Goal: Task Accomplishment & Management: Complete application form

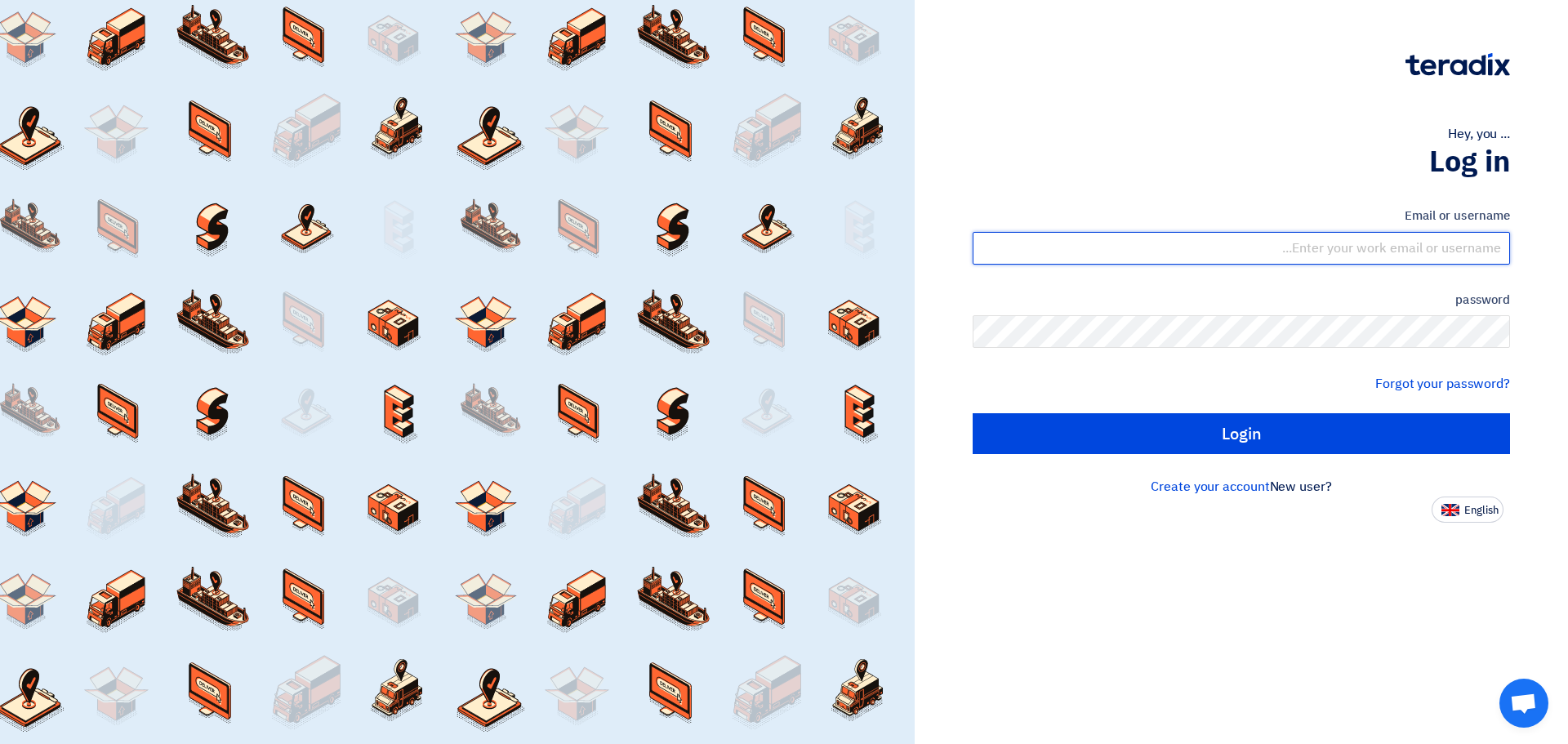
type input "support@dezigndistrict.com.sa"
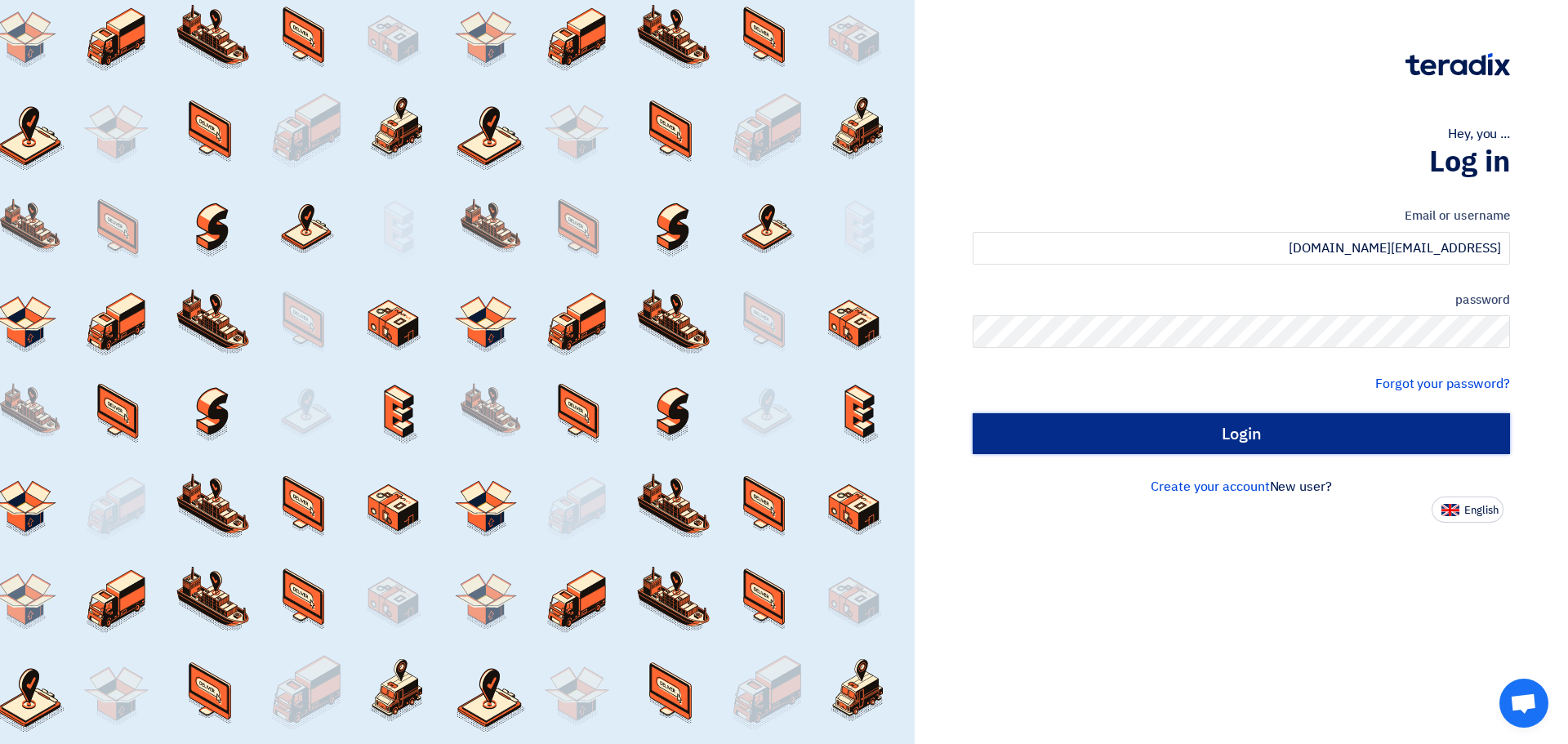
click at [1248, 438] on input "Login" at bounding box center [1241, 433] width 537 height 41
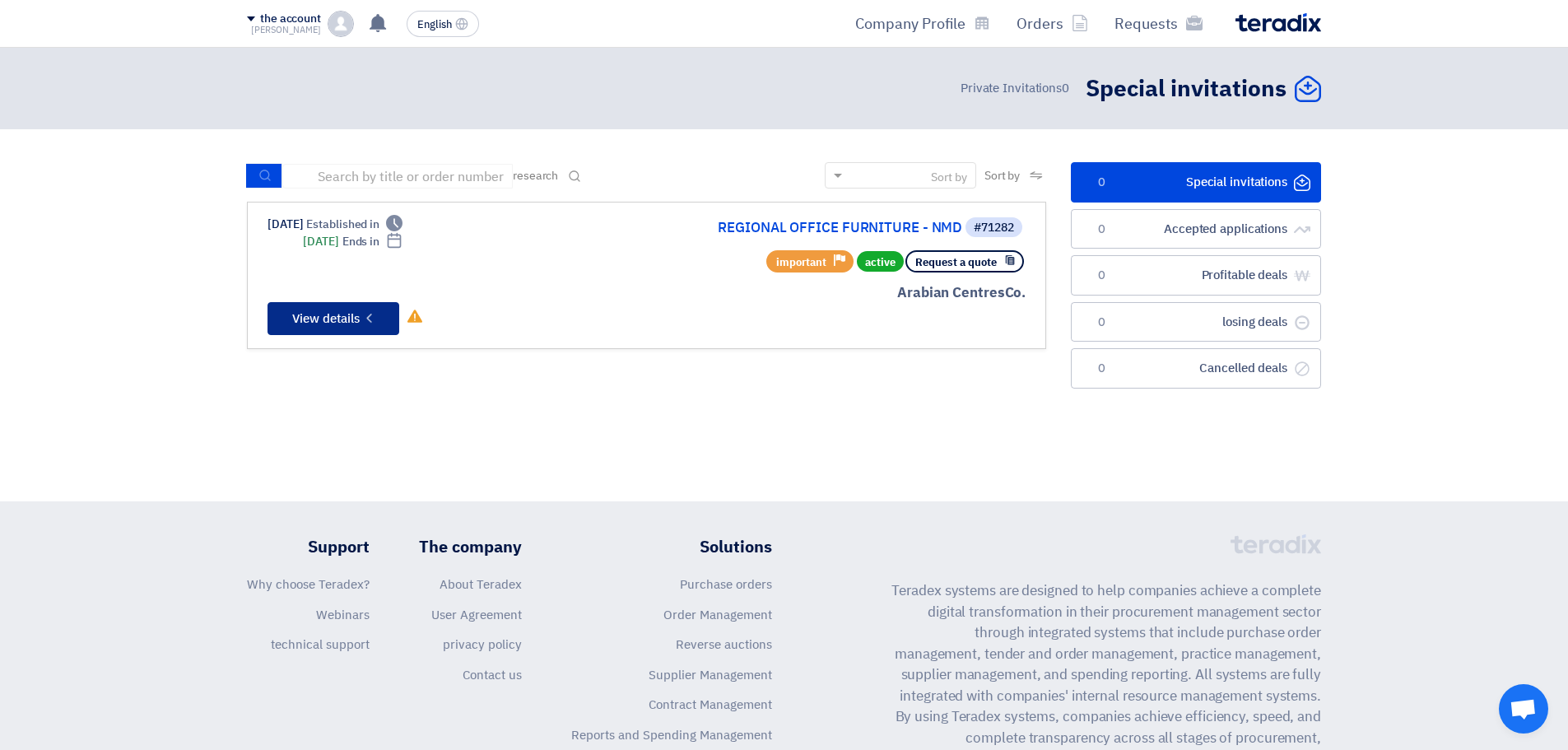
click at [330, 320] on font "View details" at bounding box center [326, 319] width 68 height 18
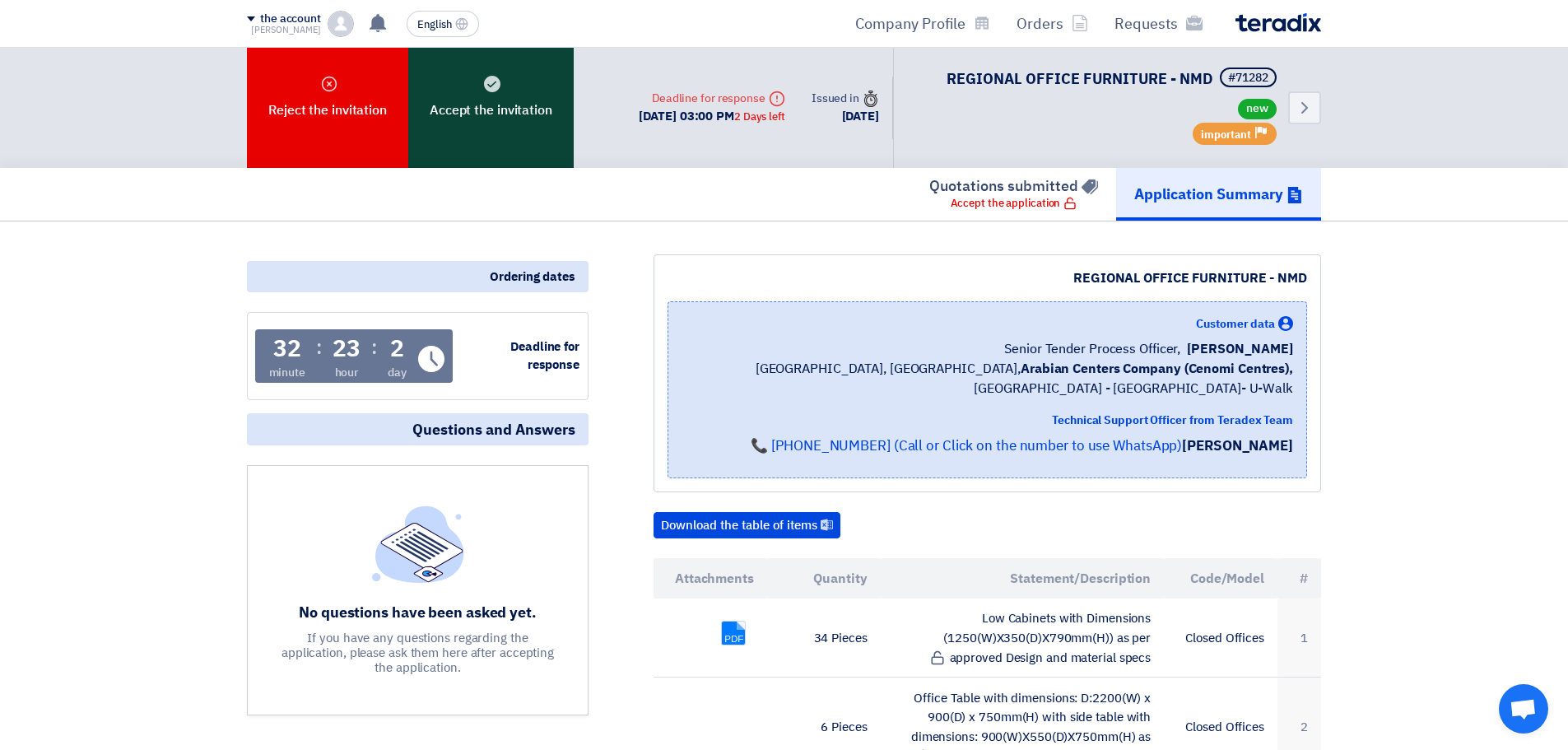
click at [477, 115] on font "Accept the invitation" at bounding box center [490, 111] width 123 height 20
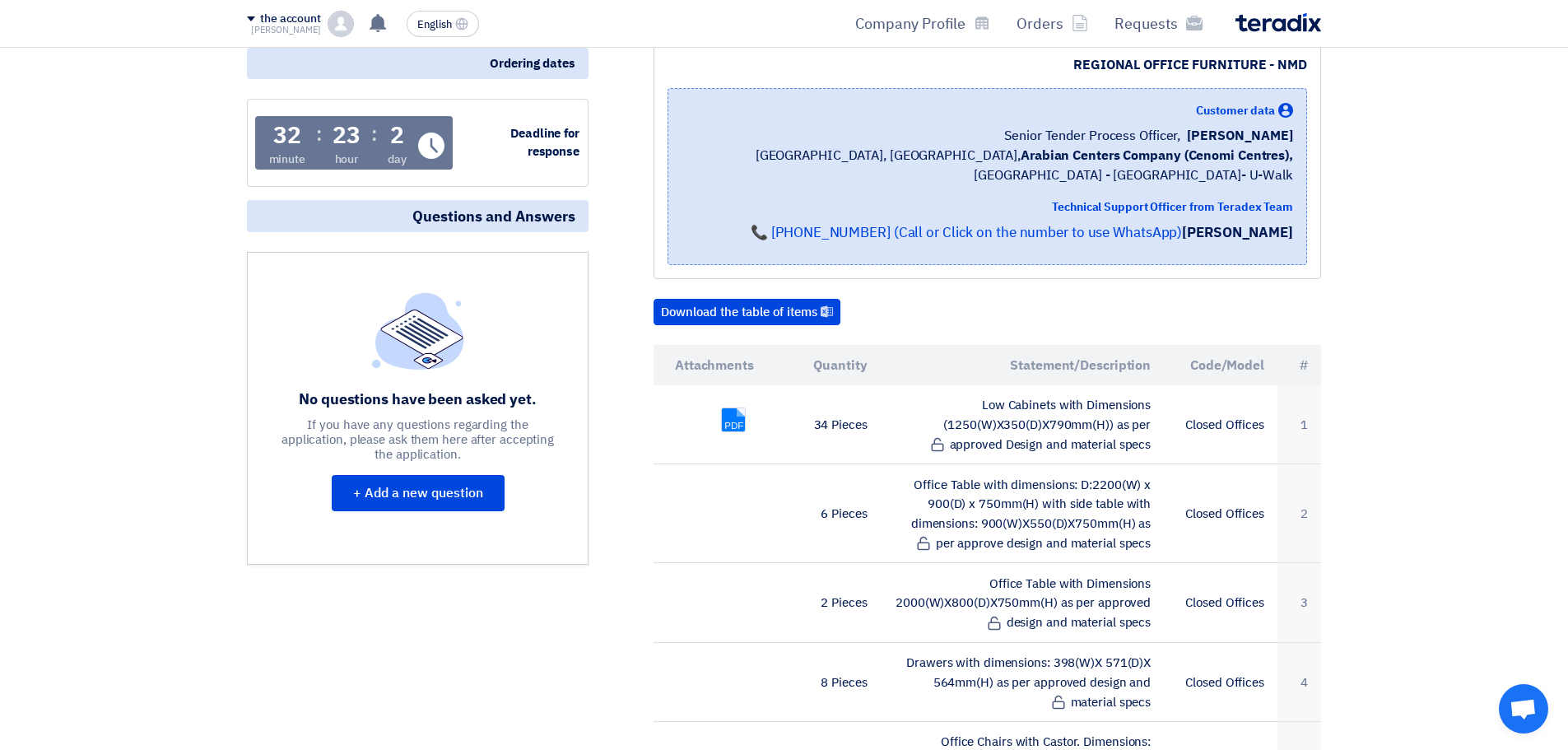
scroll to position [262, 0]
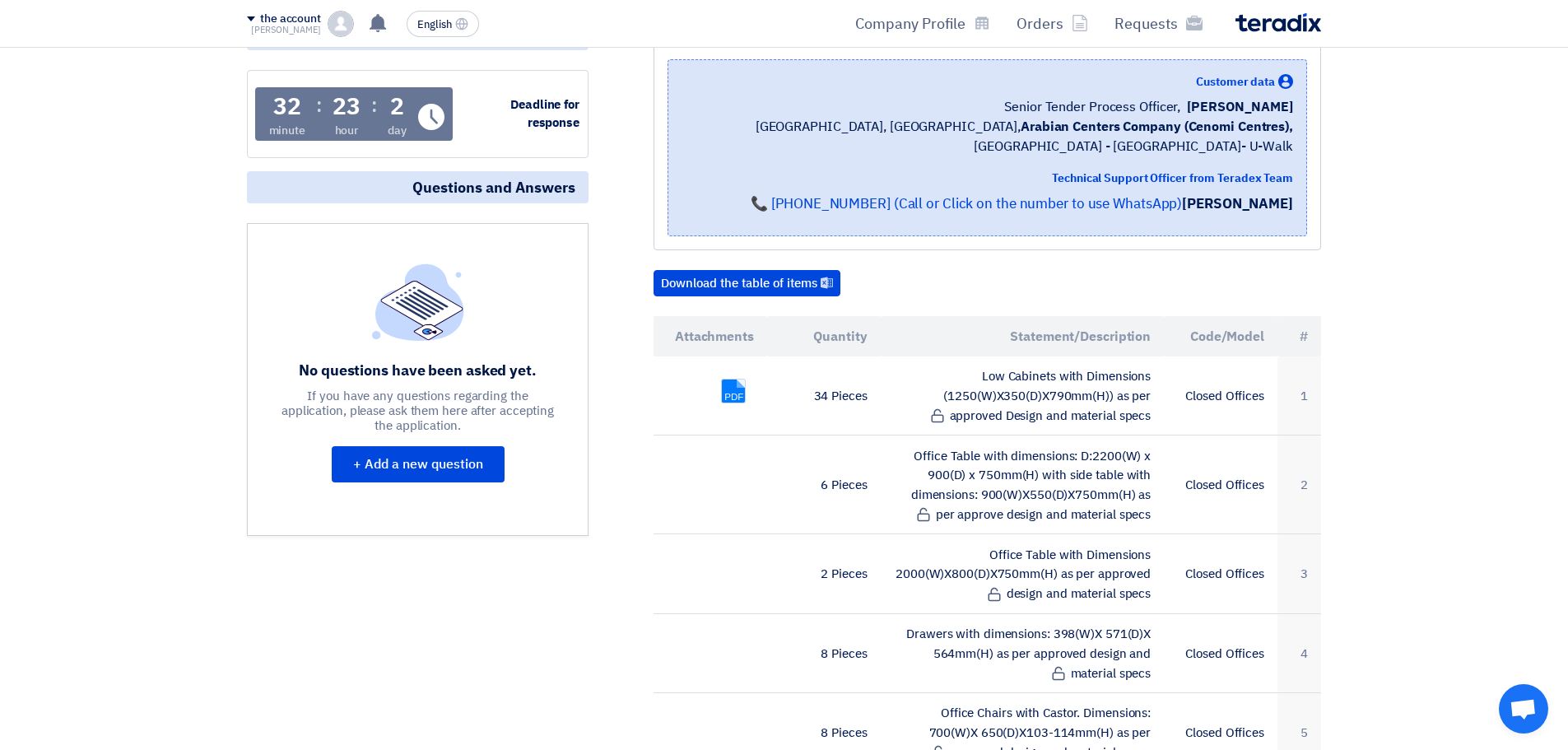
click at [337, 24] on img at bounding box center [341, 24] width 26 height 26
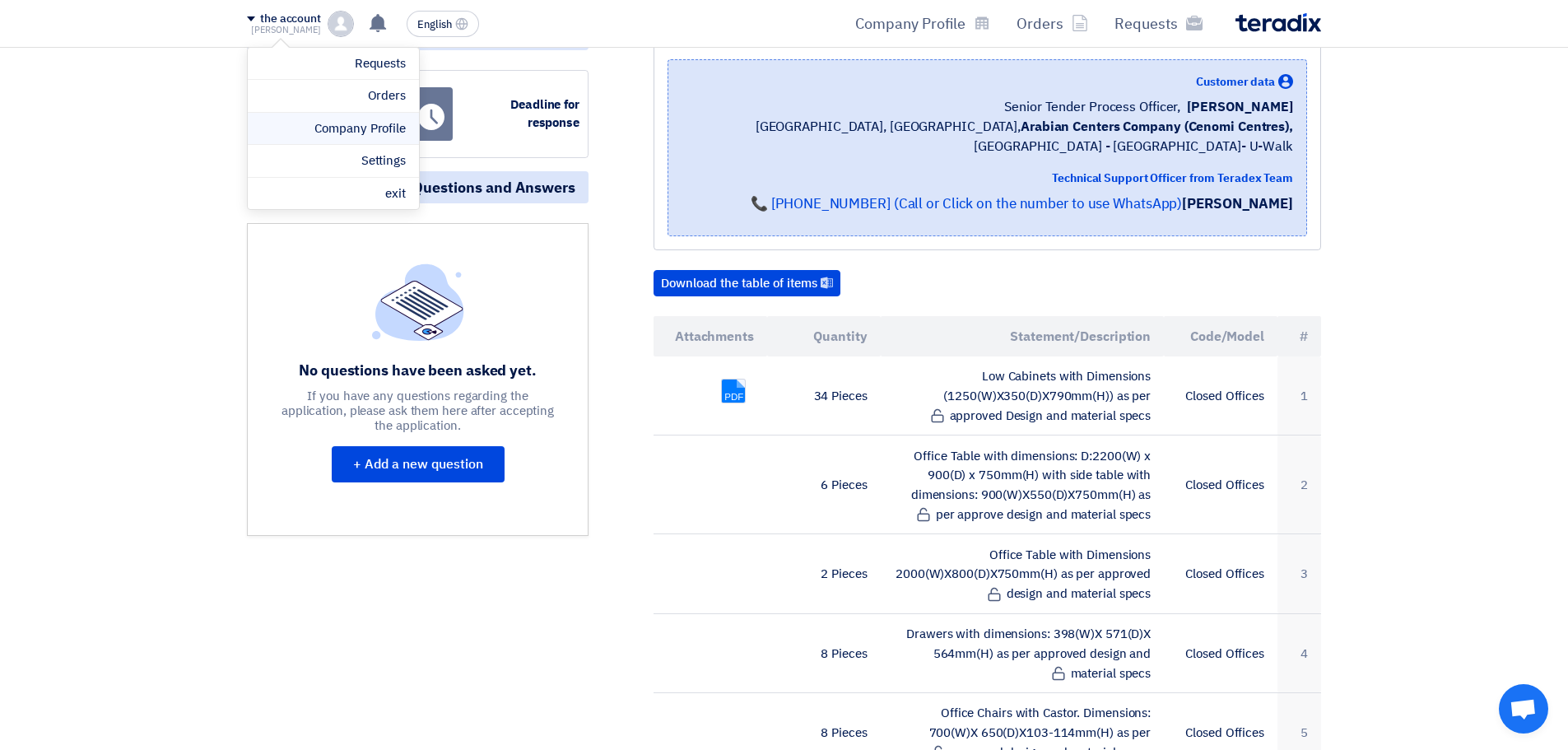
click at [294, 132] on link "Company Profile" at bounding box center [333, 128] width 145 height 19
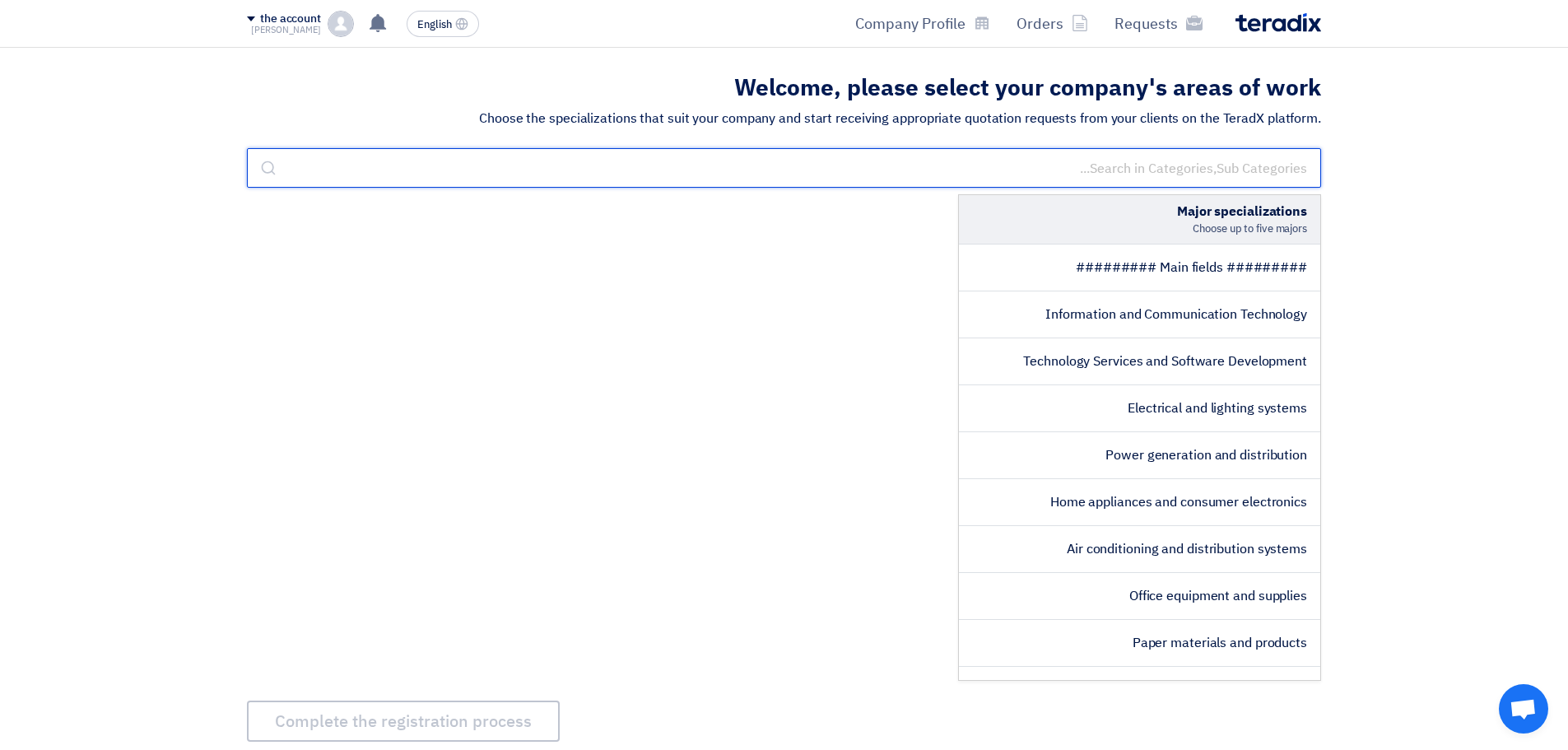
click at [1123, 164] on input "text" at bounding box center [783, 168] width 1074 height 40
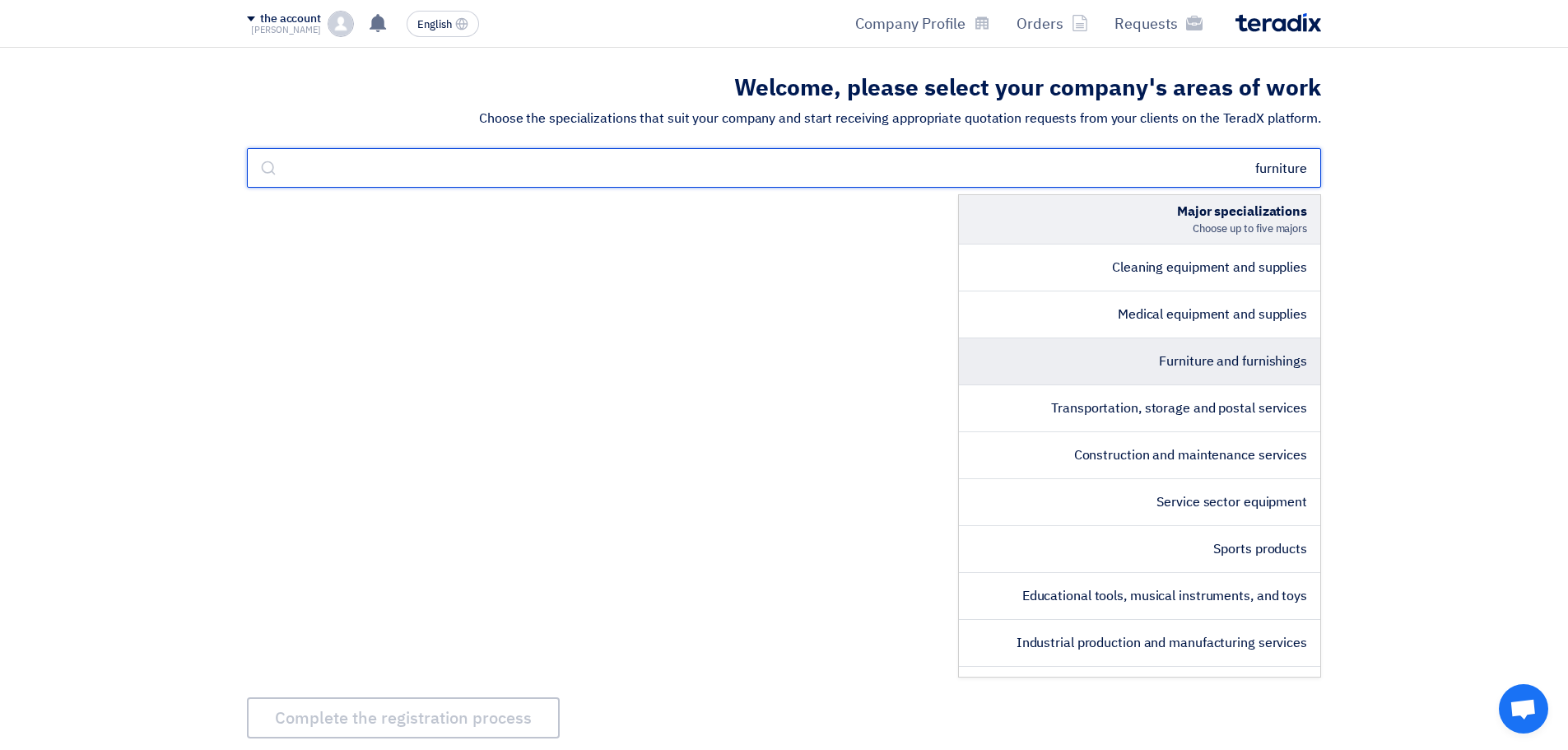
type input "furniture"
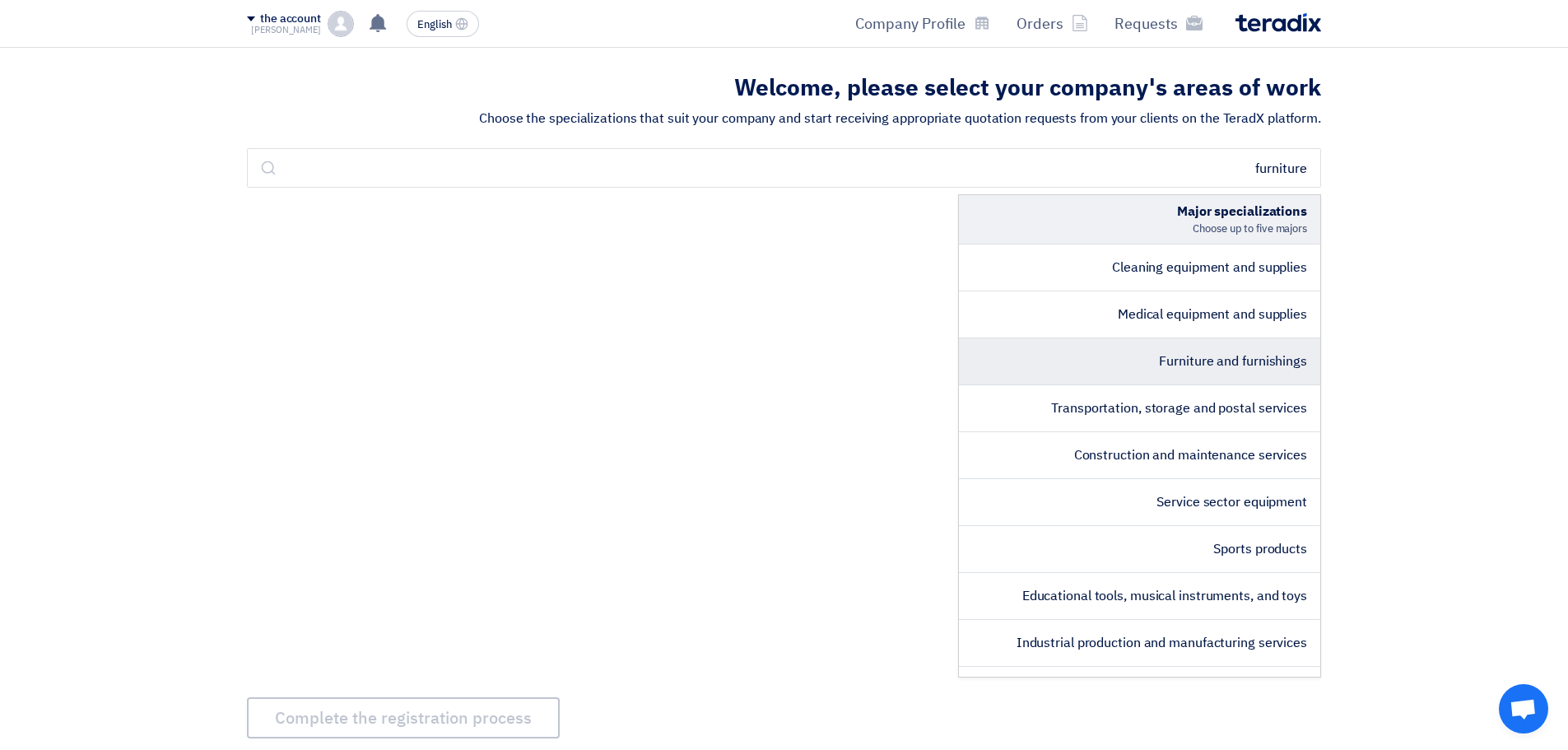
click at [1144, 369] on li "Furniture and furnishings" at bounding box center [1140, 362] width 362 height 47
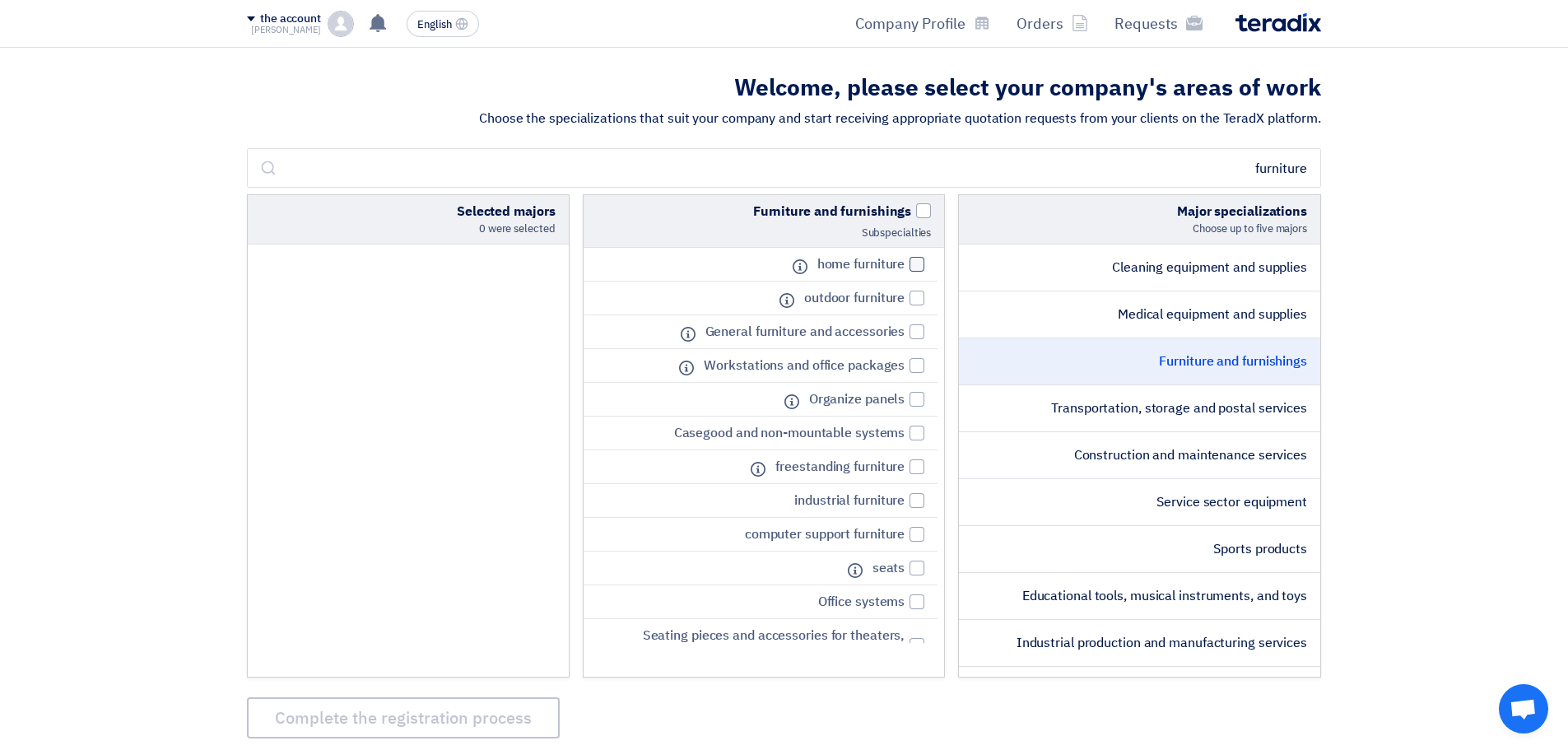
click at [923, 260] on div at bounding box center [916, 264] width 15 height 15
click at [904, 260] on input "home furniture" at bounding box center [899, 265] width 11 height 11
checkbox input "true"
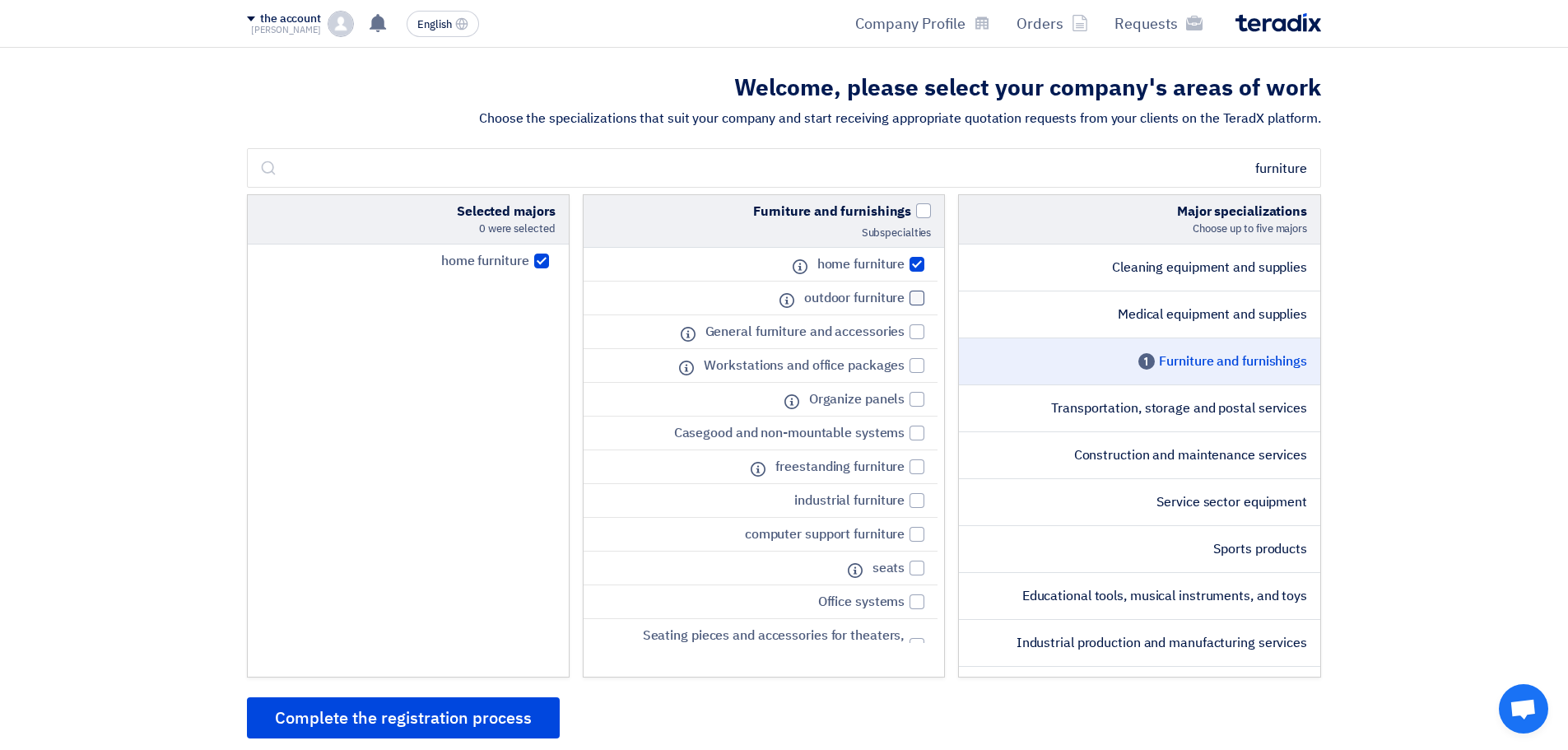
click at [915, 297] on div at bounding box center [916, 298] width 15 height 15
click at [904, 297] on input "outdoor furniture" at bounding box center [899, 298] width 11 height 11
checkbox input "true"
click at [918, 364] on div at bounding box center [916, 365] width 15 height 15
click at [904, 364] on input "Workstations and office packages" at bounding box center [899, 366] width 11 height 11
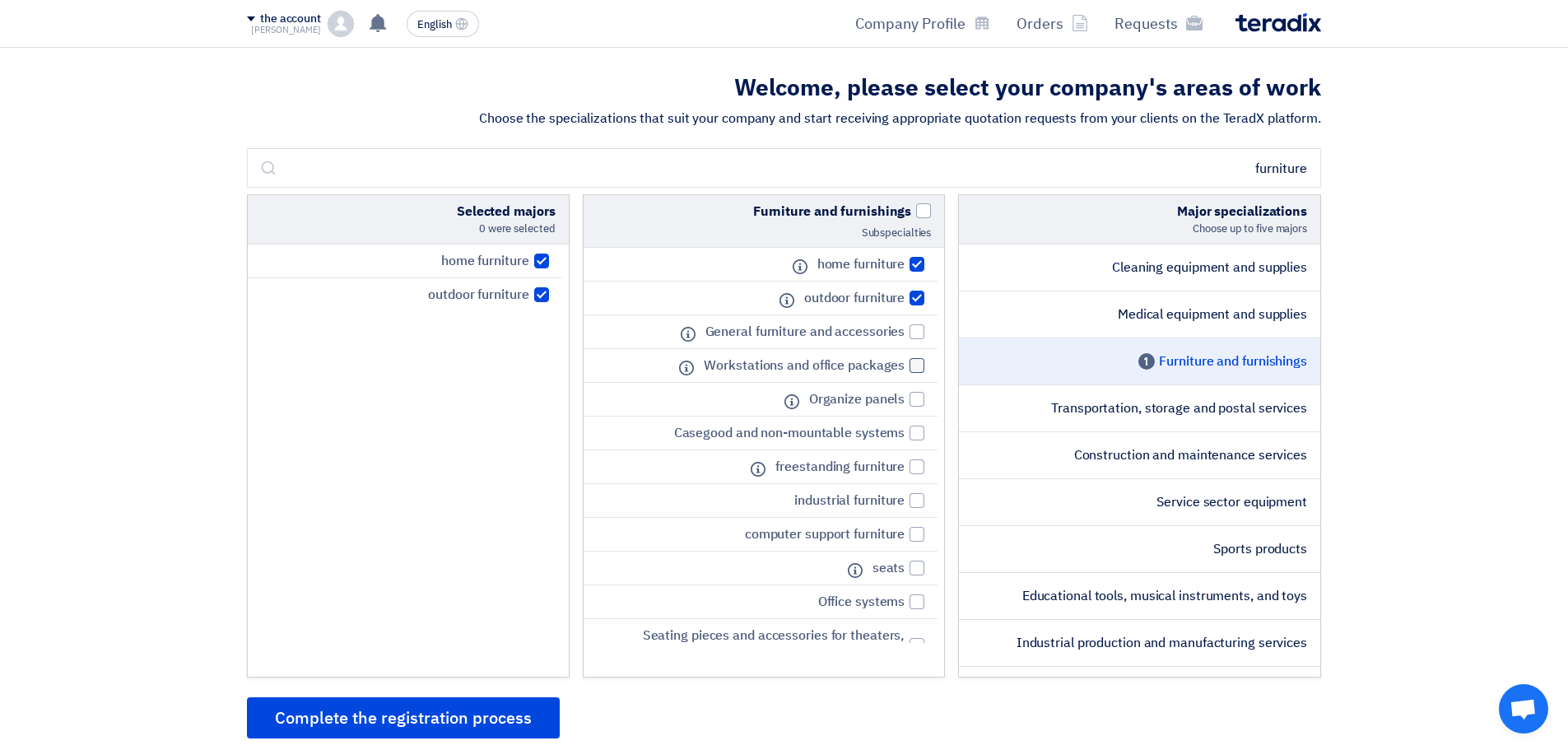
checkbox input "true"
click at [911, 337] on div at bounding box center [916, 332] width 15 height 15
click at [904, 337] on input "General furniture and accessories" at bounding box center [899, 332] width 11 height 11
checkbox input "true"
click at [918, 466] on div at bounding box center [916, 466] width 15 height 15
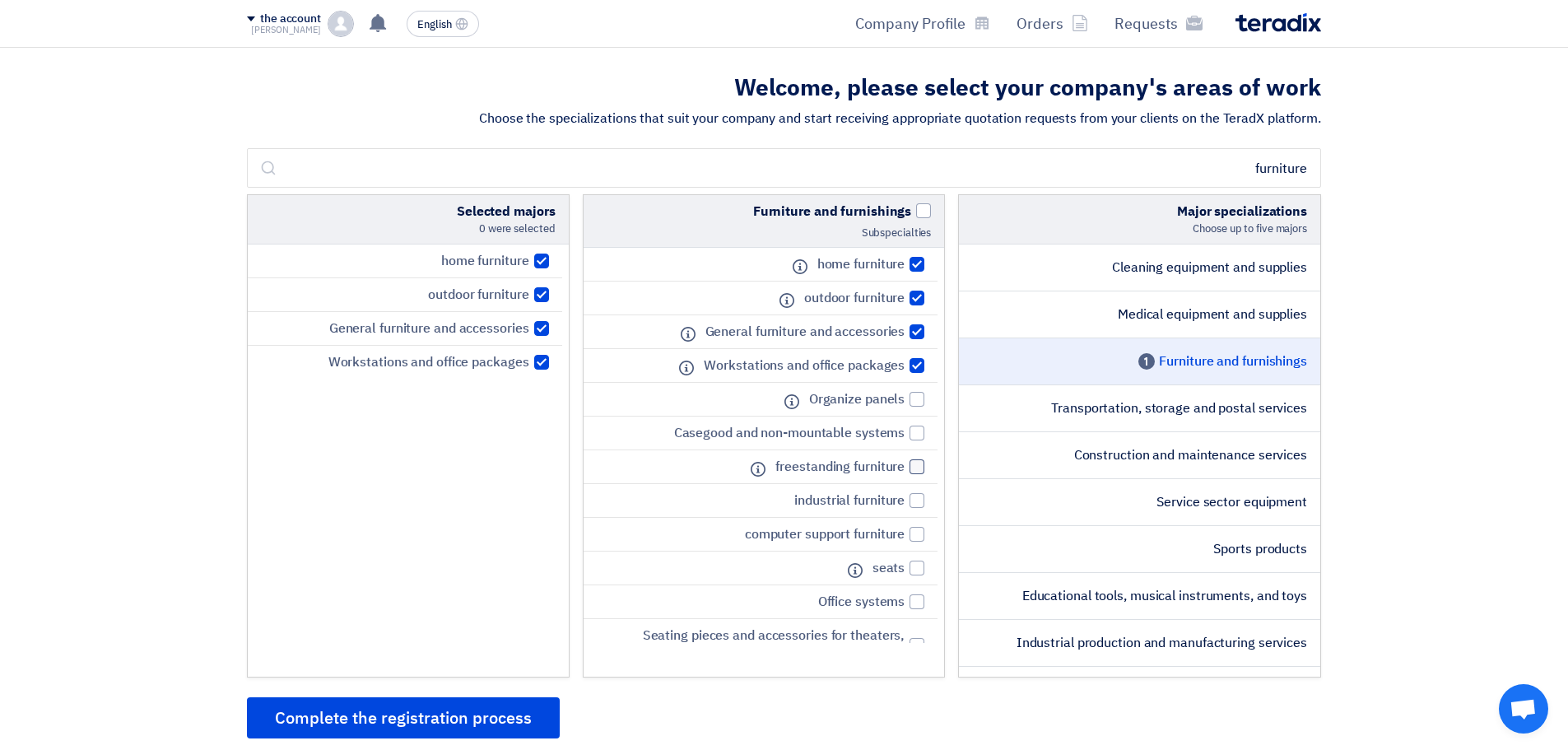
click at [904, 466] on input "freestanding furniture" at bounding box center [899, 466] width 11 height 11
checkbox input "true"
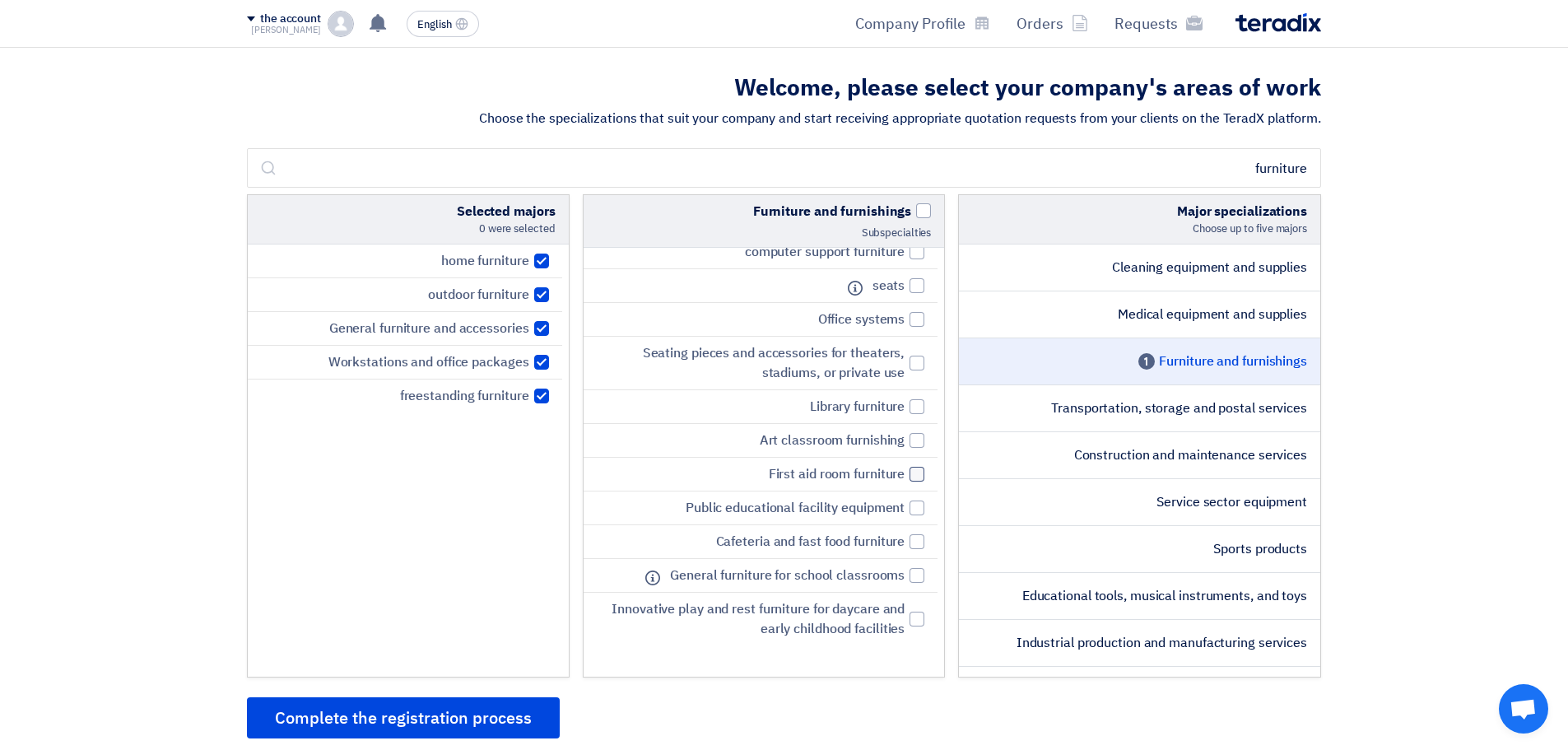
scroll to position [247, 0]
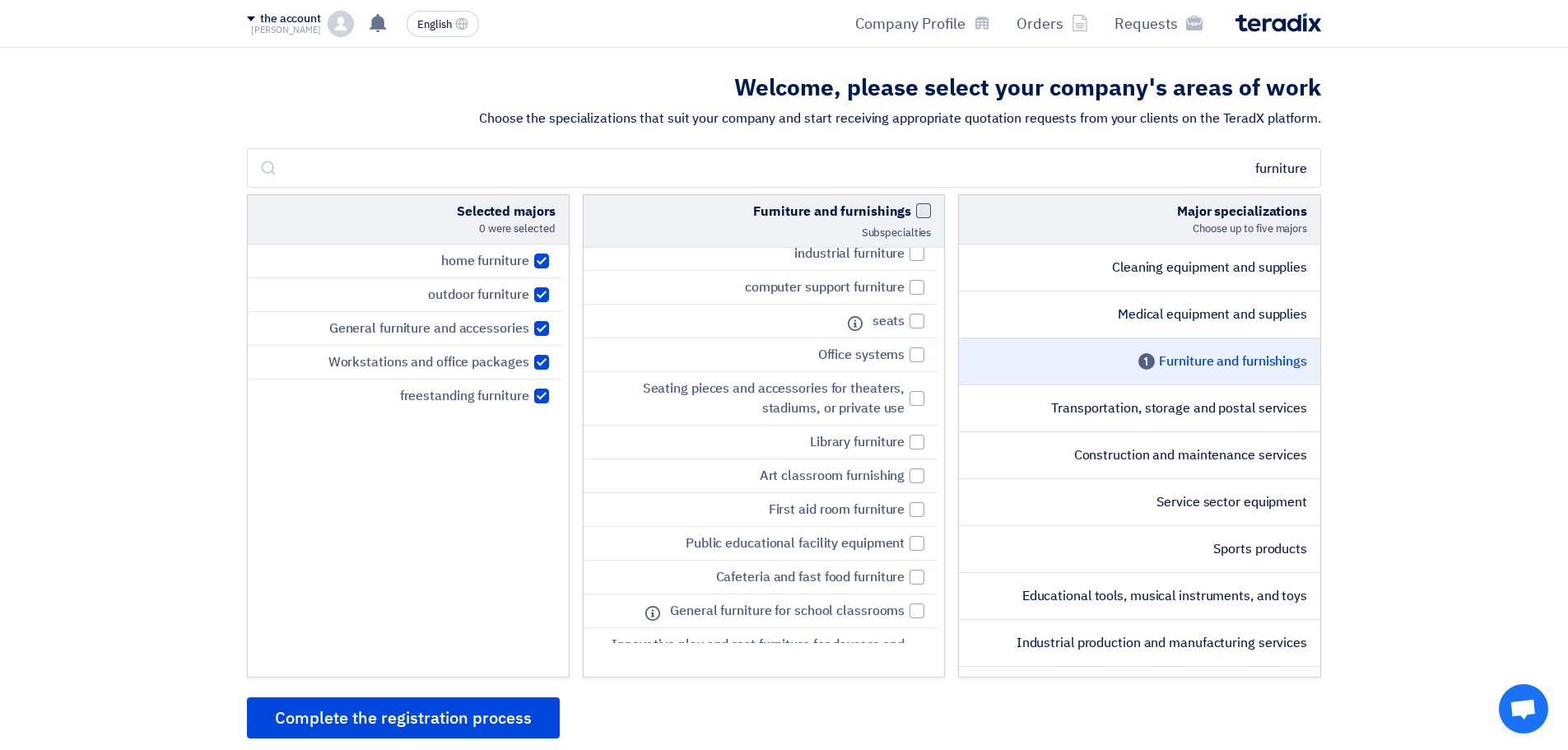
click at [924, 212] on span at bounding box center [923, 211] width 15 height 15
click at [911, 212] on input "Furniture and furnishings" at bounding box center [905, 207] width 11 height 11
checkbox input "true"
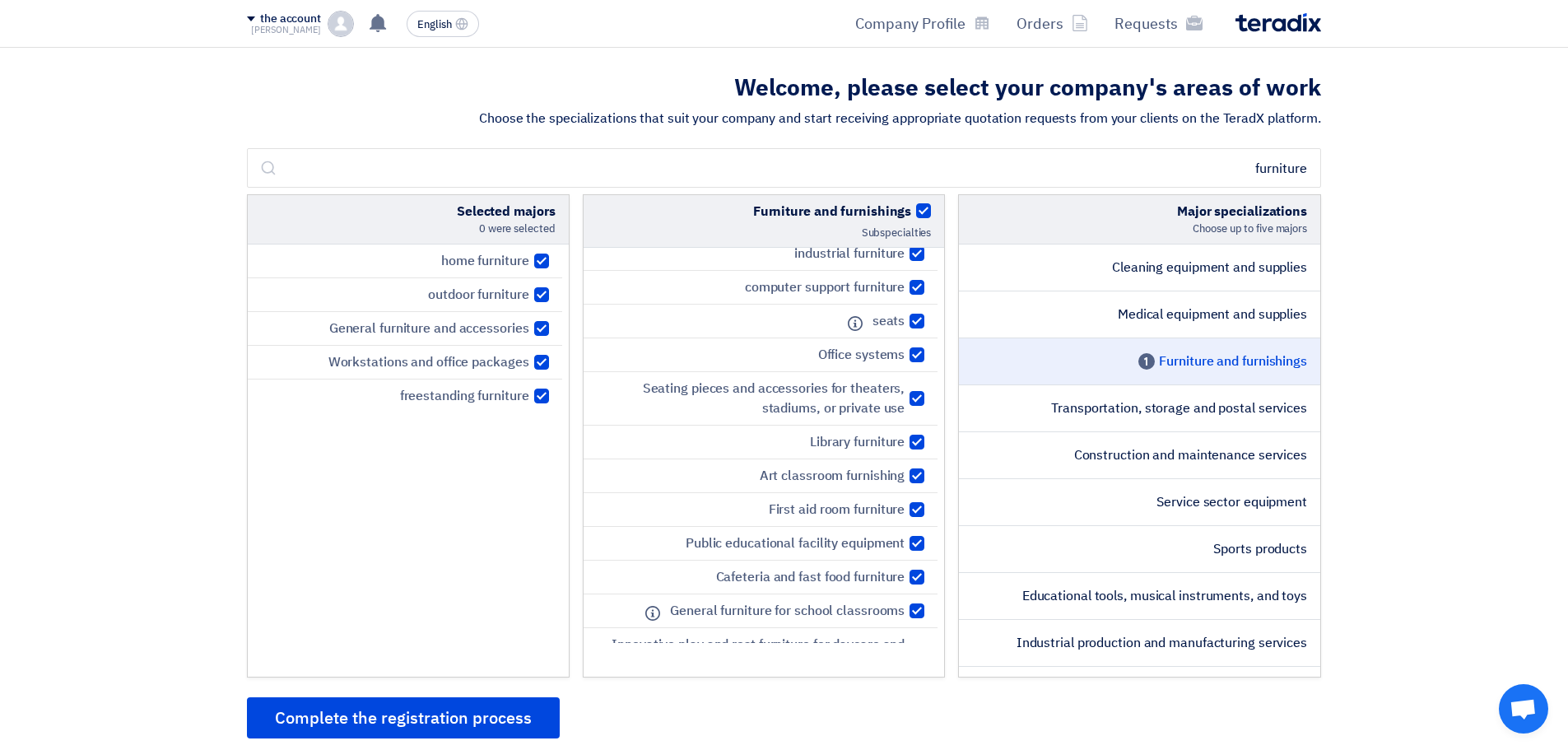
checkbox input "true"
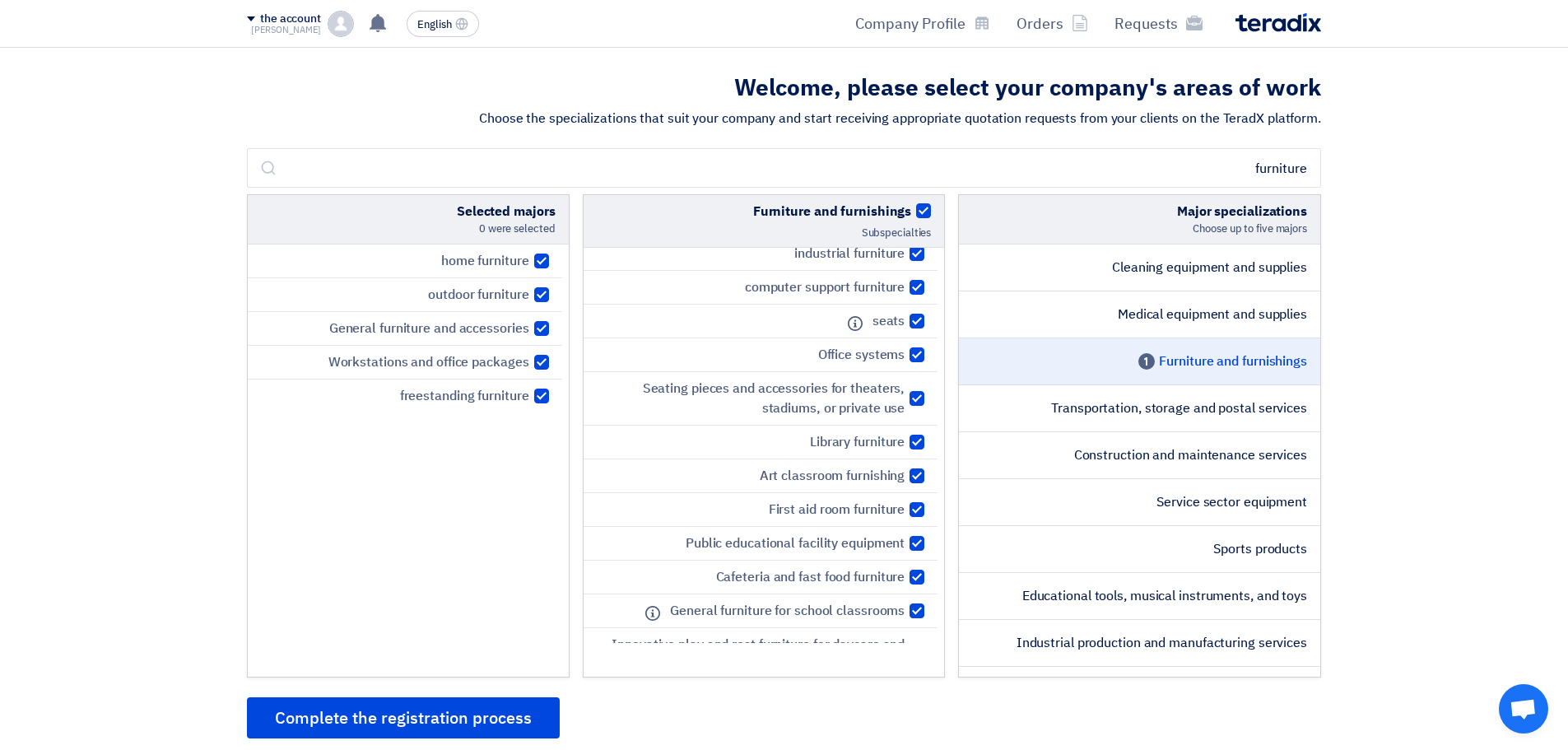
checkbox input "true"
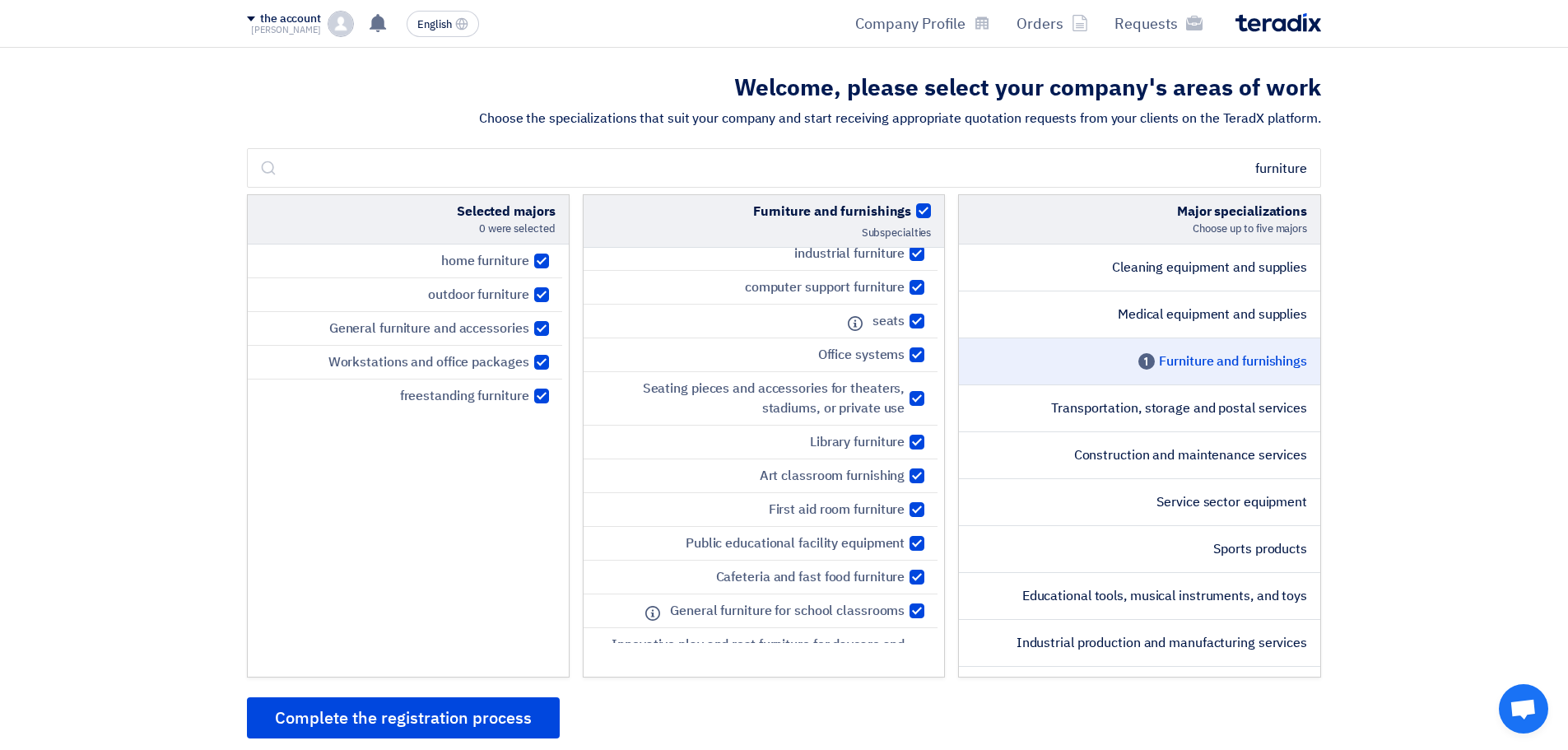
checkbox input "true"
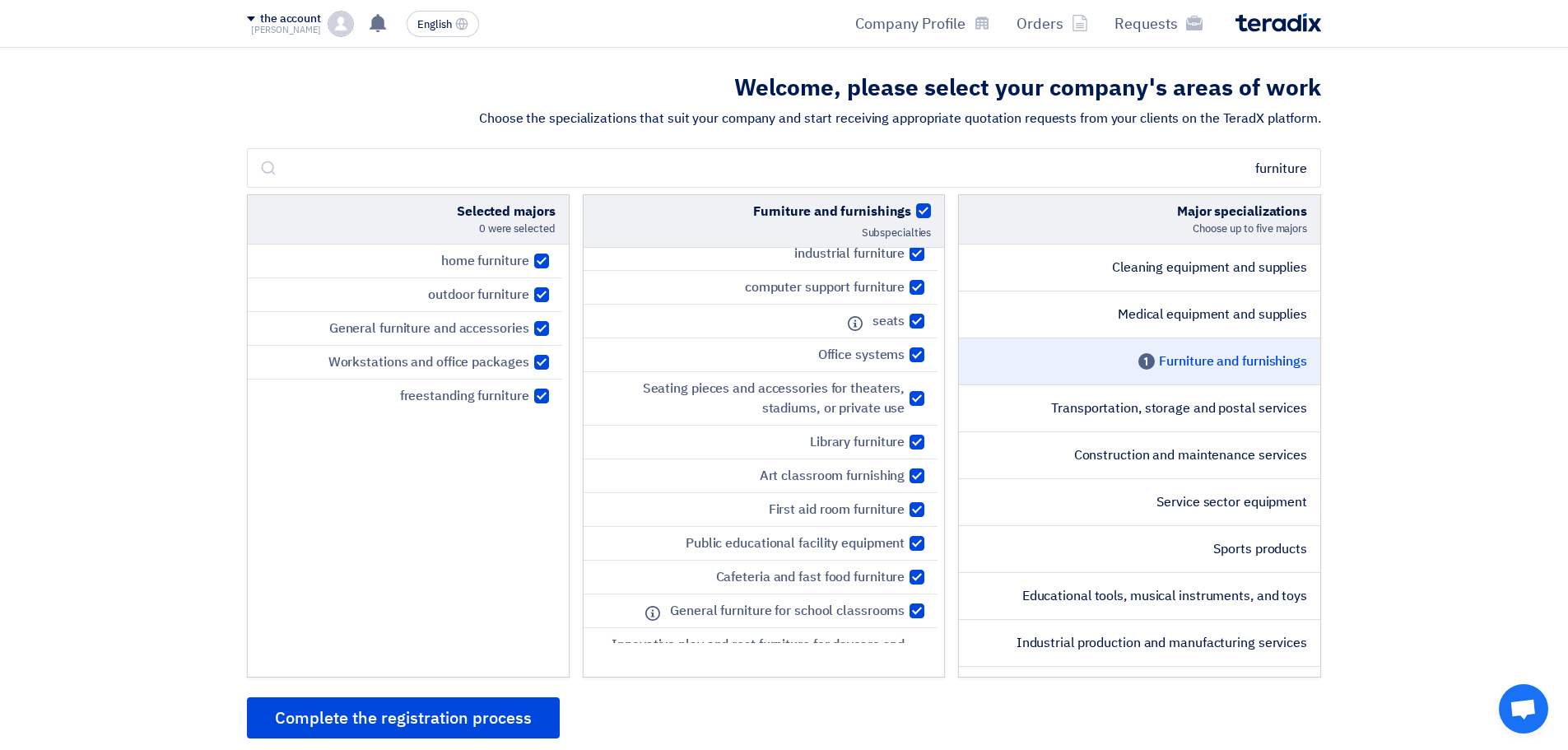
checkbox input "true"
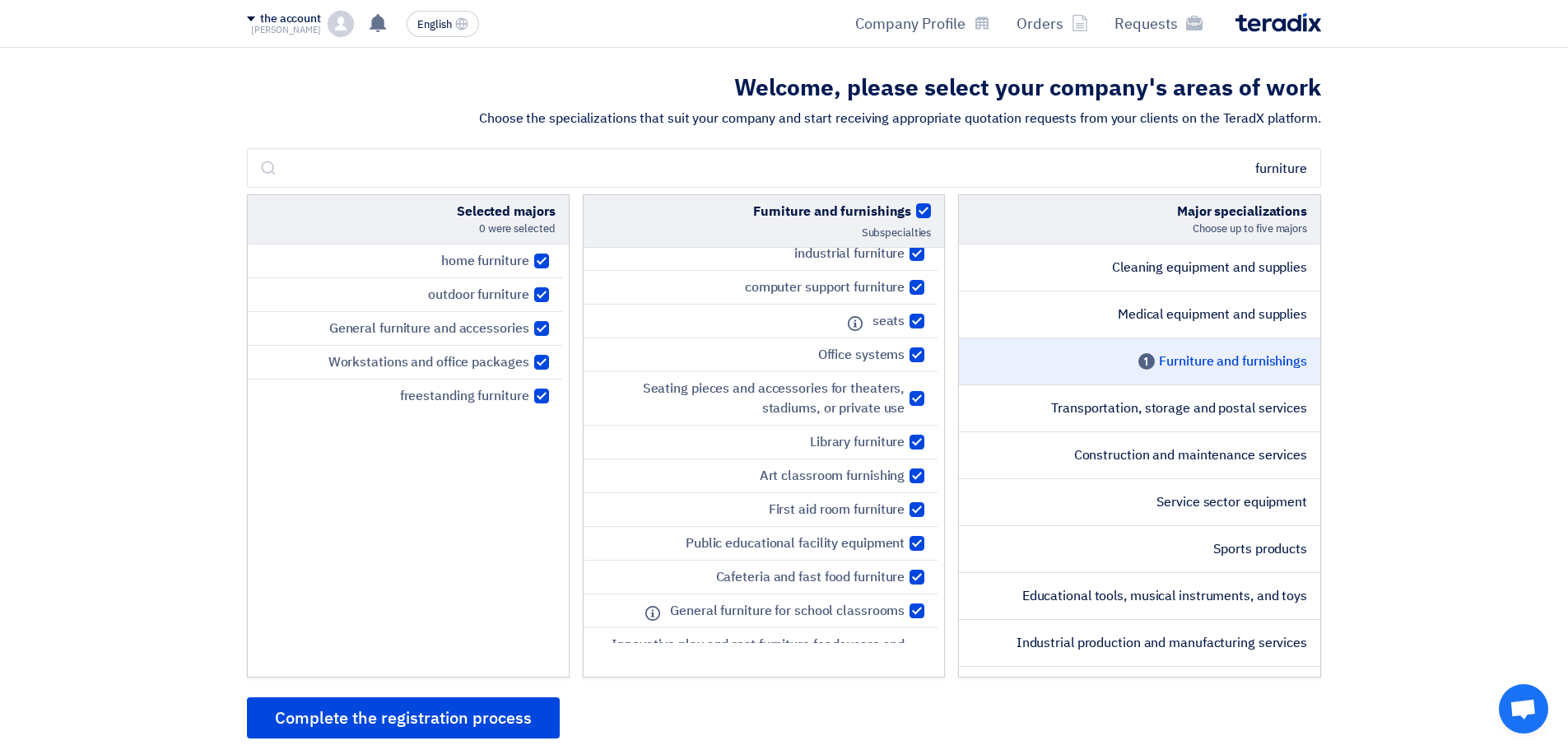
checkbox input "true"
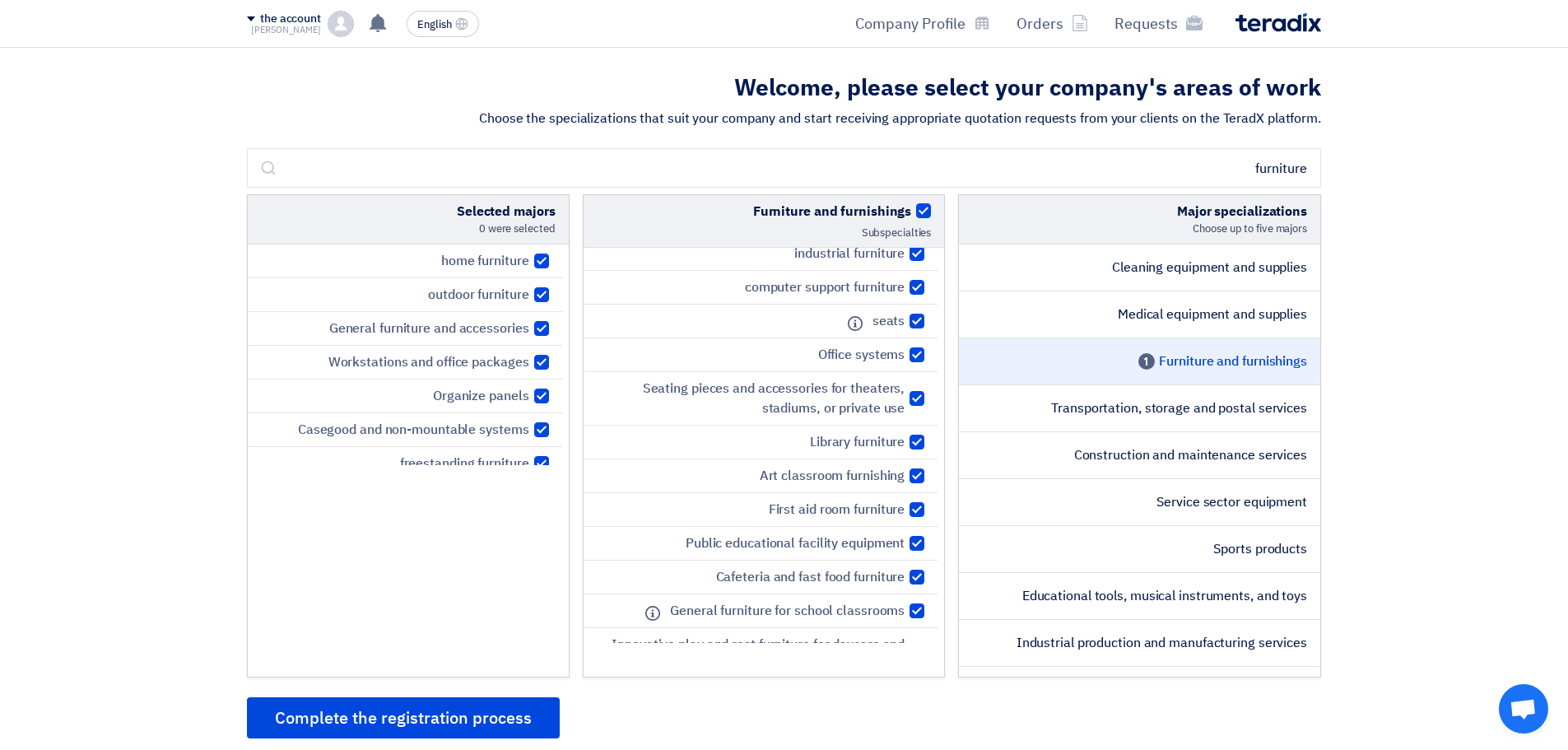
click at [924, 212] on span at bounding box center [923, 211] width 15 height 15
click at [911, 212] on input "Furniture and furnishings" at bounding box center [905, 207] width 11 height 11
checkbox input "false"
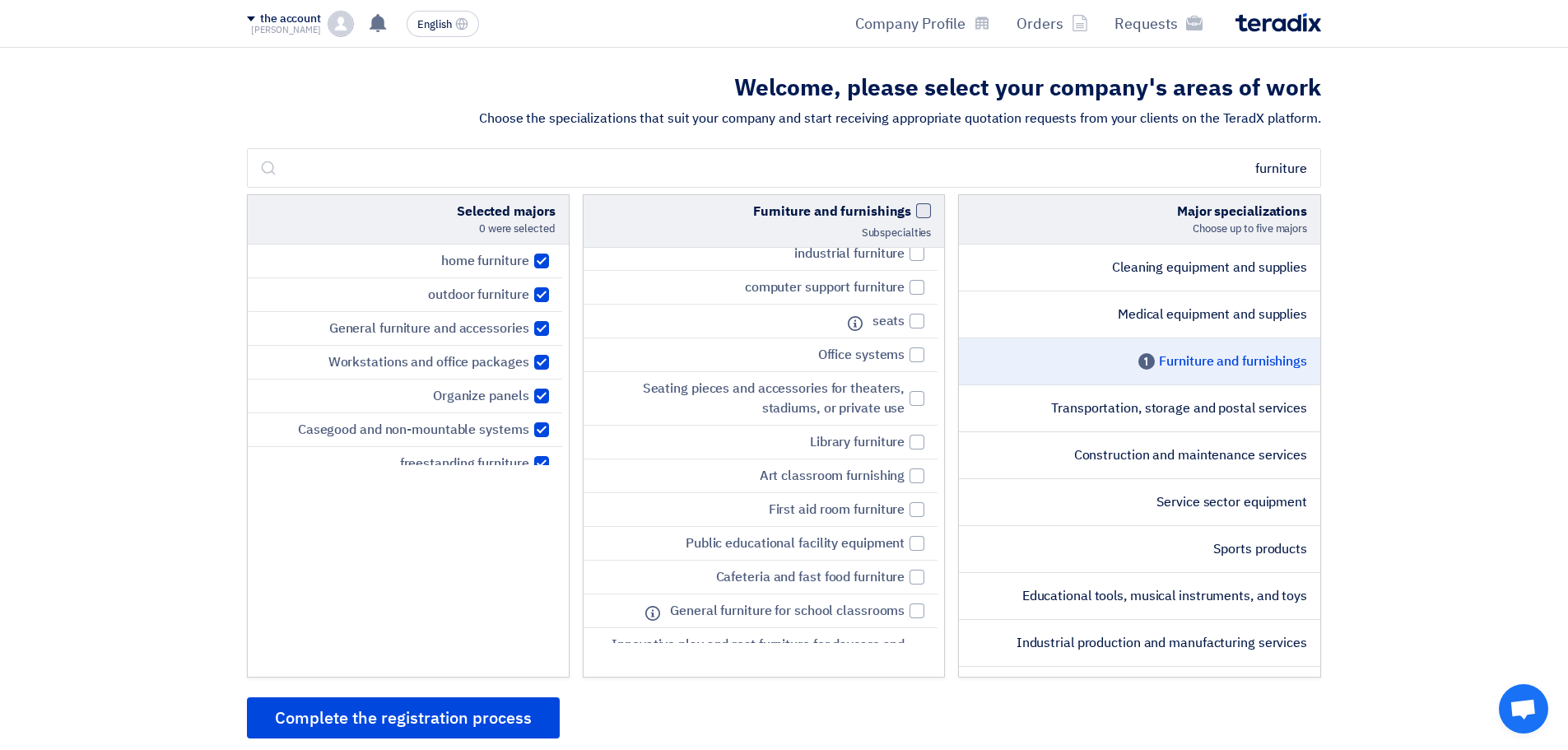
checkbox input "false"
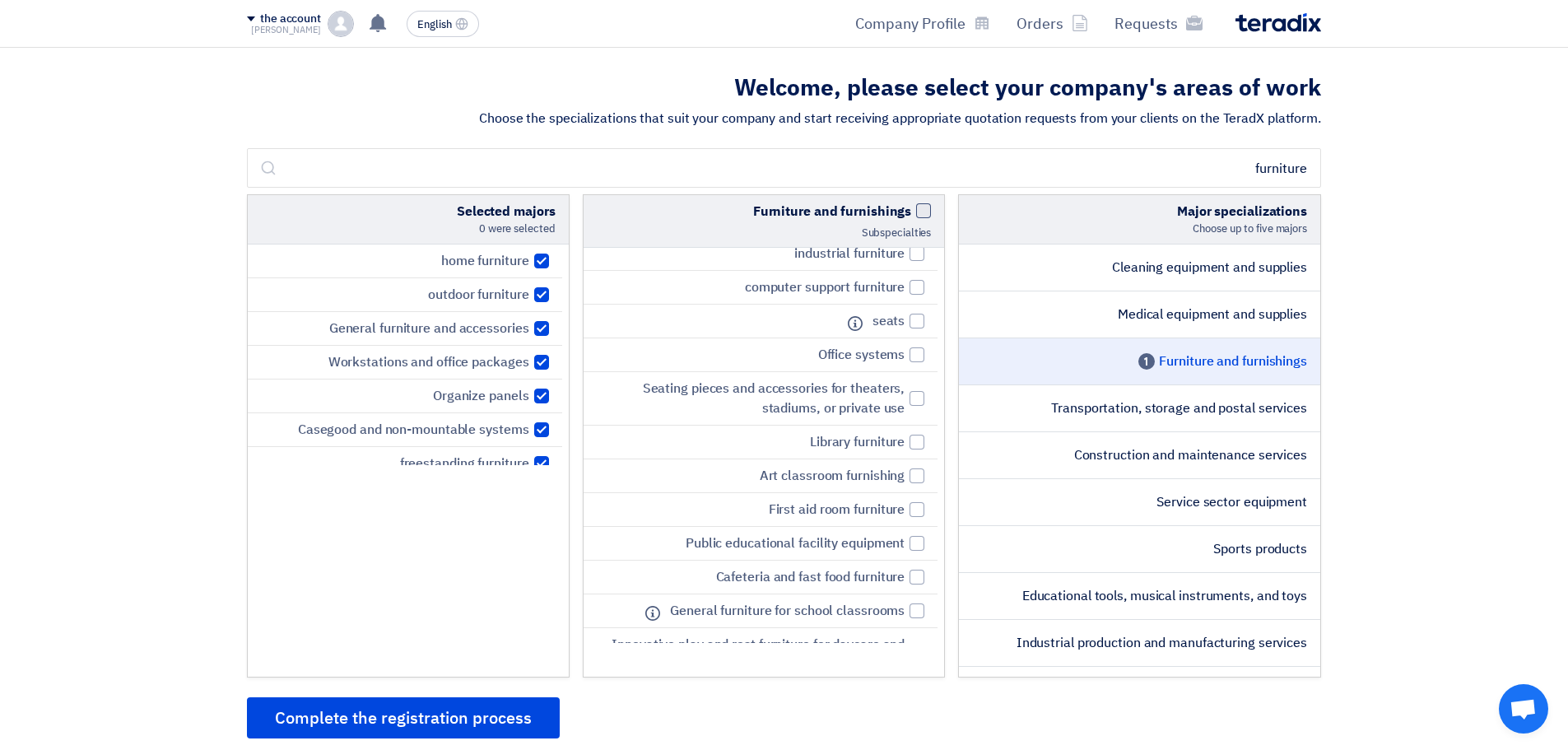
checkbox input "false"
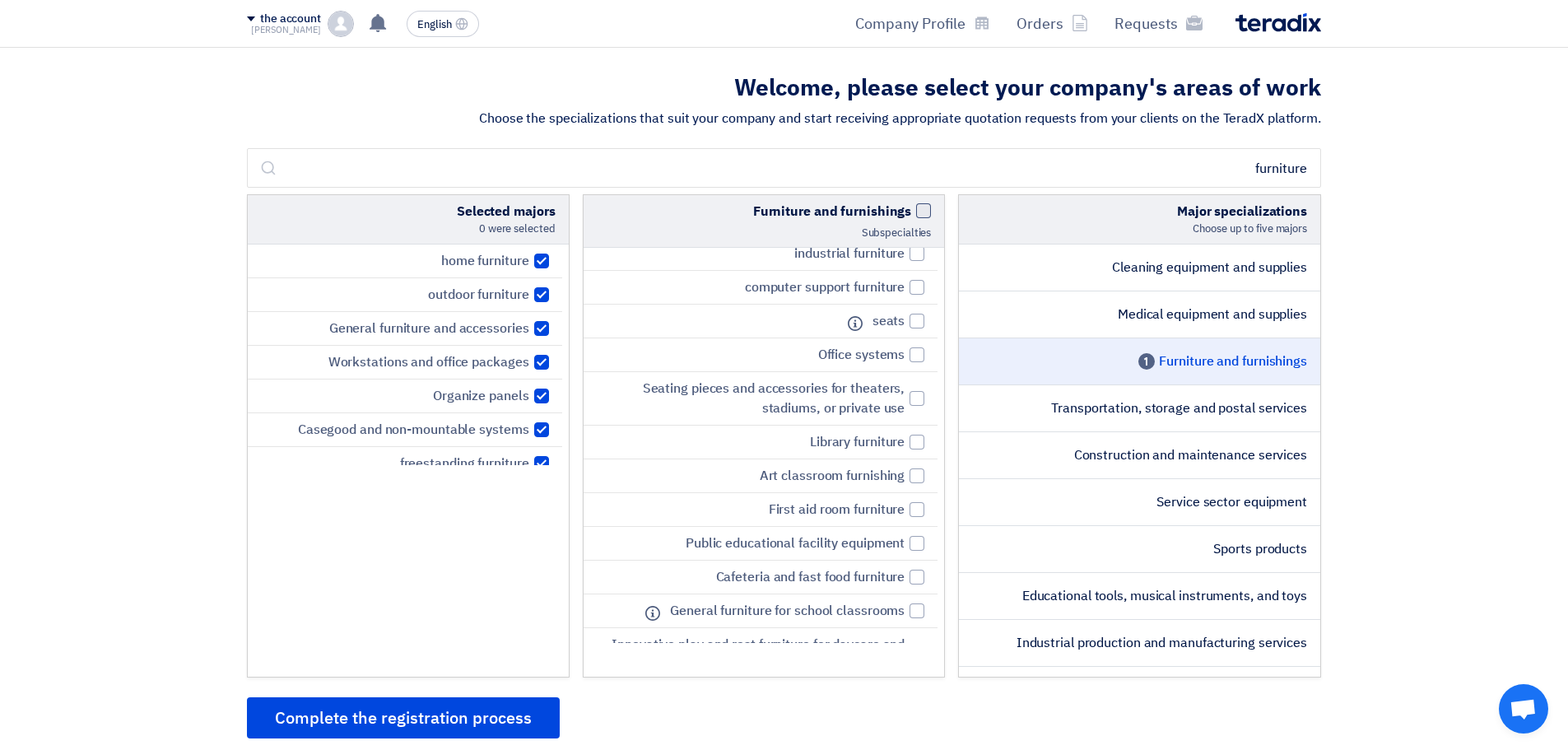
checkbox input "false"
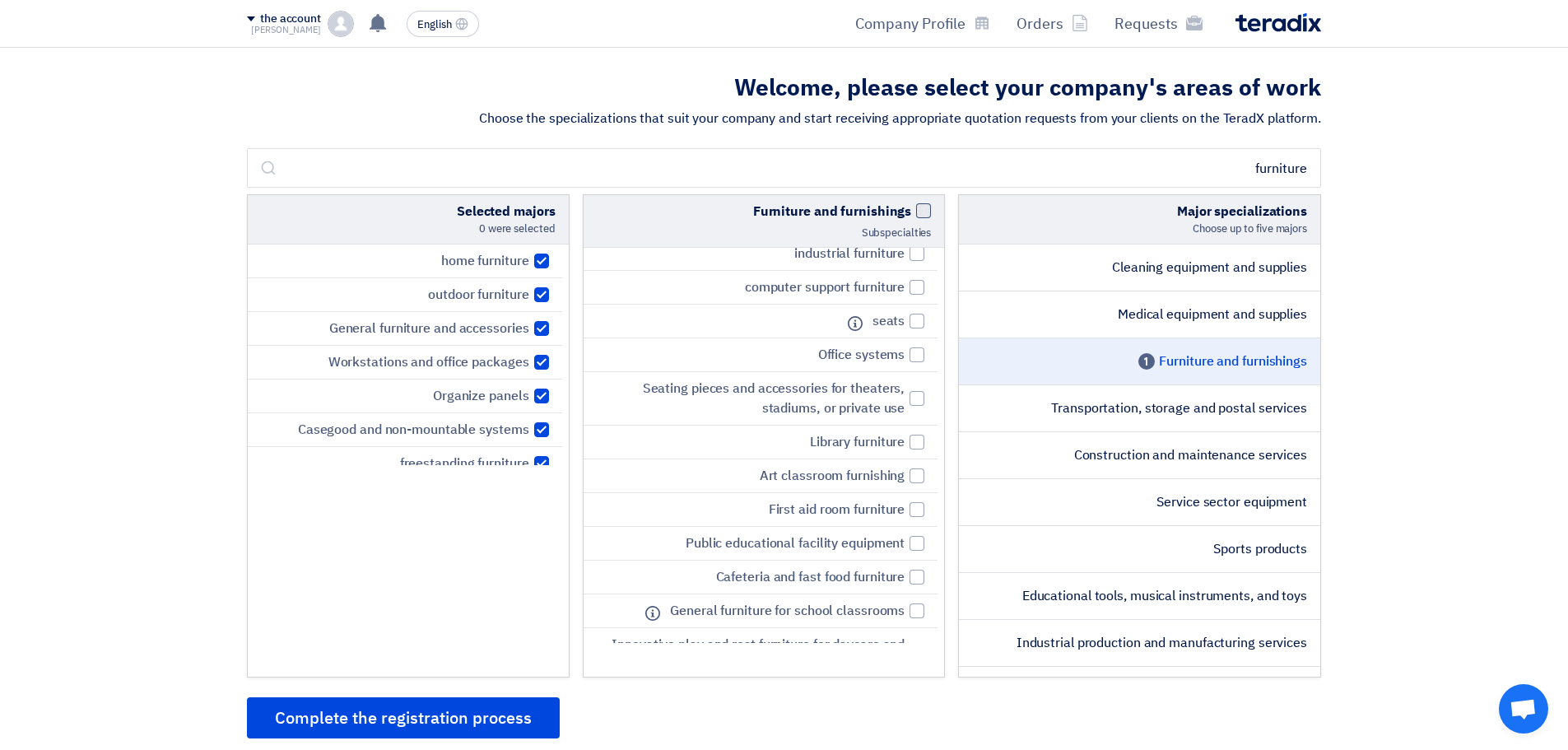
checkbox input "false"
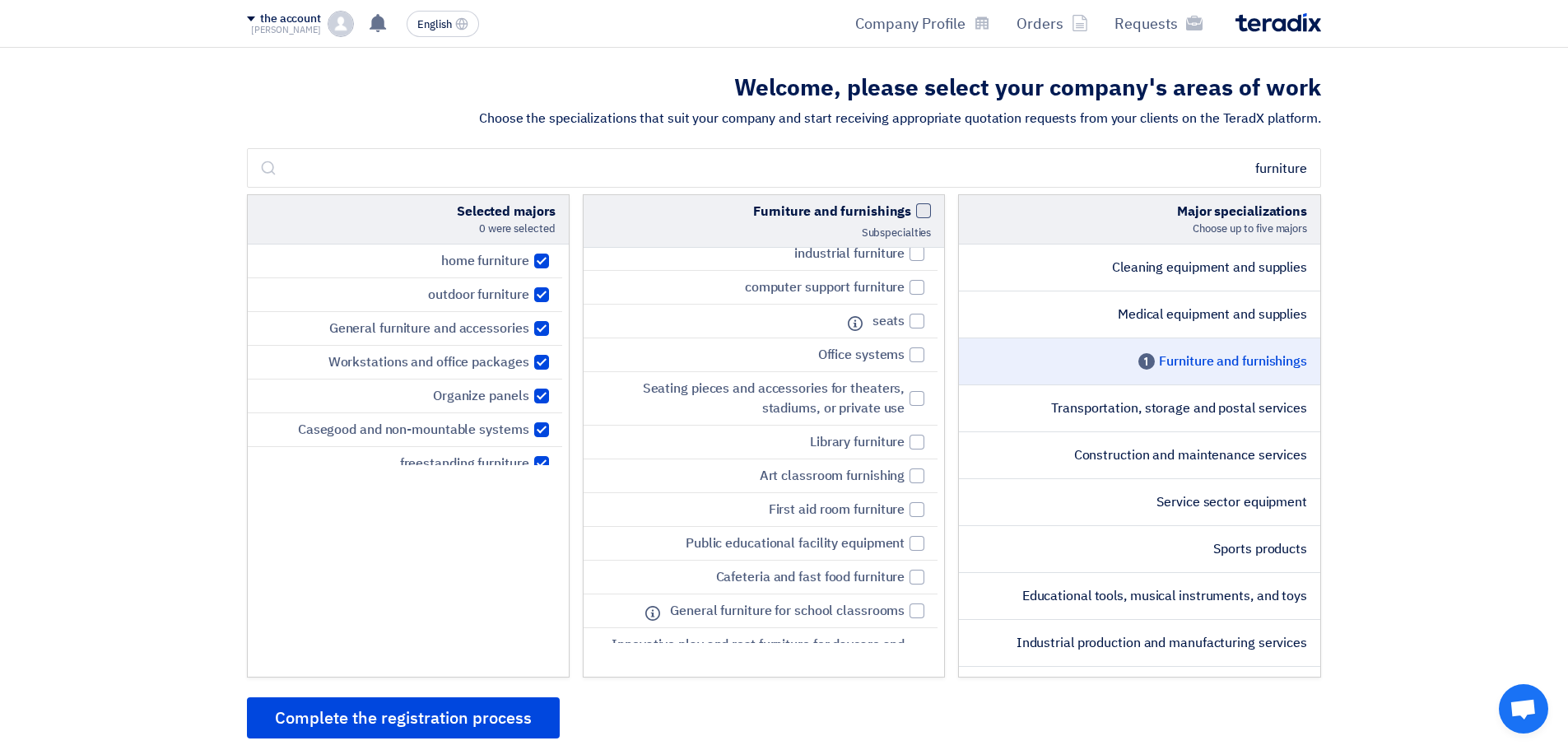
checkbox input "false"
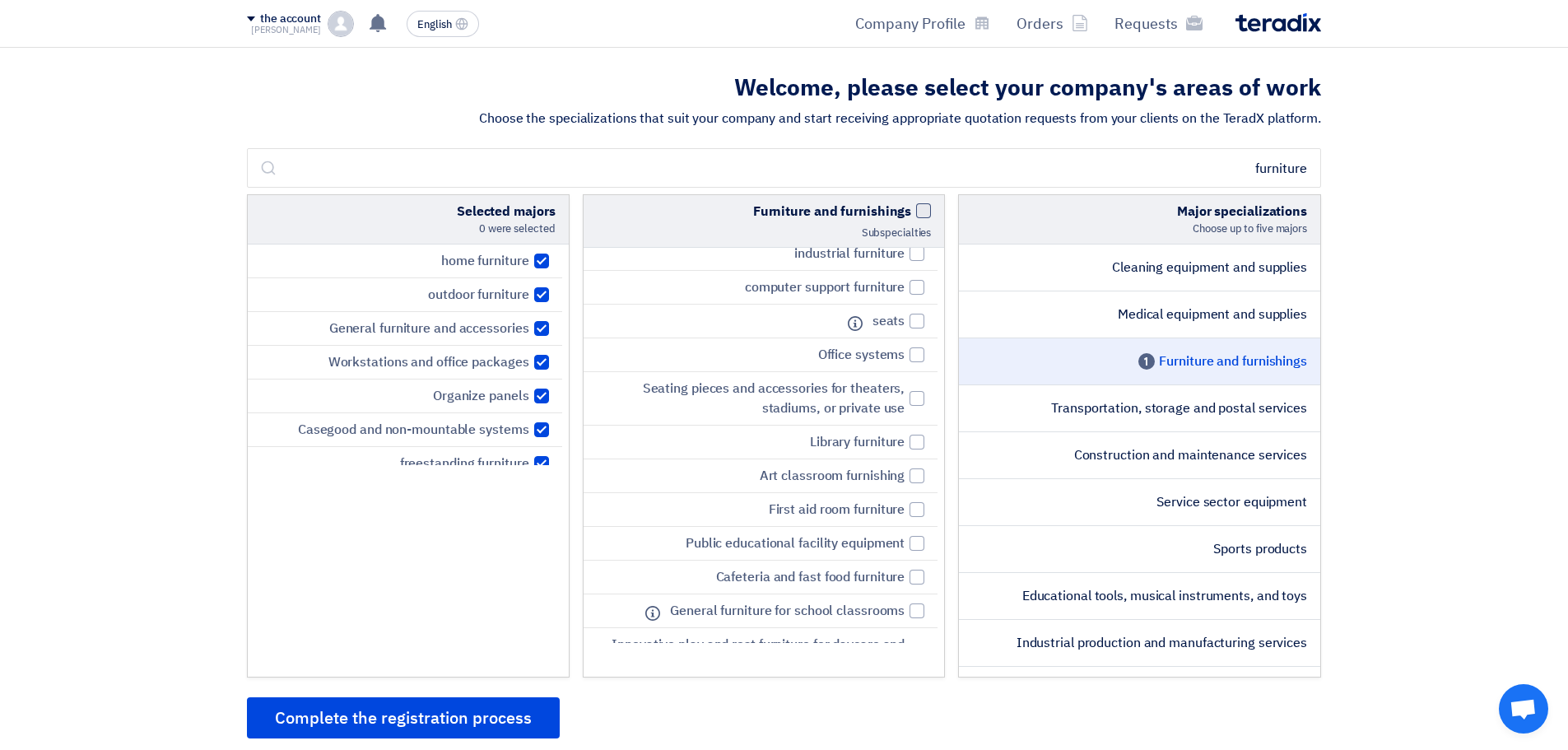
checkbox input "false"
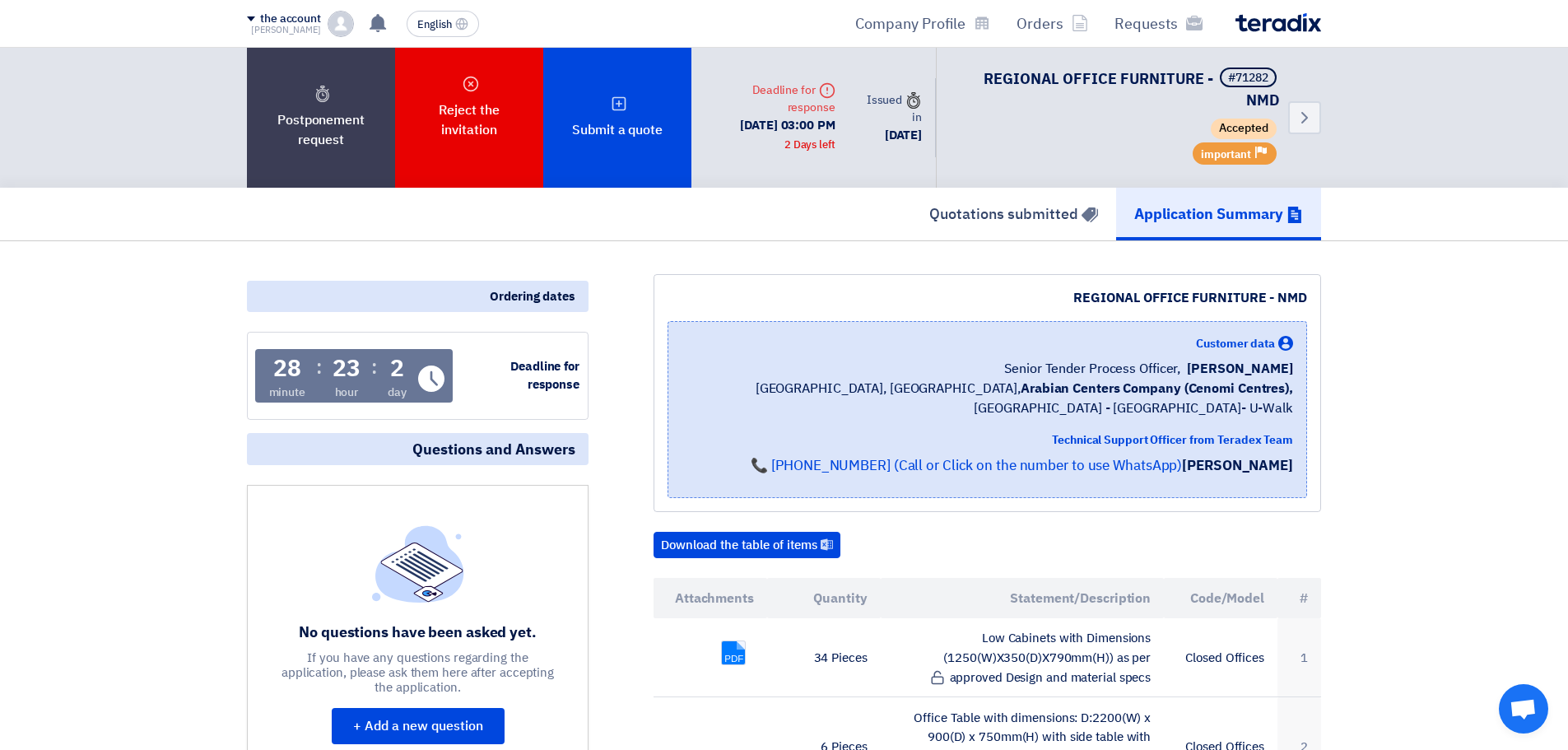
click at [337, 23] on img at bounding box center [341, 24] width 26 height 26
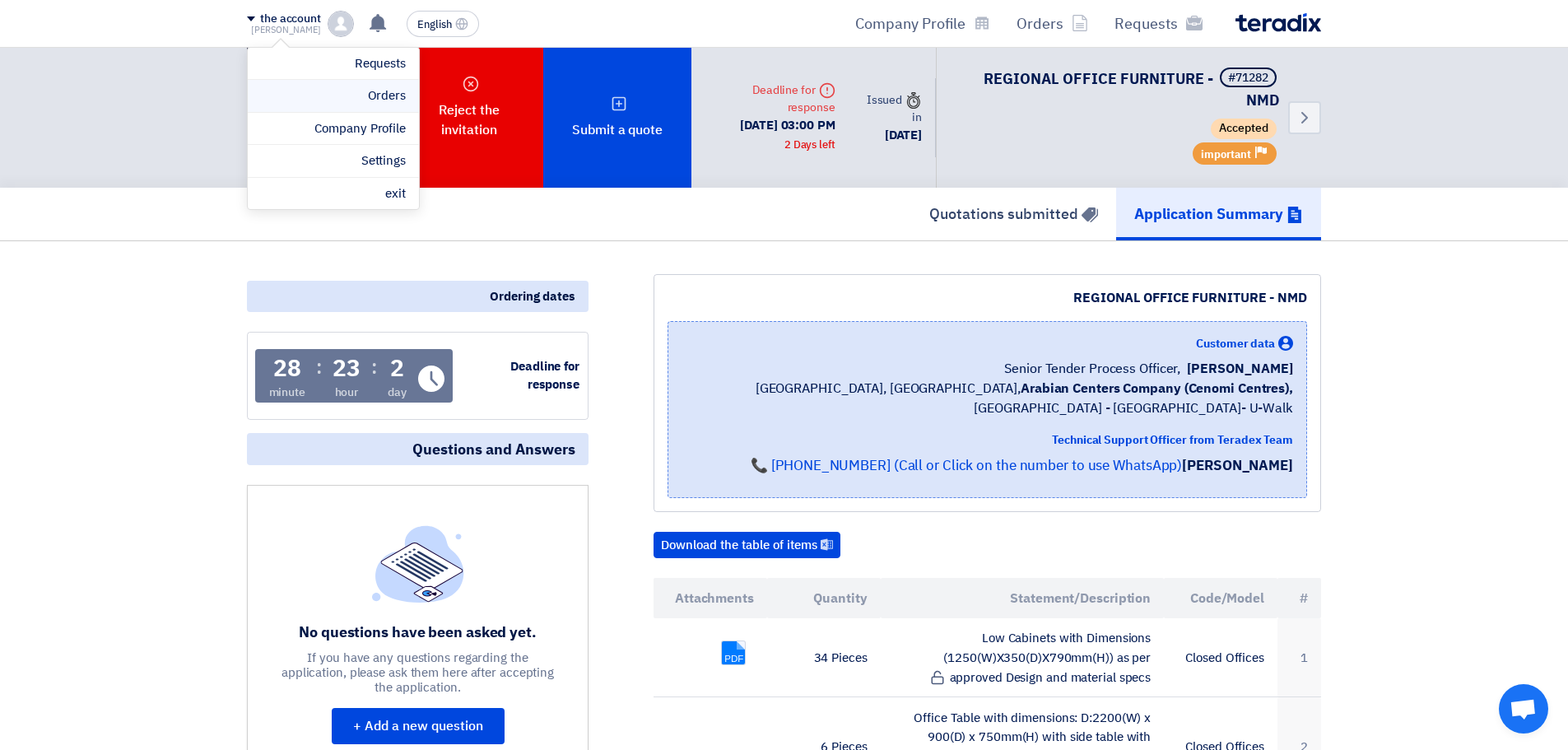
click at [349, 91] on link "Orders" at bounding box center [333, 96] width 145 height 19
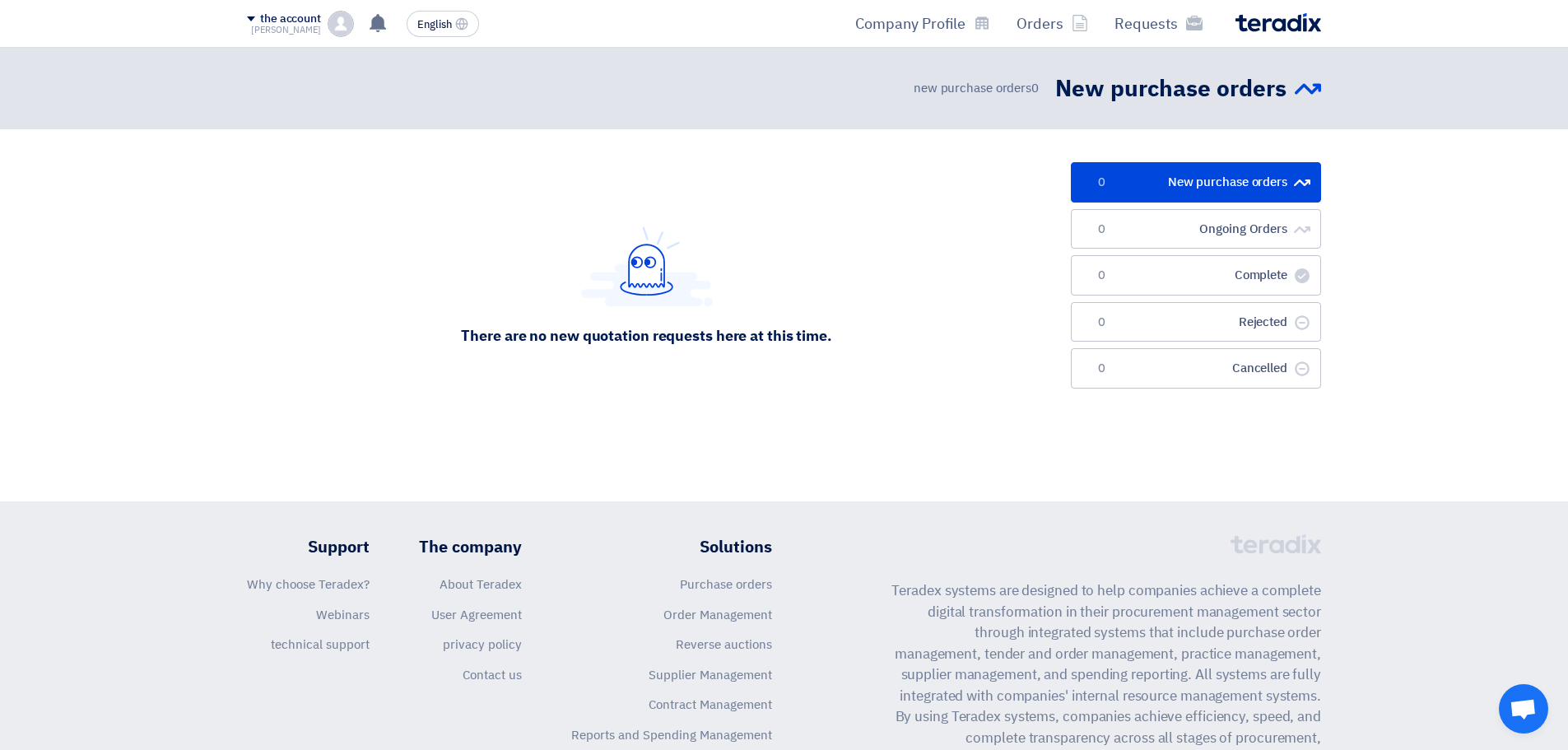
click at [351, 29] on img at bounding box center [341, 24] width 26 height 26
click at [346, 72] on link "Requests" at bounding box center [333, 63] width 145 height 19
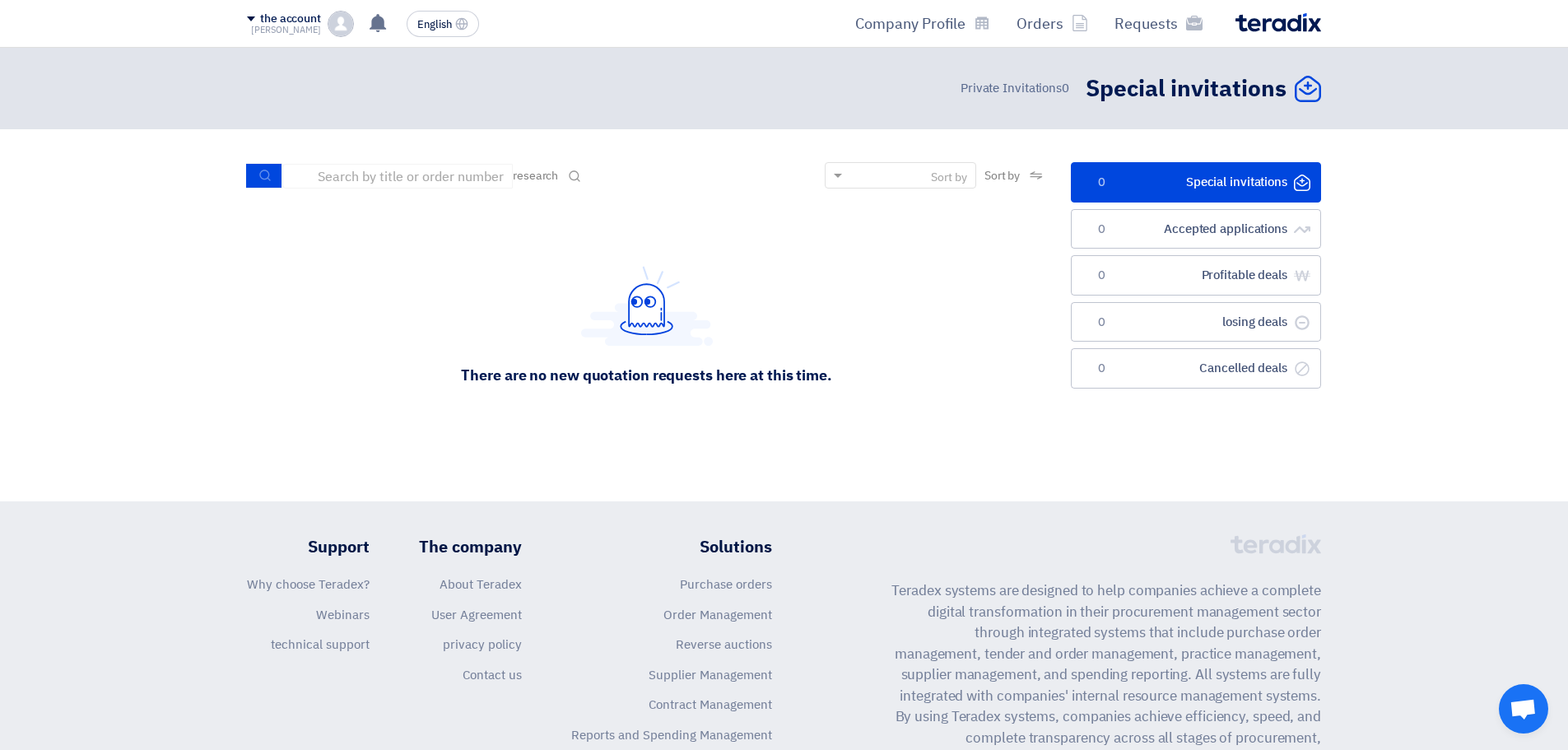
click at [326, 16] on div "the account Jay Requests Orders Company Profile Settings exit" at bounding box center [300, 24] width 107 height 26
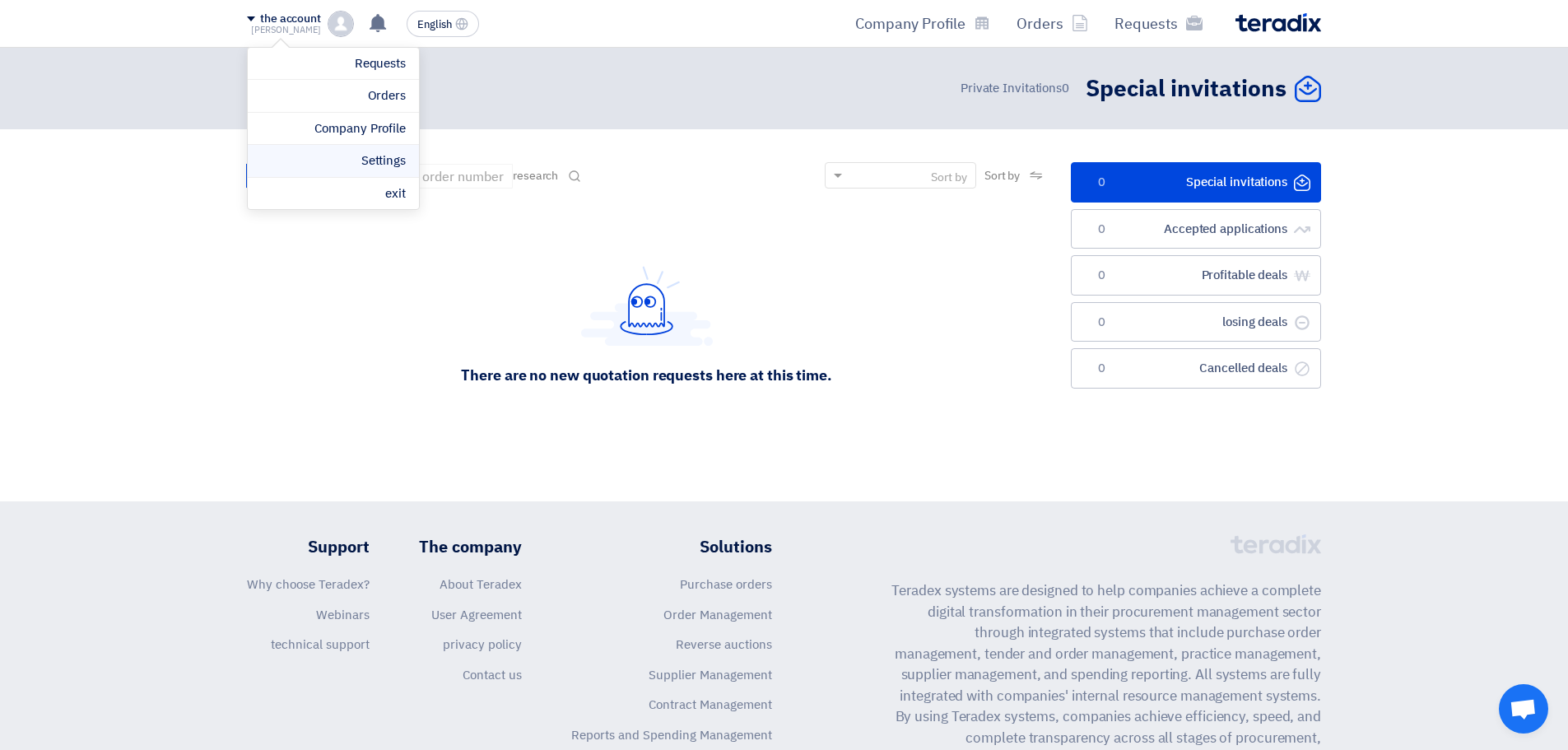
click at [341, 161] on link "Settings" at bounding box center [333, 161] width 145 height 19
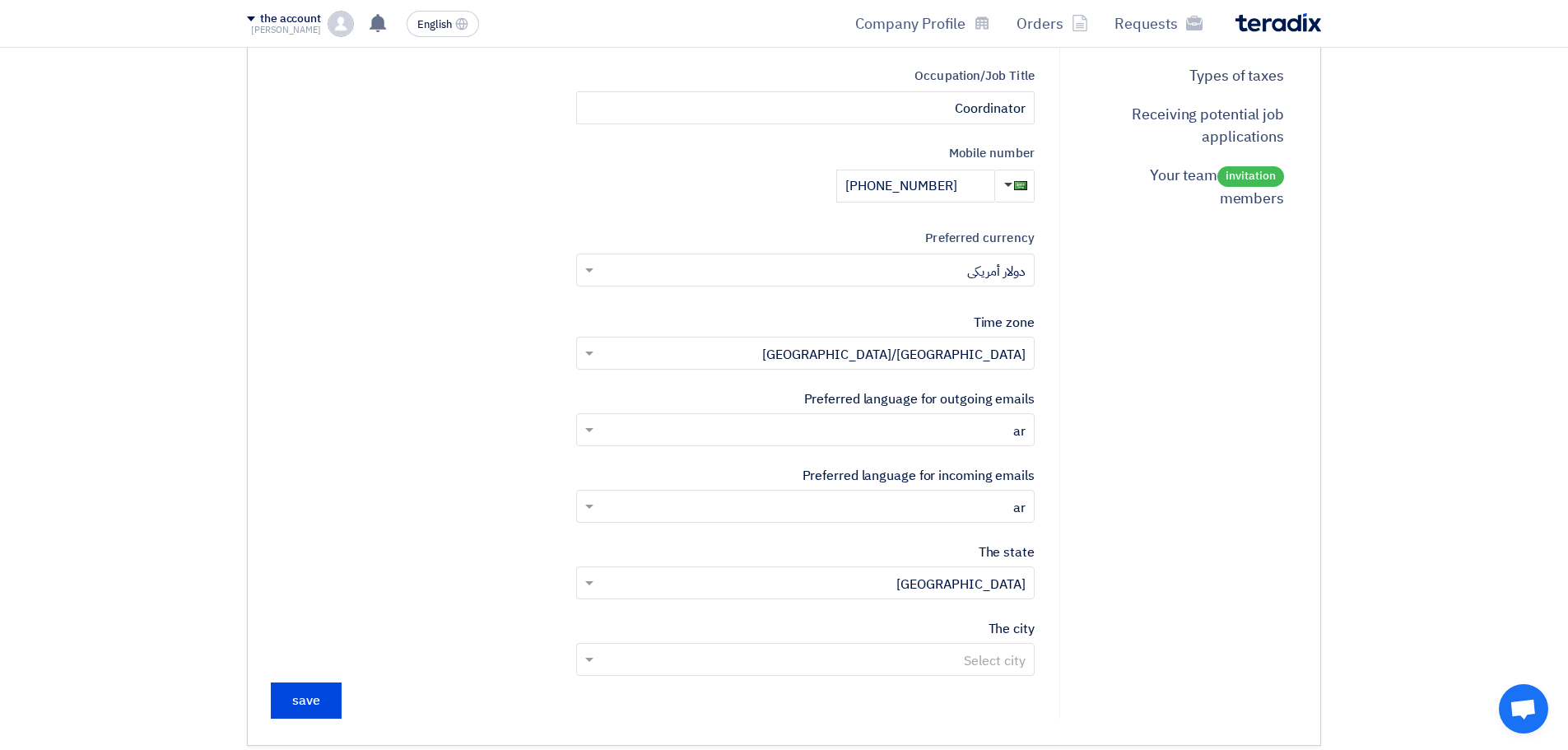
scroll to position [411, 0]
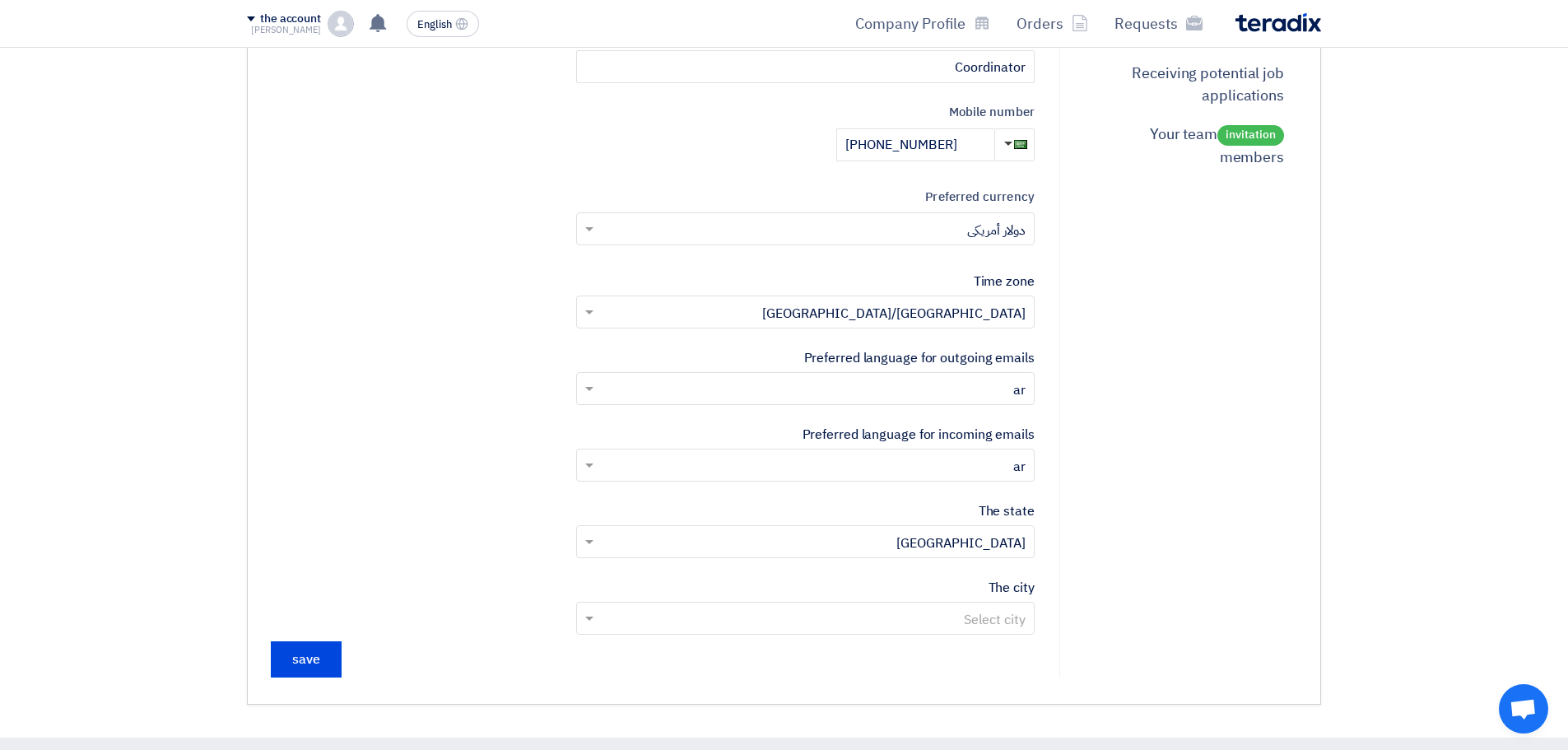
click at [614, 231] on input "text" at bounding box center [814, 231] width 425 height 27
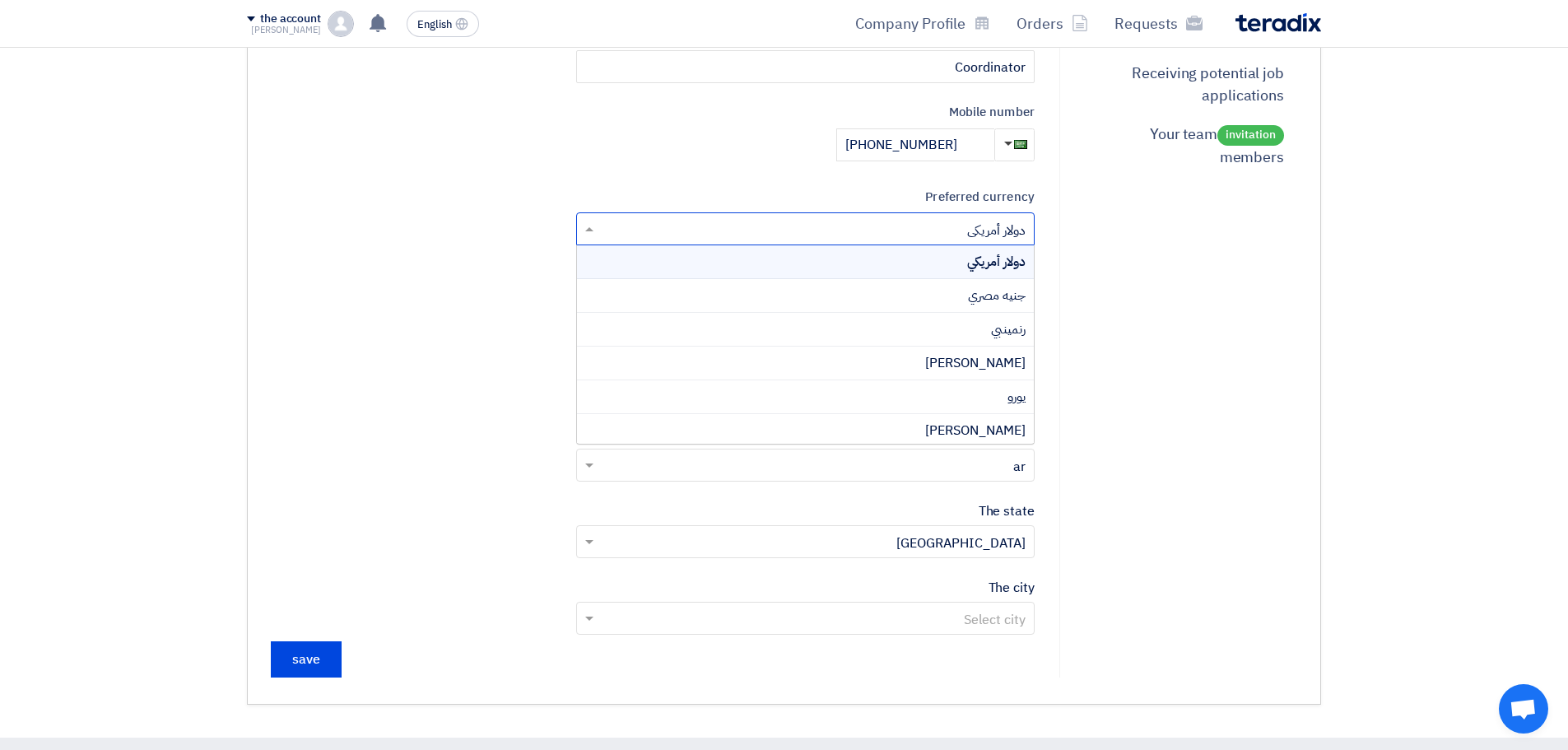
click at [614, 231] on input "text" at bounding box center [814, 231] width 425 height 27
click at [274, 234] on form "Add a profile picture first name Jay Last name Santiago e-mail support@dezigndi…" at bounding box center [652, 235] width 764 height 886
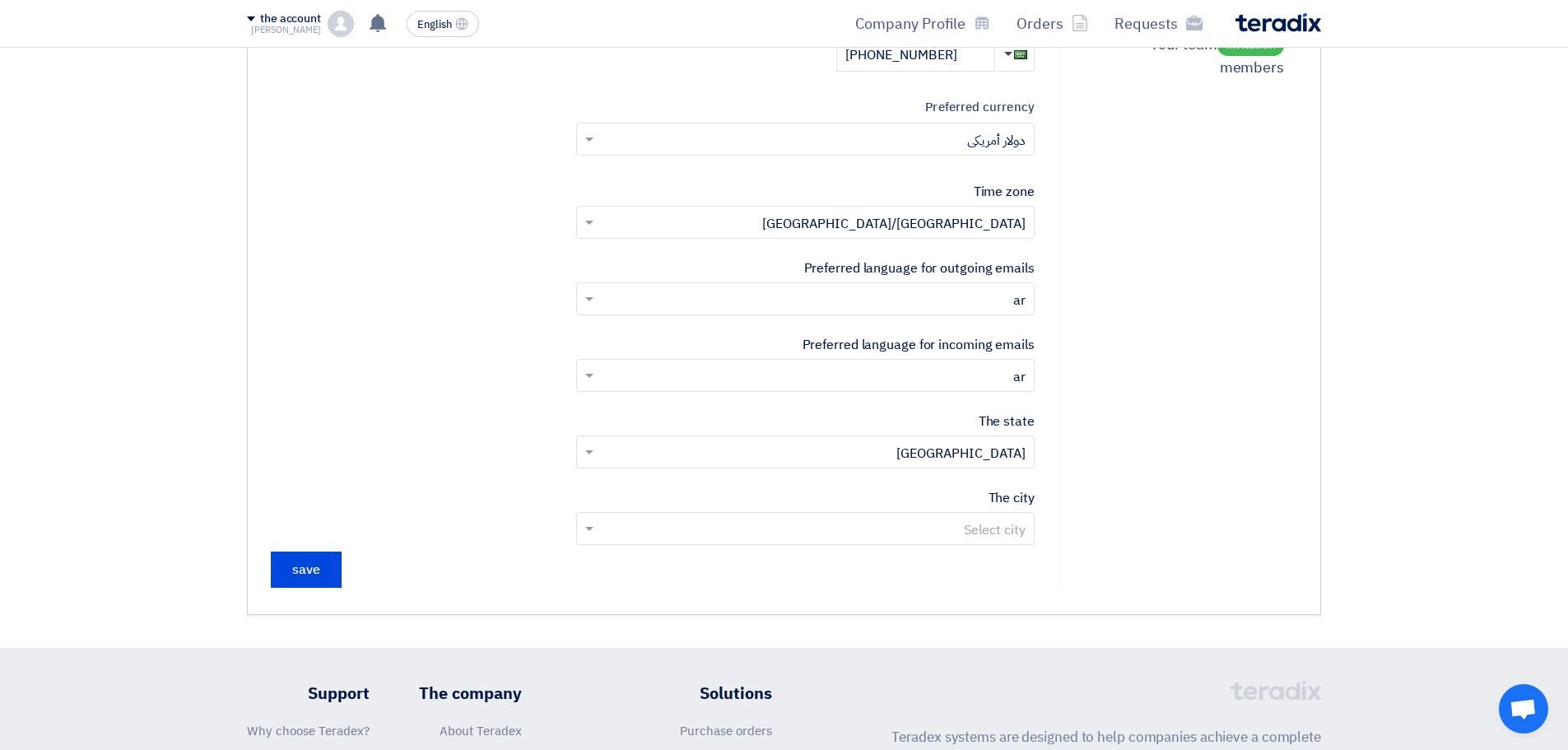
scroll to position [493, 0]
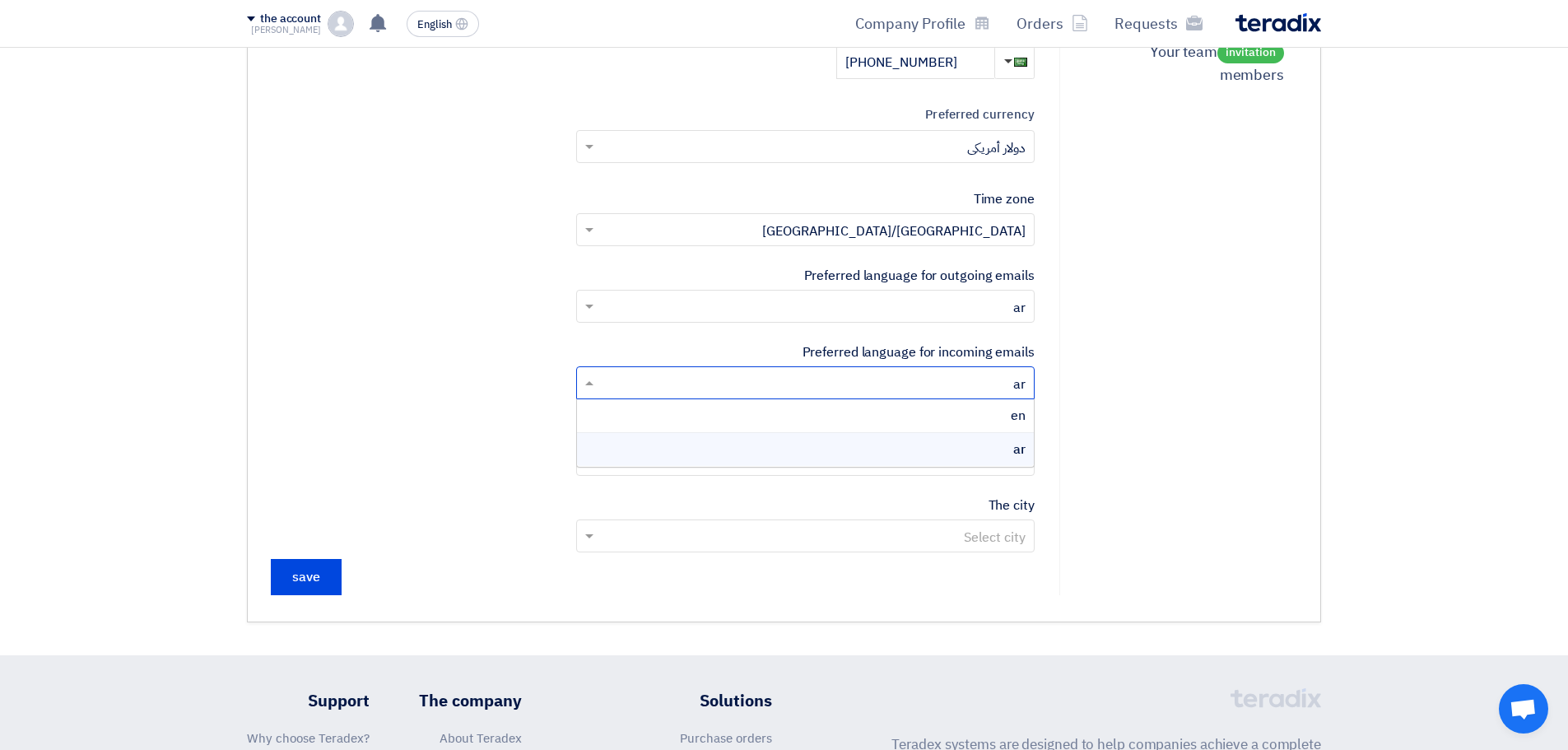
click at [656, 390] on input "text" at bounding box center [814, 384] width 425 height 27
click at [767, 425] on div "en" at bounding box center [805, 416] width 456 height 34
click at [811, 316] on input "text" at bounding box center [814, 308] width 425 height 27
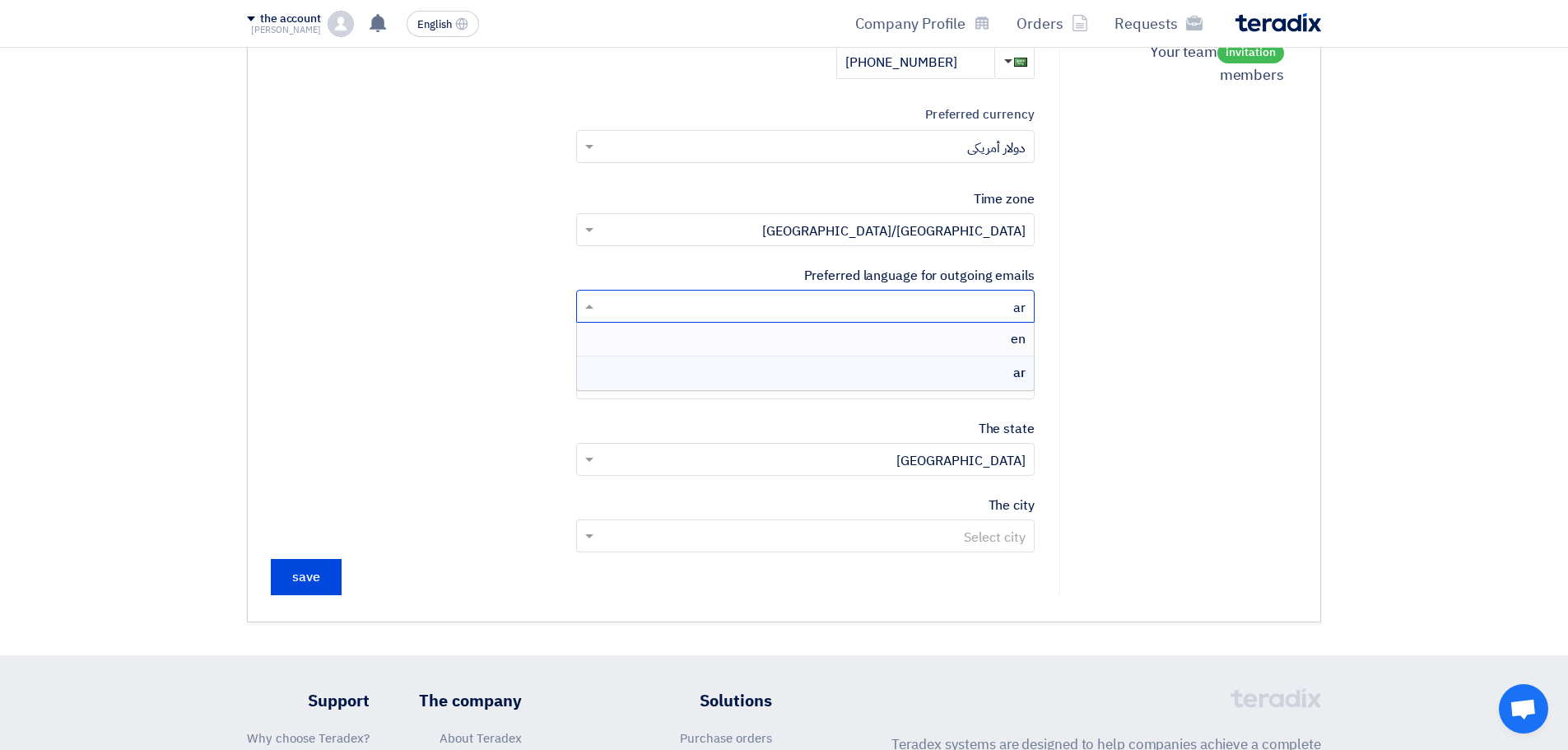
click at [808, 341] on div "en" at bounding box center [805, 340] width 456 height 34
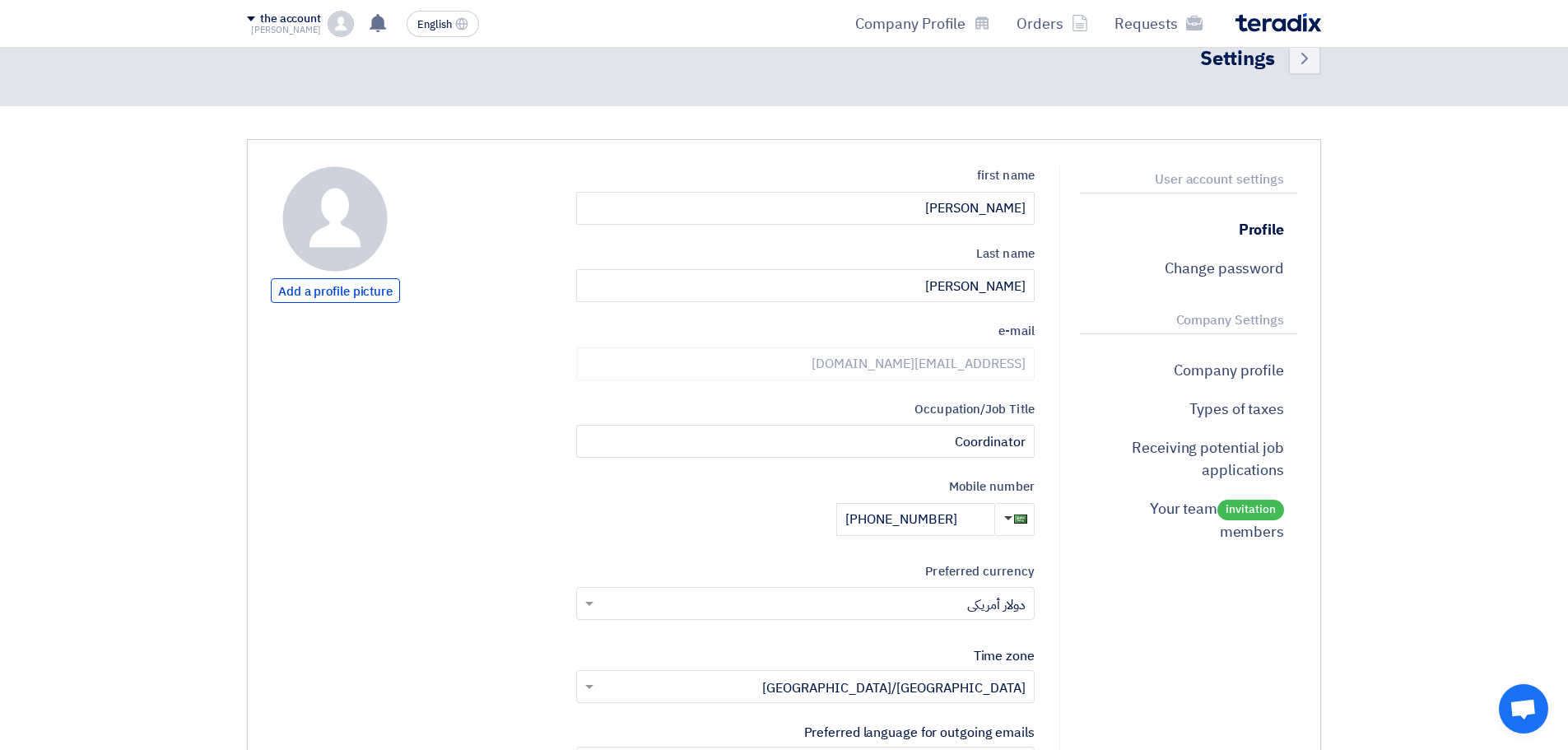
scroll to position [0, 0]
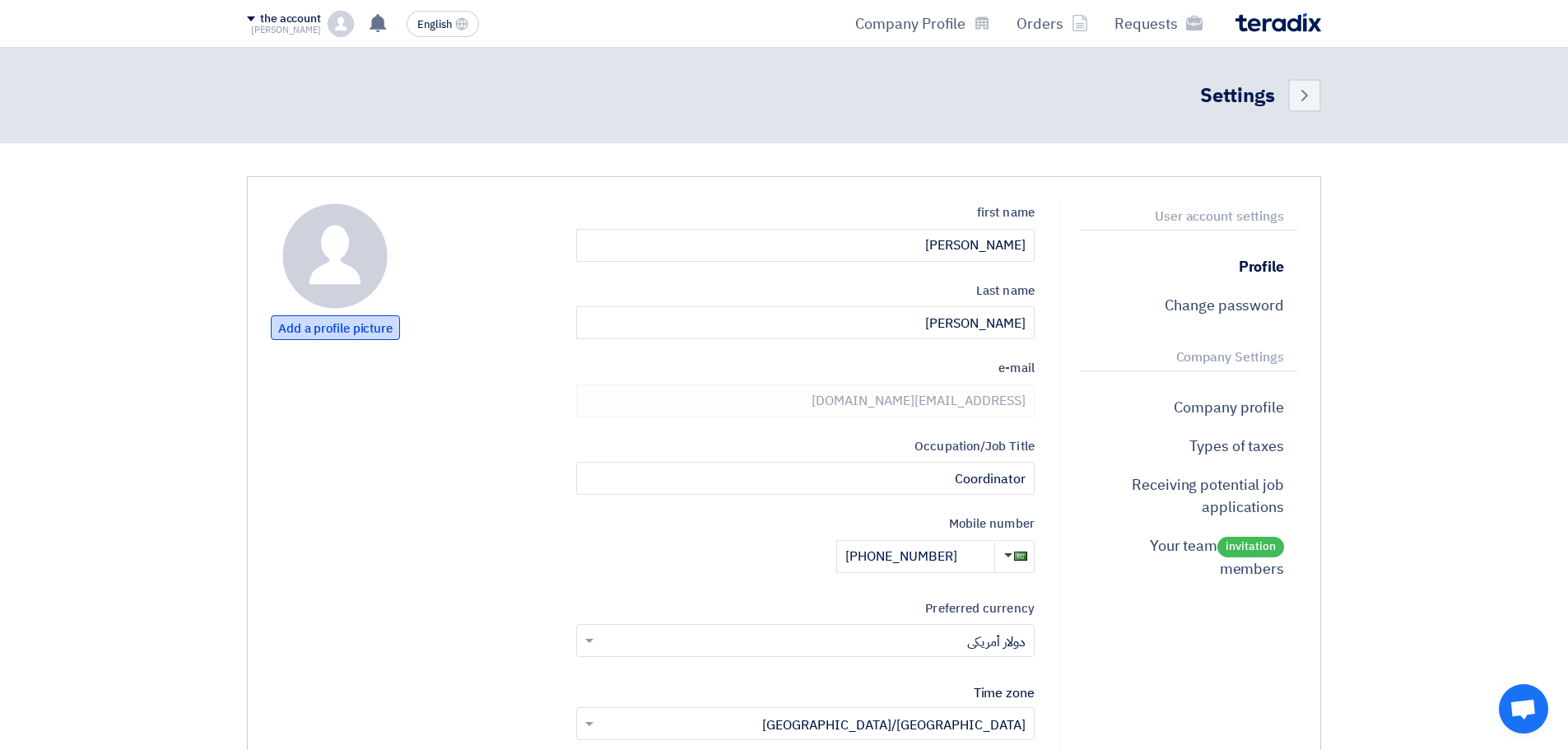
click at [359, 335] on font "Add a profile picture" at bounding box center [335, 329] width 115 height 18
type input "C:\fakepath\Screenshot 2025-08-18 222915.png"
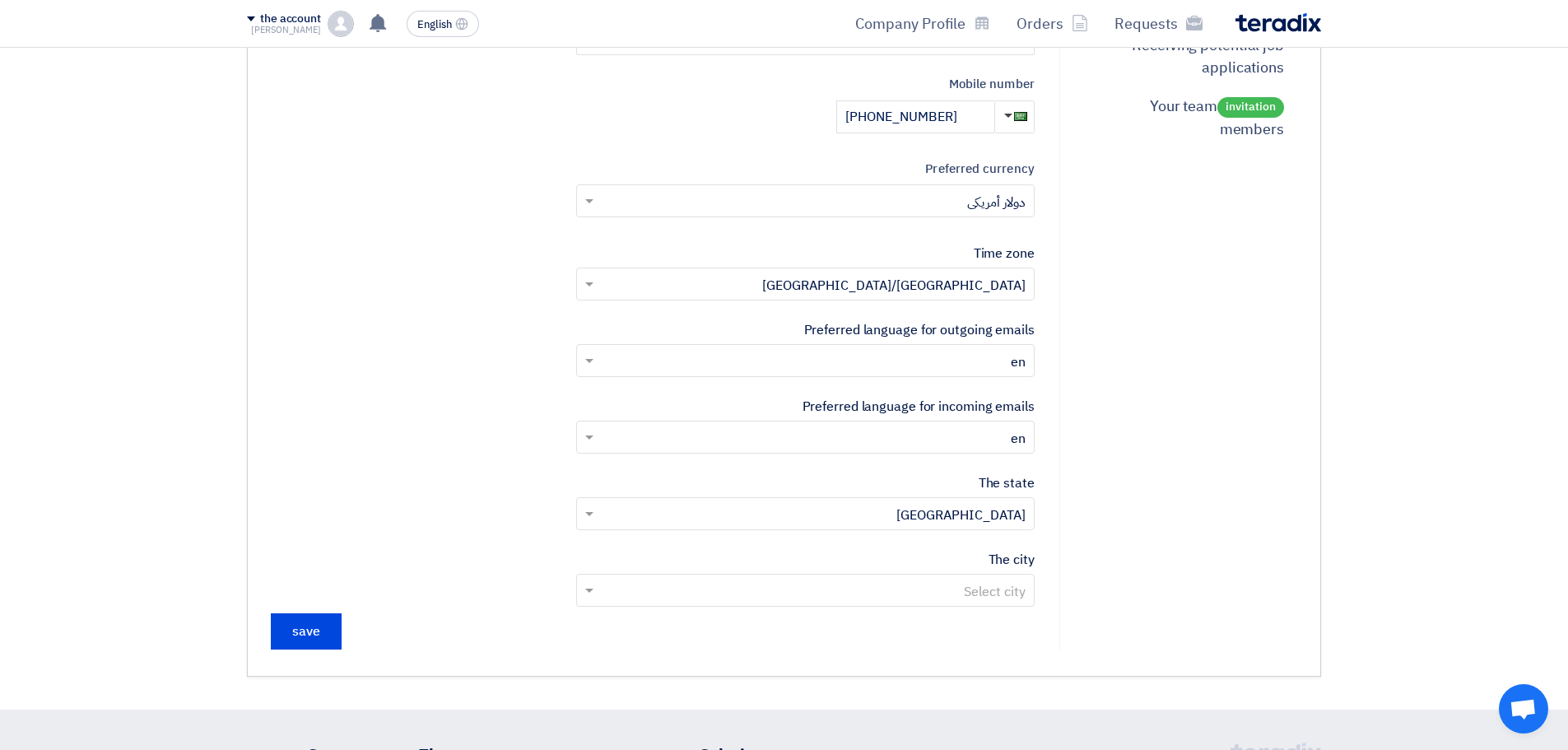
scroll to position [493, 0]
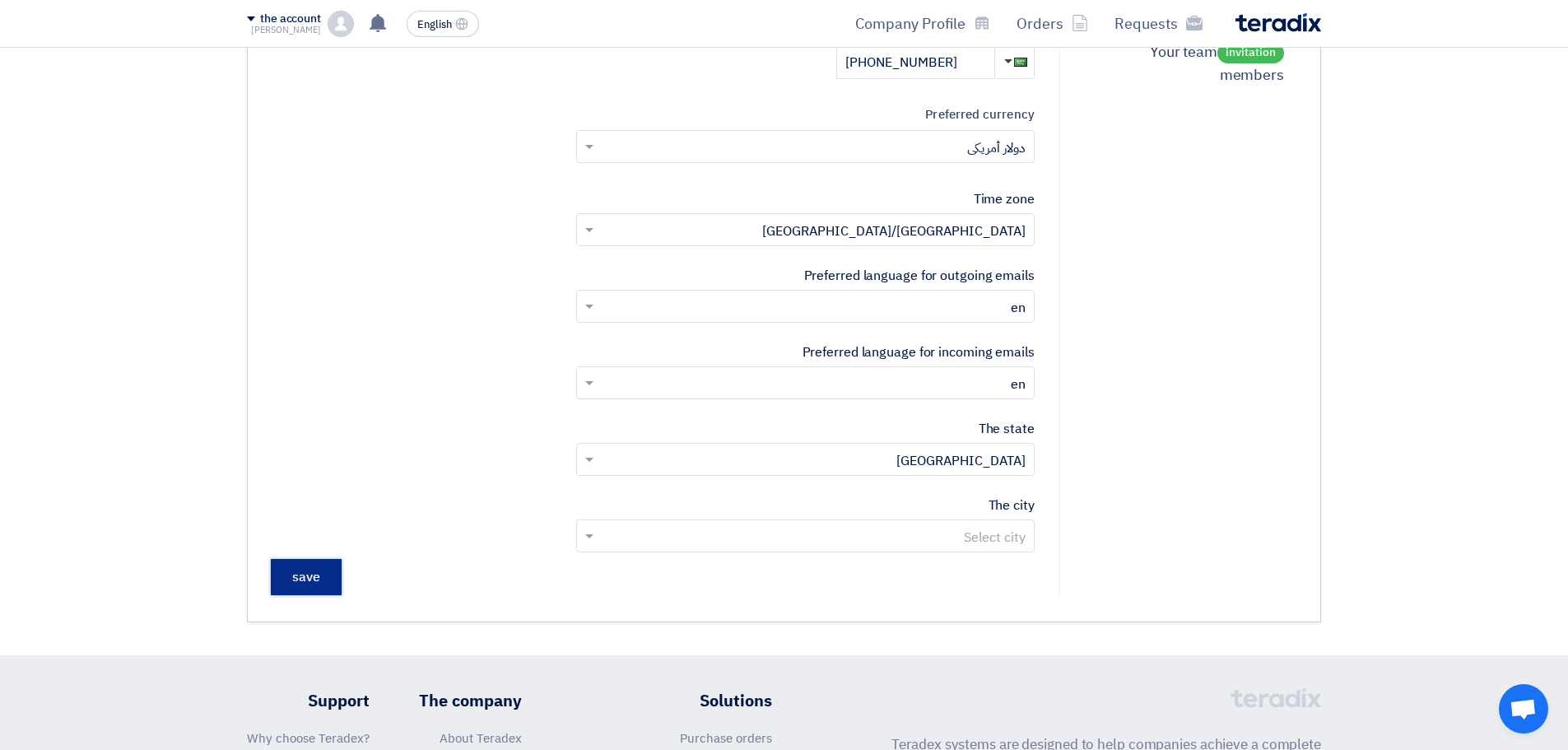
click at [328, 586] on input "save" at bounding box center [306, 576] width 71 height 36
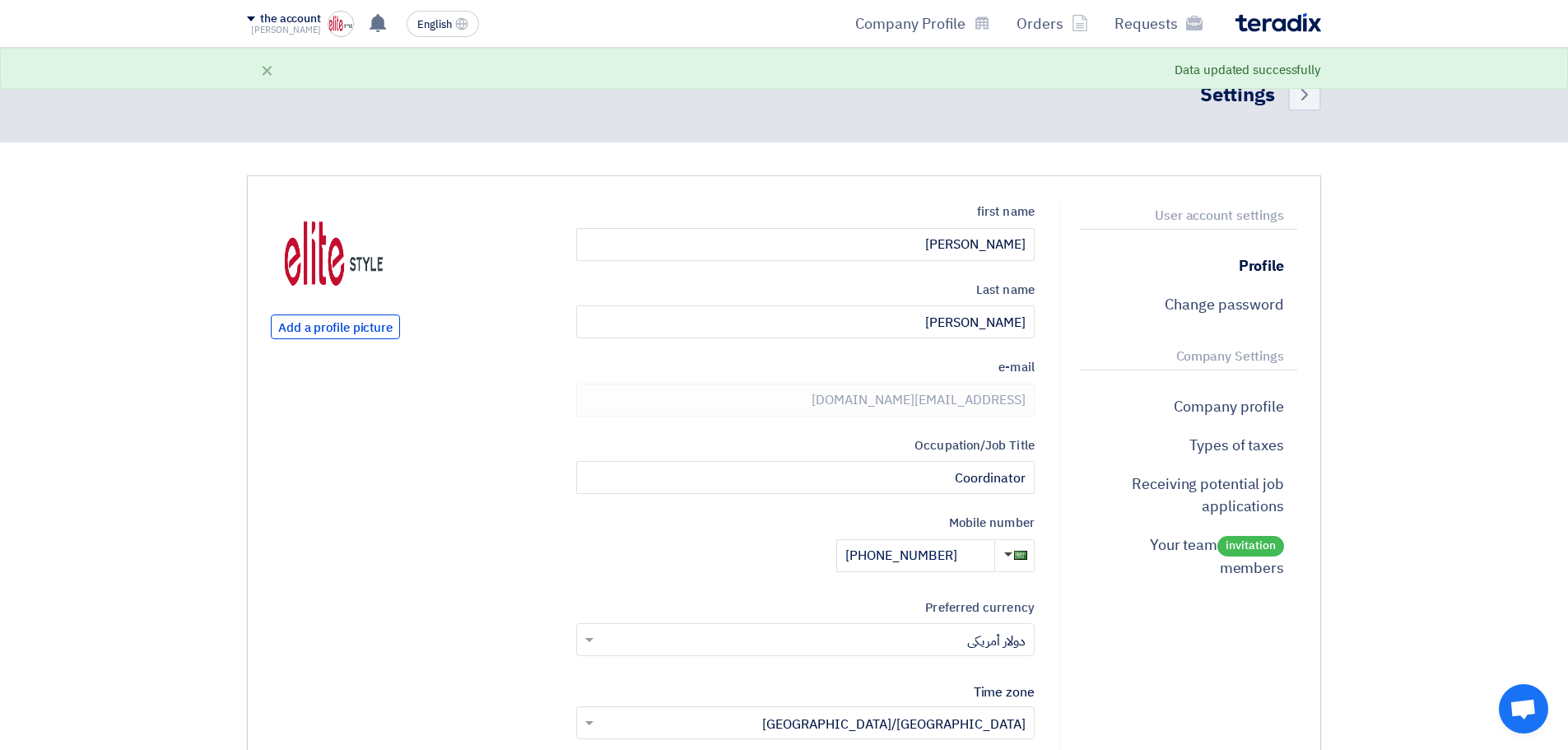
scroll to position [0, 0]
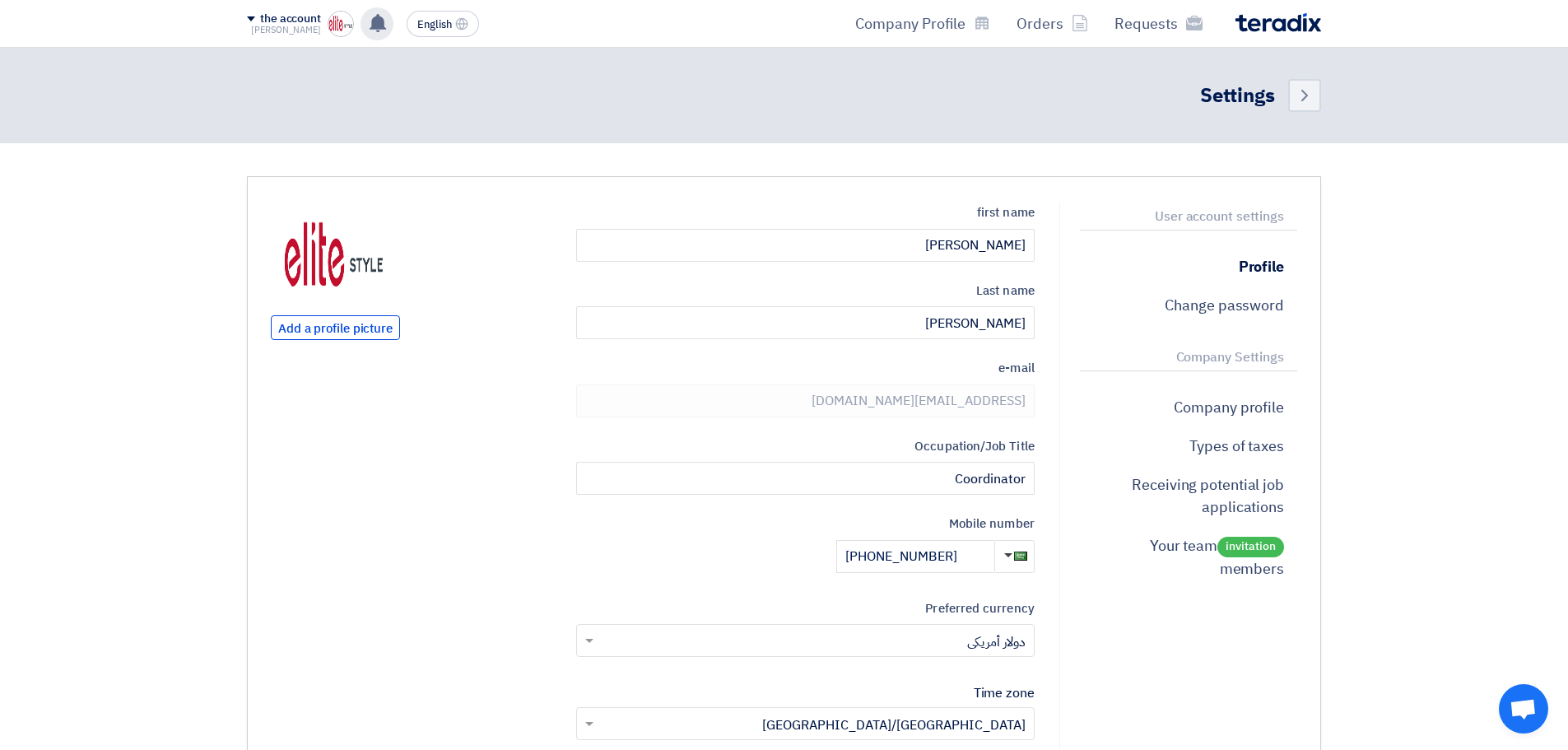
click at [380, 26] on use at bounding box center [378, 23] width 16 height 18
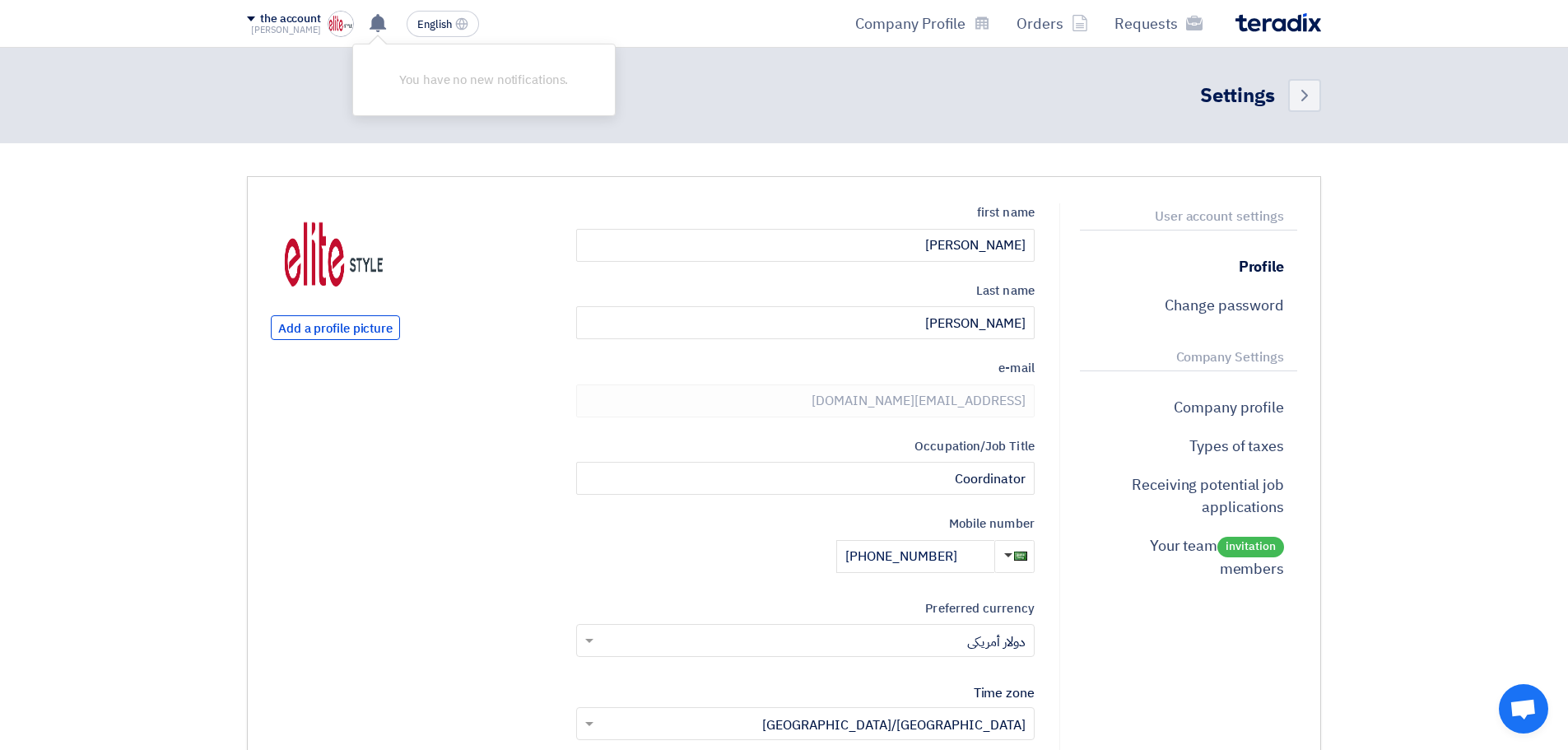
click at [347, 26] on img at bounding box center [341, 24] width 26 height 26
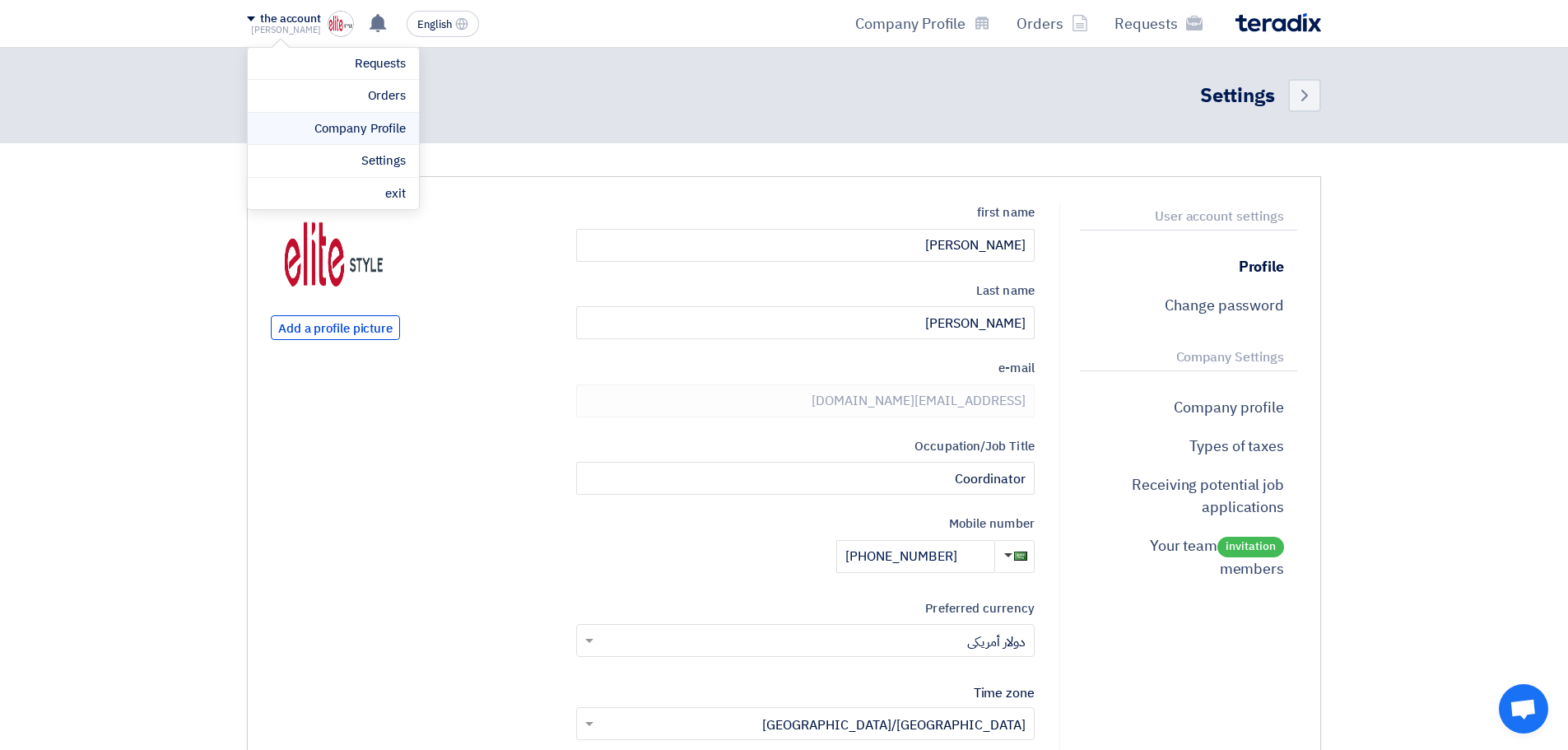
click at [378, 128] on font "Company Profile" at bounding box center [360, 128] width 91 height 18
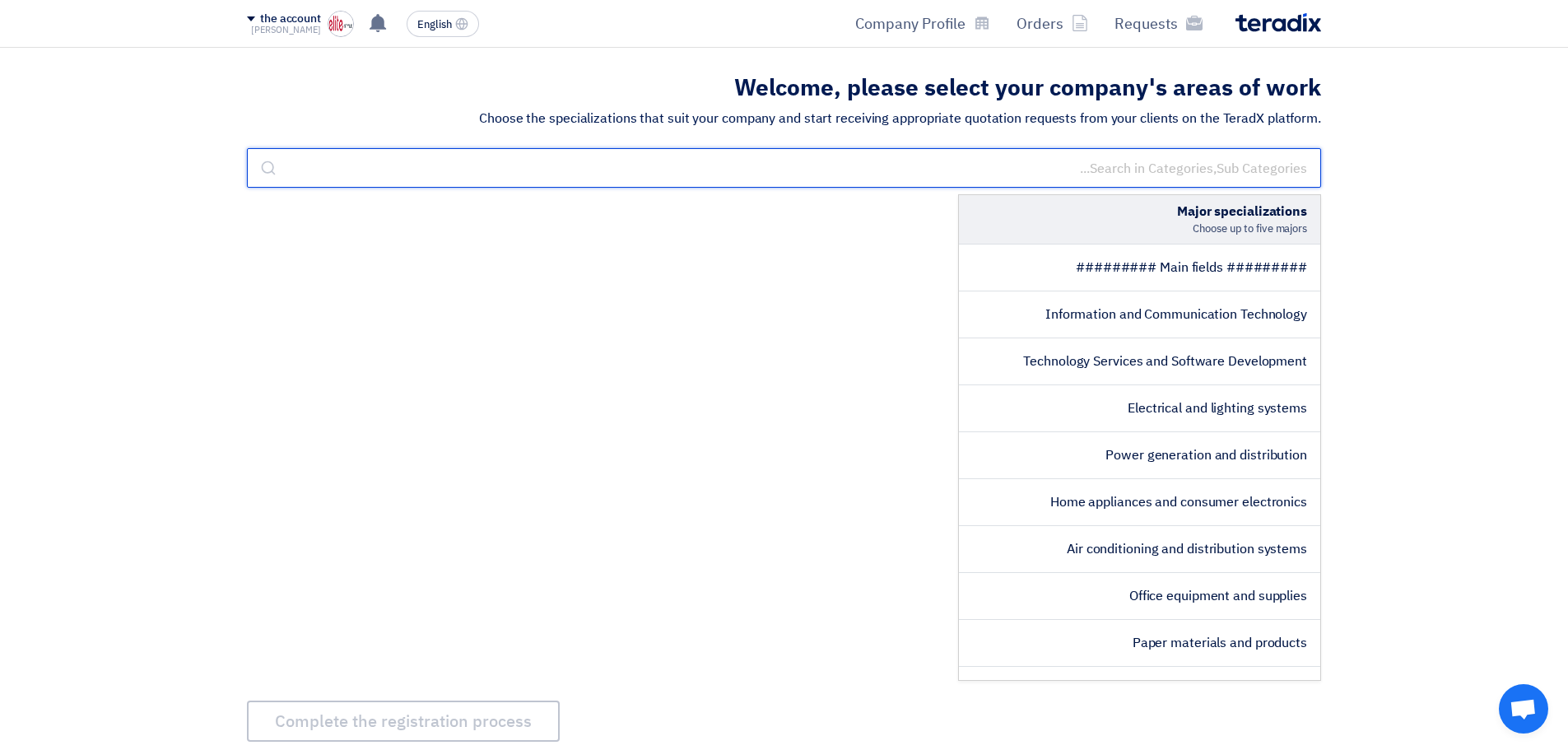
click at [1229, 176] on input "text" at bounding box center [783, 168] width 1074 height 40
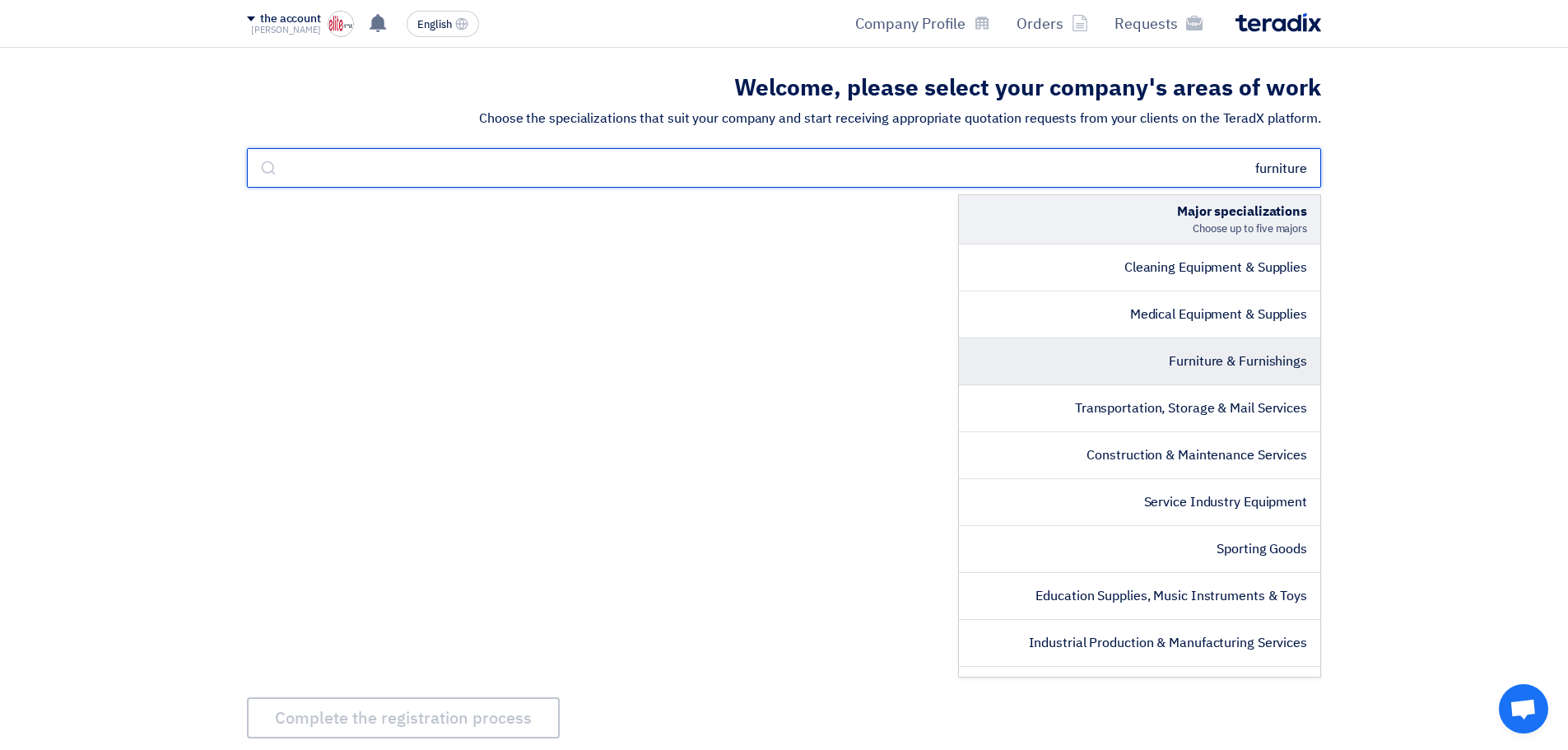
type input "furniture"
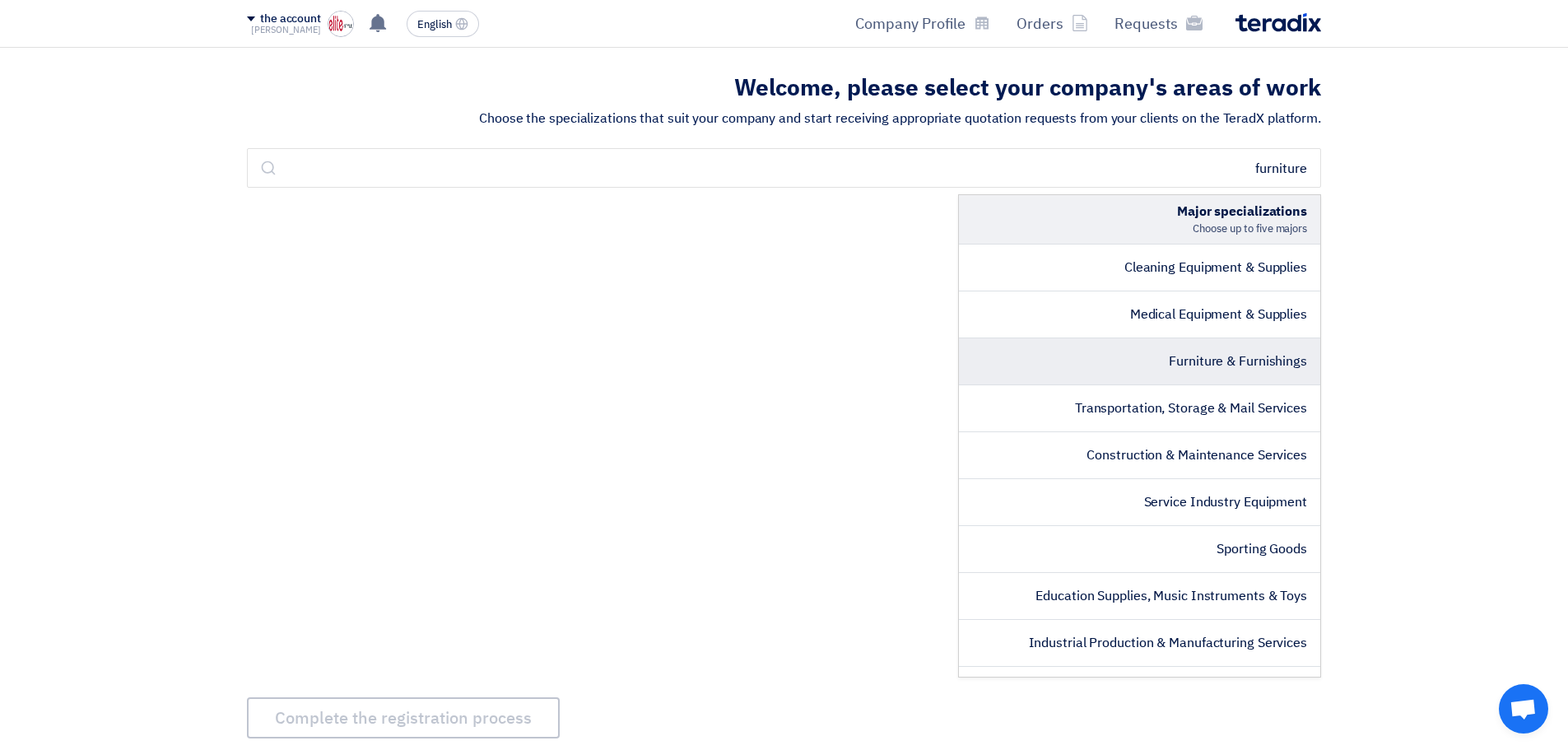
click at [1270, 376] on li "Furniture & Furnishings" at bounding box center [1140, 362] width 362 height 47
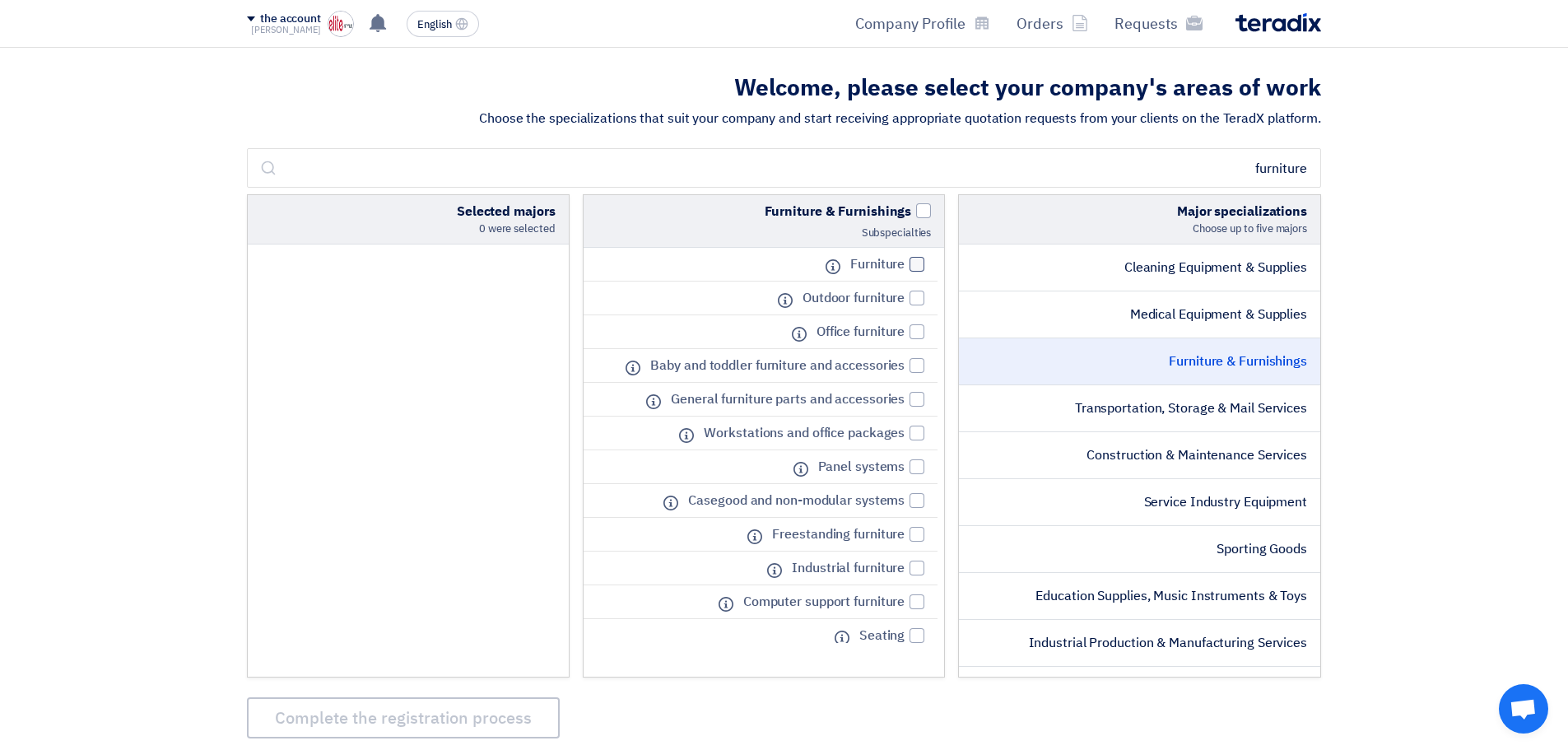
click at [920, 264] on div at bounding box center [916, 264] width 15 height 15
click at [904, 264] on input "Furniture" at bounding box center [899, 265] width 11 height 11
checkbox input "true"
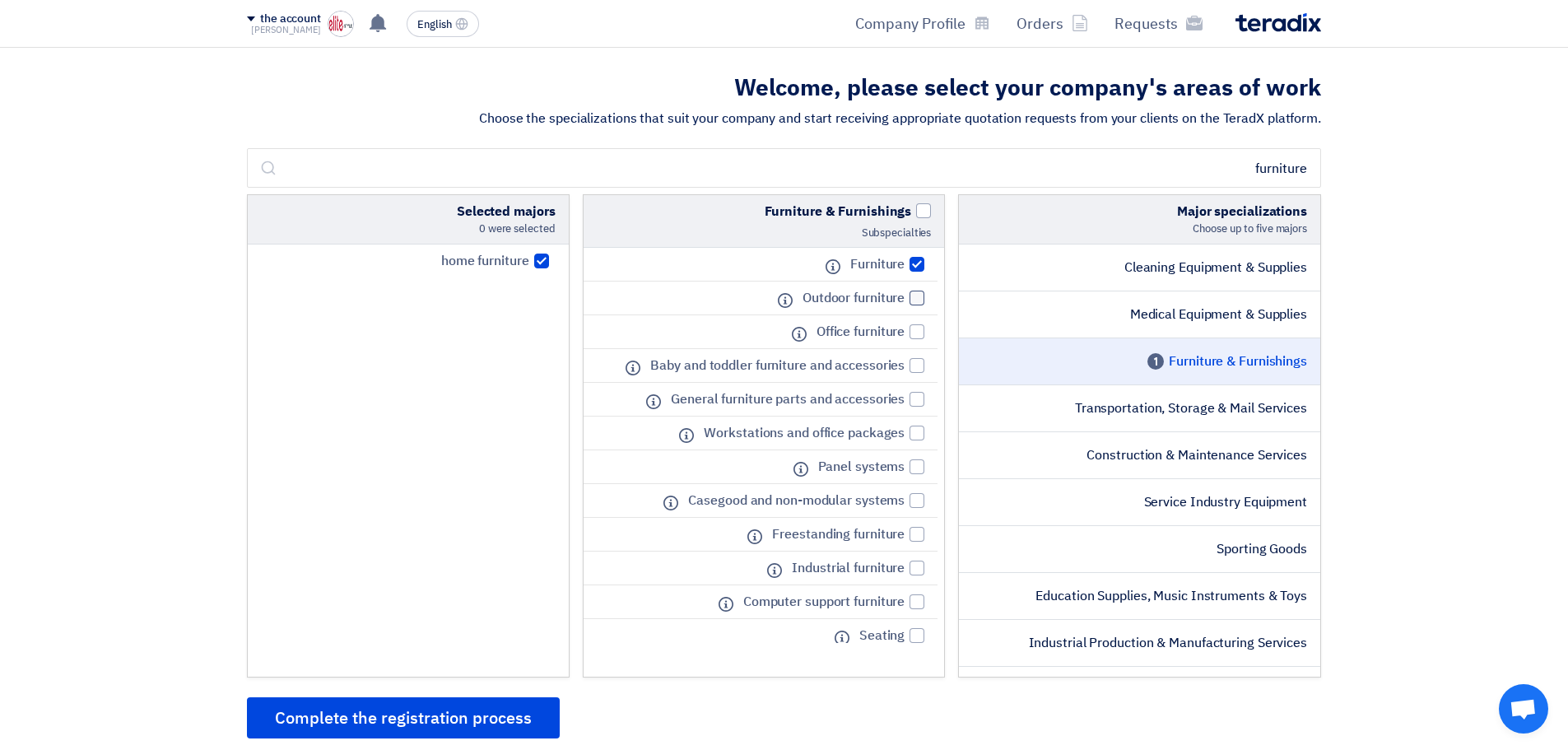
click at [913, 299] on div at bounding box center [916, 298] width 15 height 15
click at [904, 299] on input "Outdoor furniture" at bounding box center [899, 298] width 11 height 11
checkbox input "true"
click at [914, 328] on div at bounding box center [916, 332] width 15 height 15
click at [904, 328] on input "Office furniture" at bounding box center [899, 332] width 11 height 11
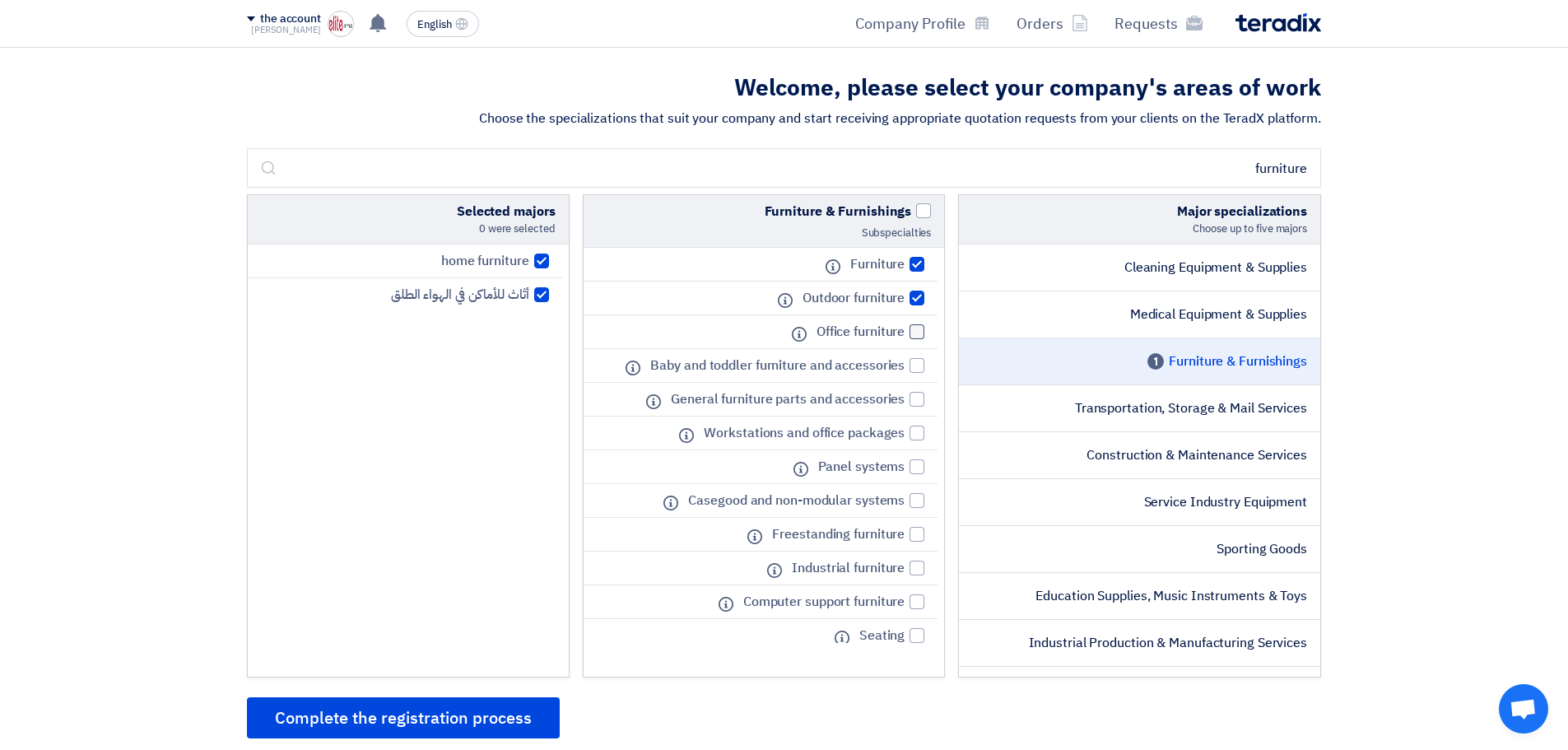
checkbox input "true"
click at [914, 398] on div at bounding box center [916, 398] width 15 height 15
click at [904, 398] on input "General furniture parts and accessories" at bounding box center [899, 399] width 11 height 11
checkbox input "true"
click at [915, 438] on div at bounding box center [916, 432] width 15 height 15
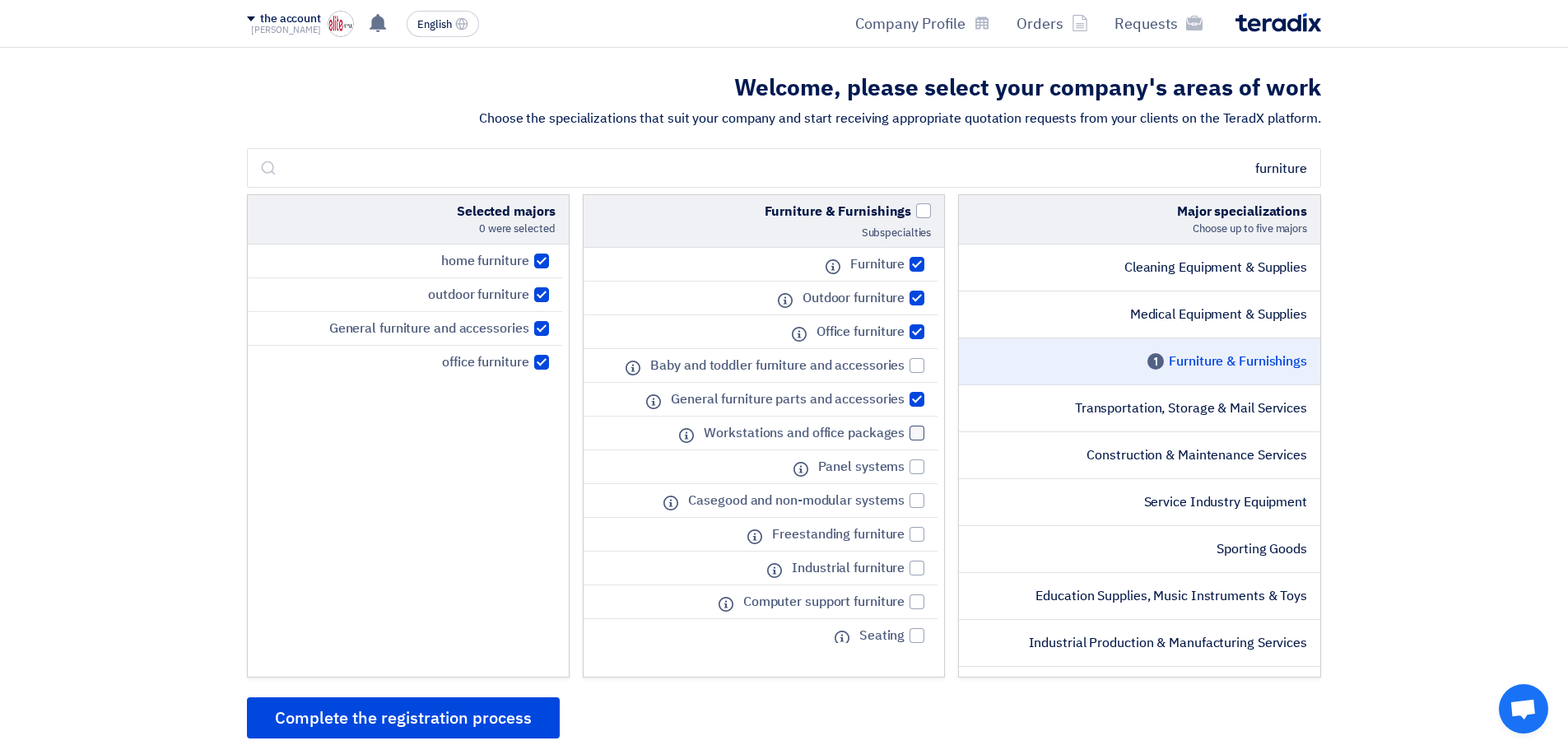
click at [904, 438] on input "Workstations and office packages" at bounding box center [899, 432] width 11 height 11
checkbox input "true"
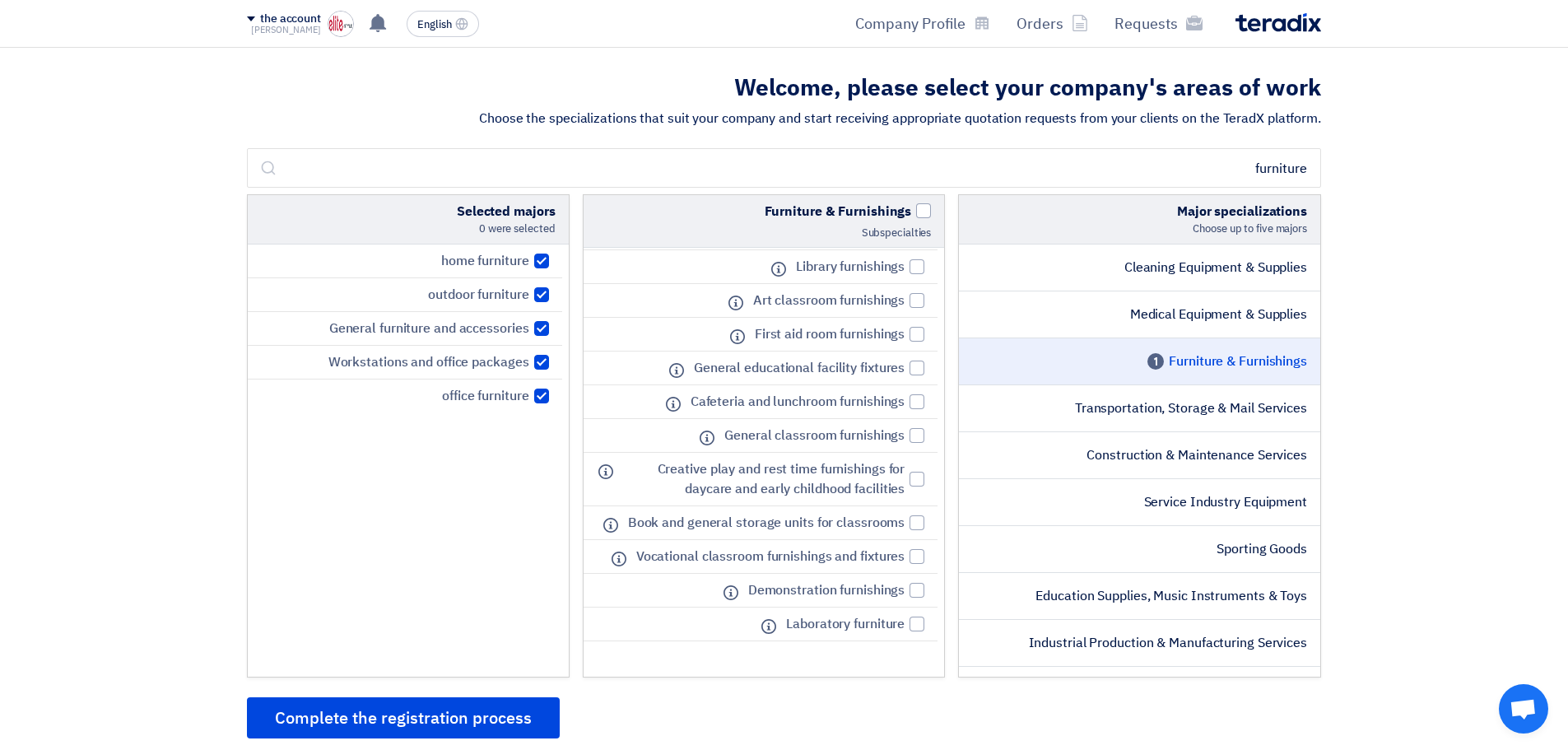
scroll to position [493, 0]
click at [911, 525] on div at bounding box center [916, 518] width 15 height 15
click at [904, 524] on input "Book and general storage units for classrooms" at bounding box center [899, 518] width 11 height 11
checkbox input "true"
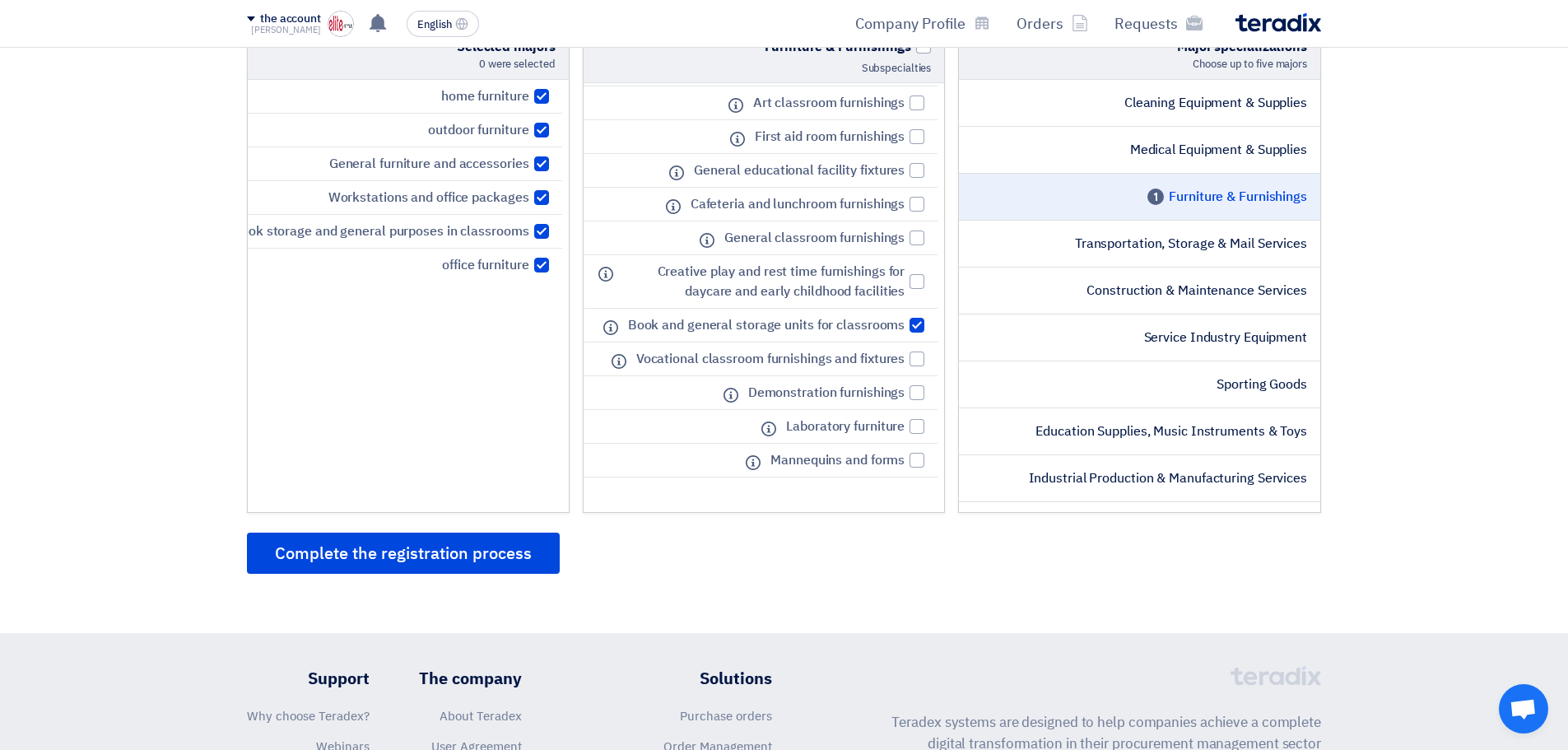
scroll to position [486, 0]
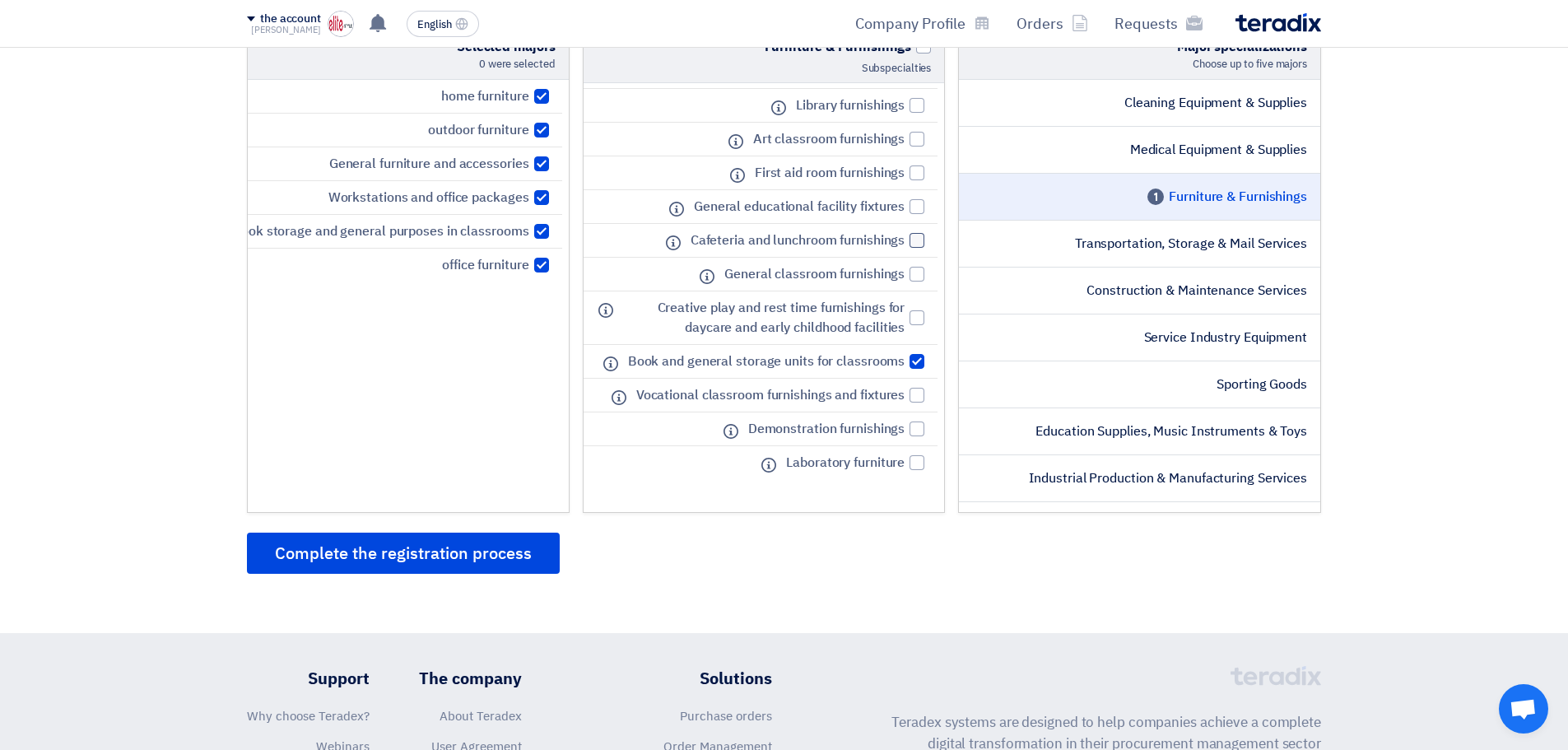
click at [923, 235] on div at bounding box center [916, 240] width 15 height 15
click at [904, 236] on input "Cafeteria and lunchroom furnishings" at bounding box center [899, 241] width 11 height 11
checkbox input "true"
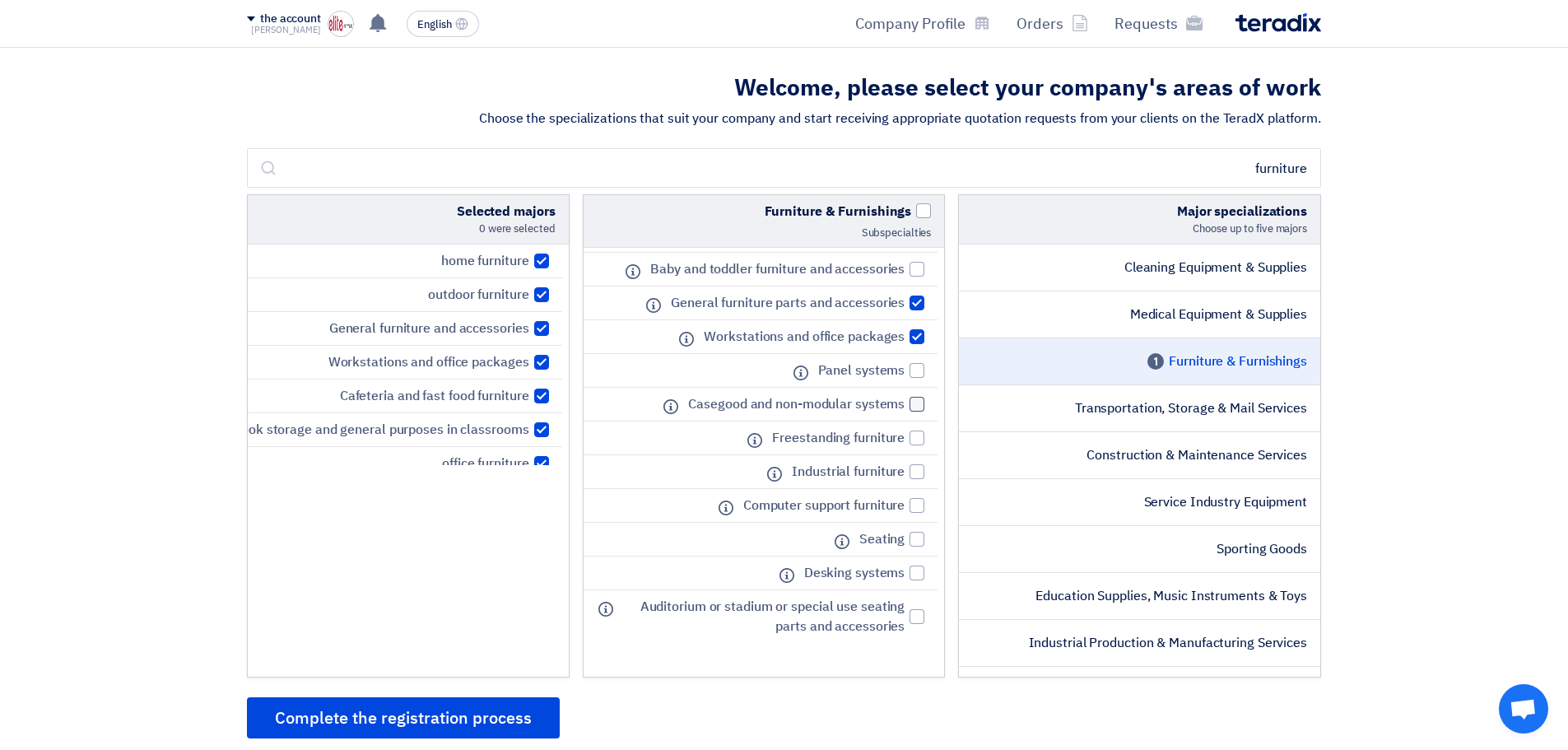
scroll to position [165, 0]
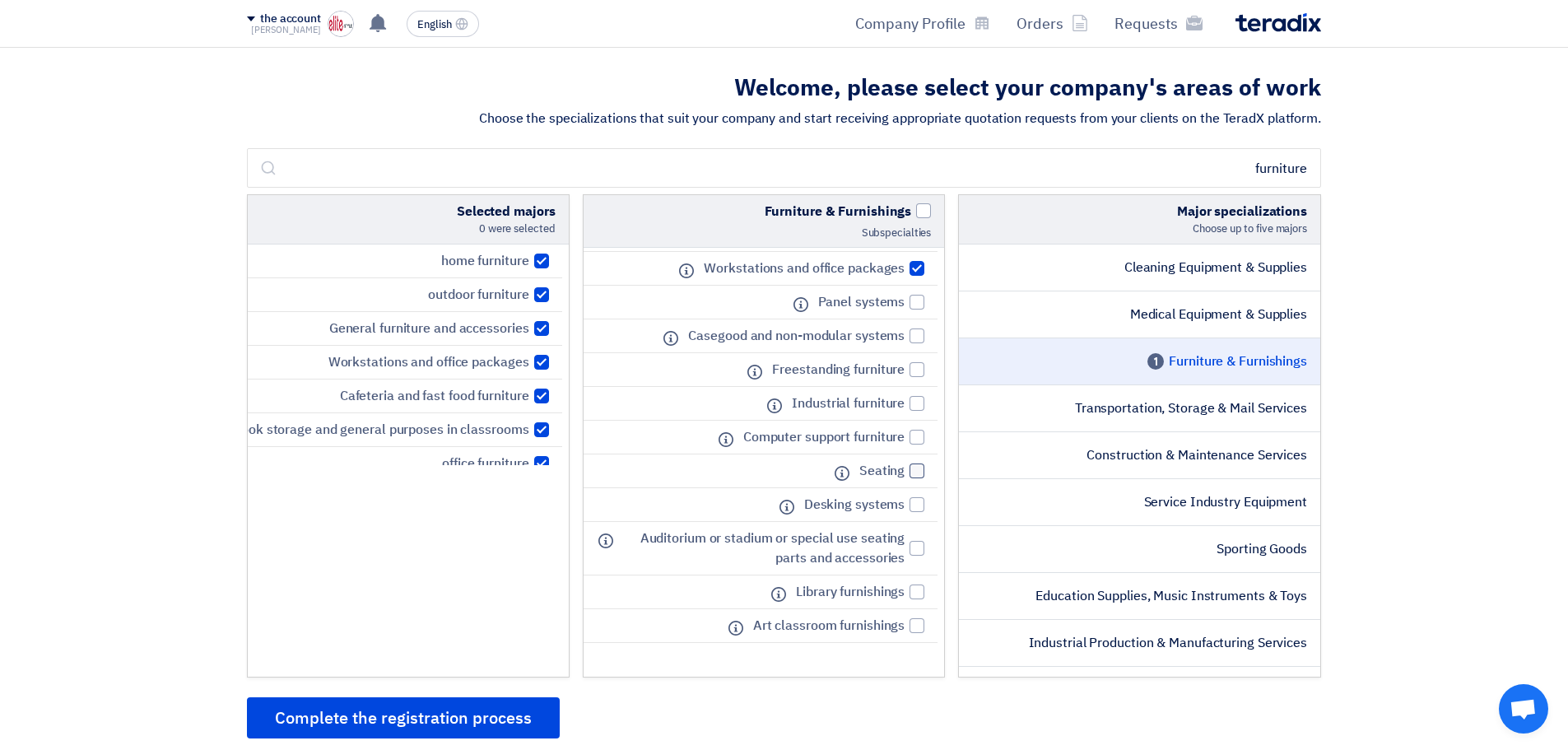
click at [917, 474] on div at bounding box center [916, 470] width 15 height 15
click at [904, 474] on input "Seating" at bounding box center [899, 470] width 11 height 11
checkbox input "true"
click at [923, 503] on div at bounding box center [916, 504] width 15 height 15
click at [904, 503] on input "Desking systems" at bounding box center [899, 504] width 11 height 11
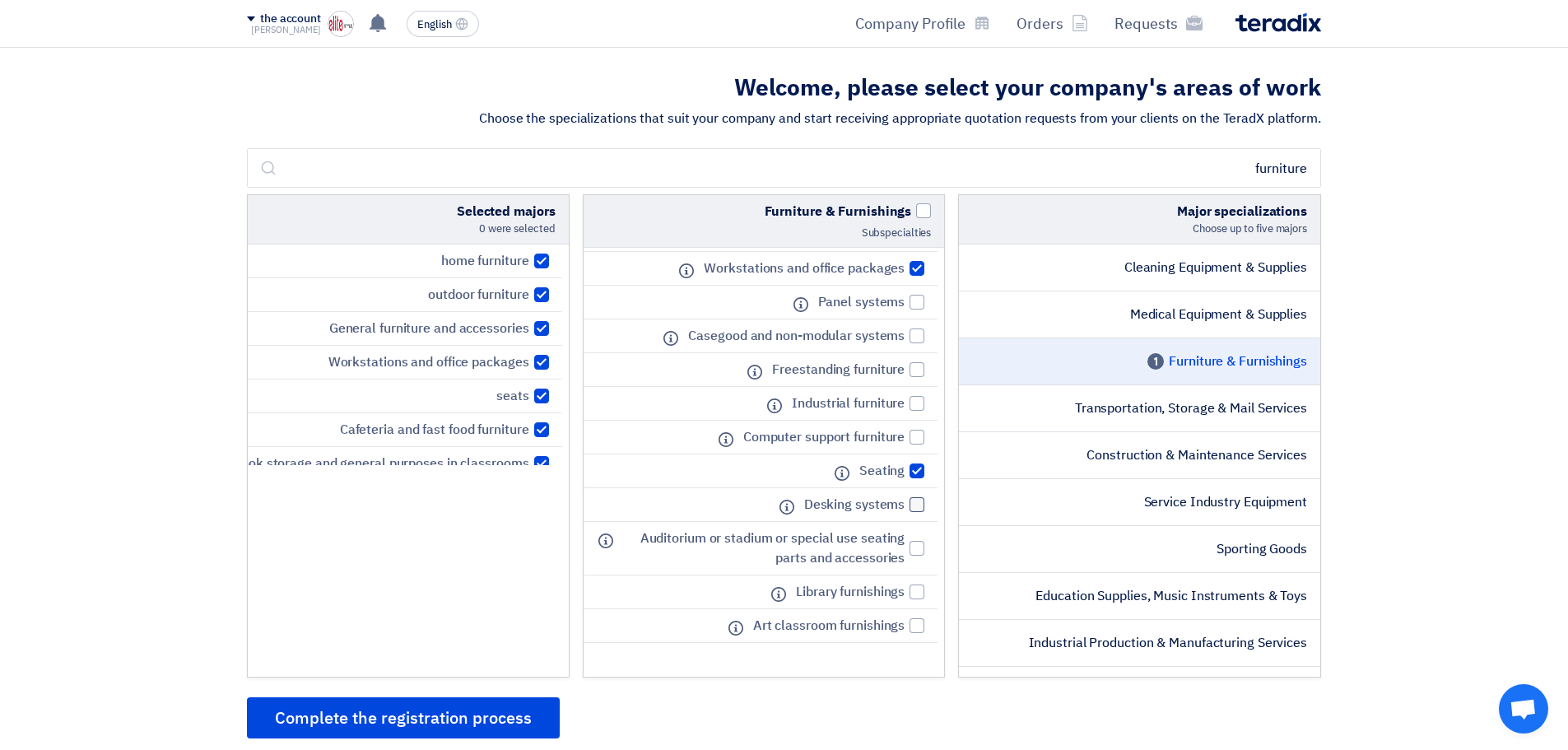
checkbox input "true"
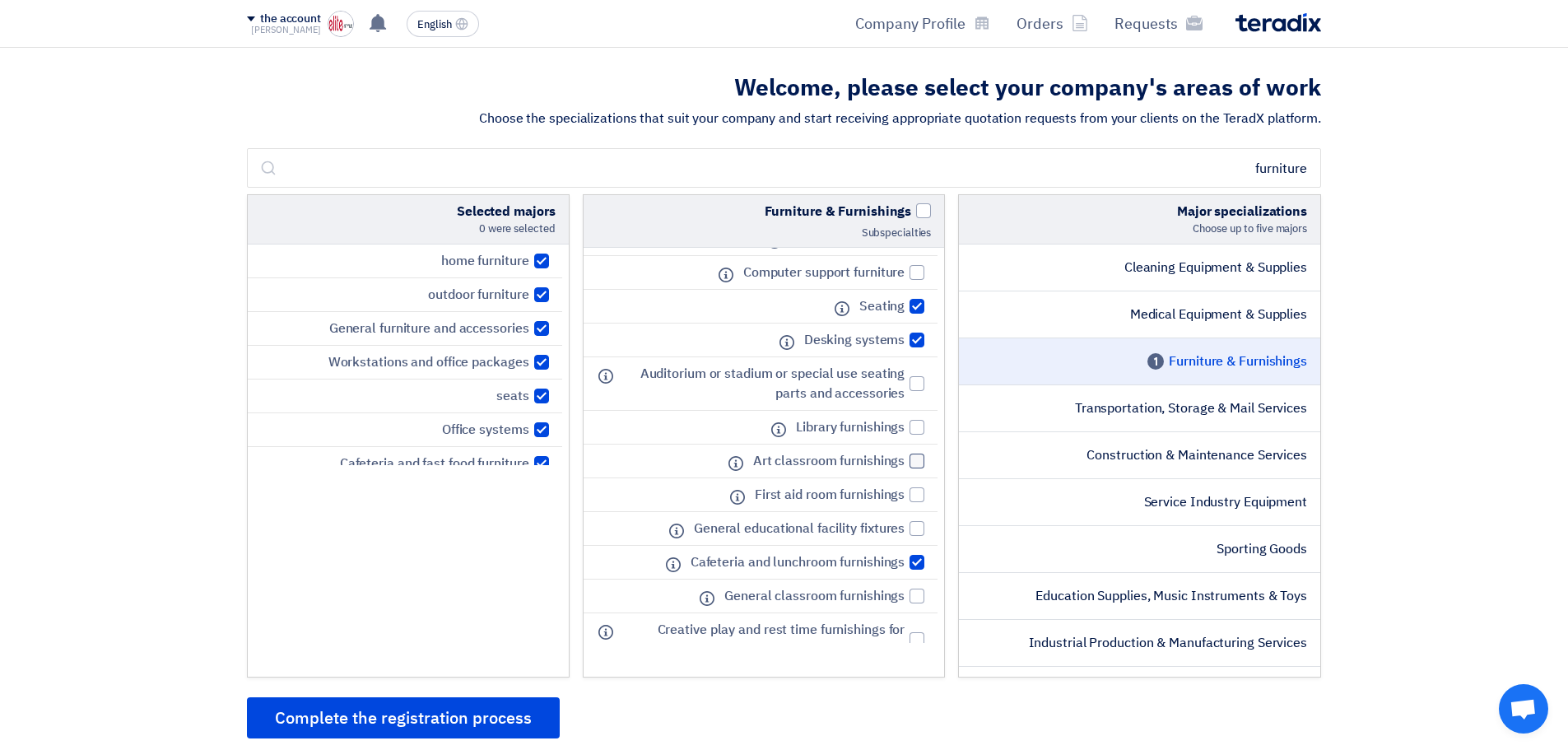
scroll to position [411, 0]
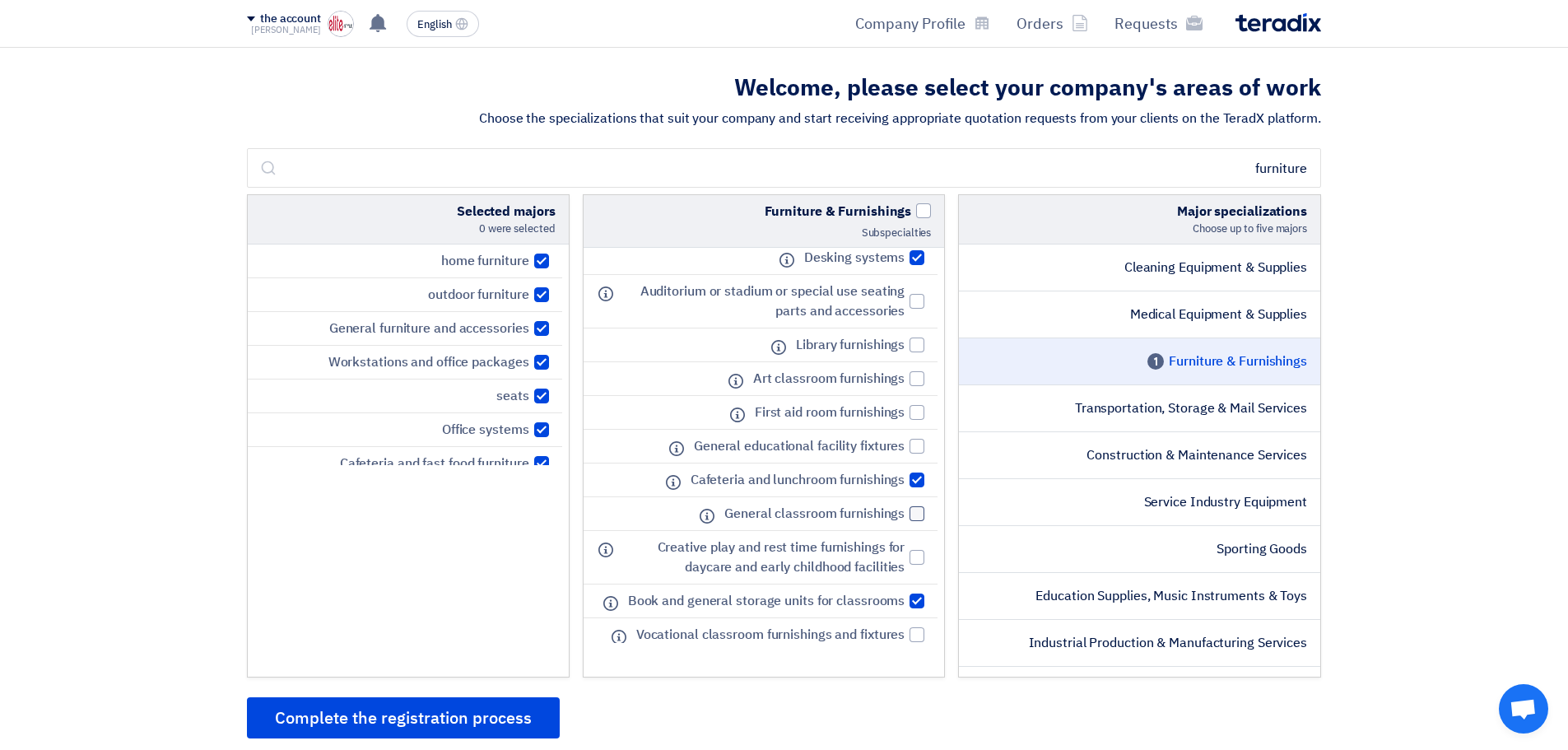
click at [922, 516] on div at bounding box center [916, 513] width 15 height 15
click at [904, 516] on input "General classroom furnishings" at bounding box center [899, 513] width 11 height 11
checkbox input "true"
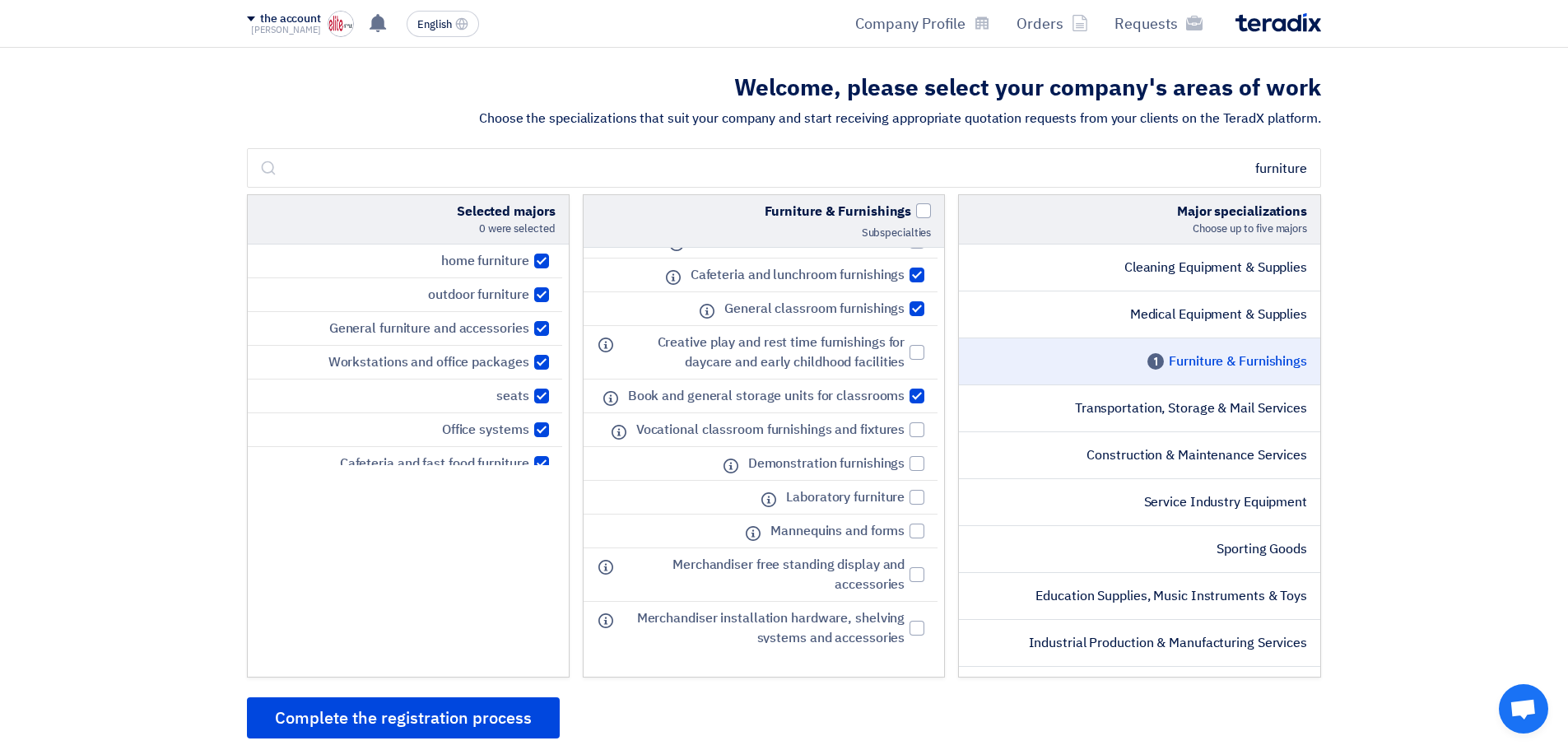
scroll to position [658, 0]
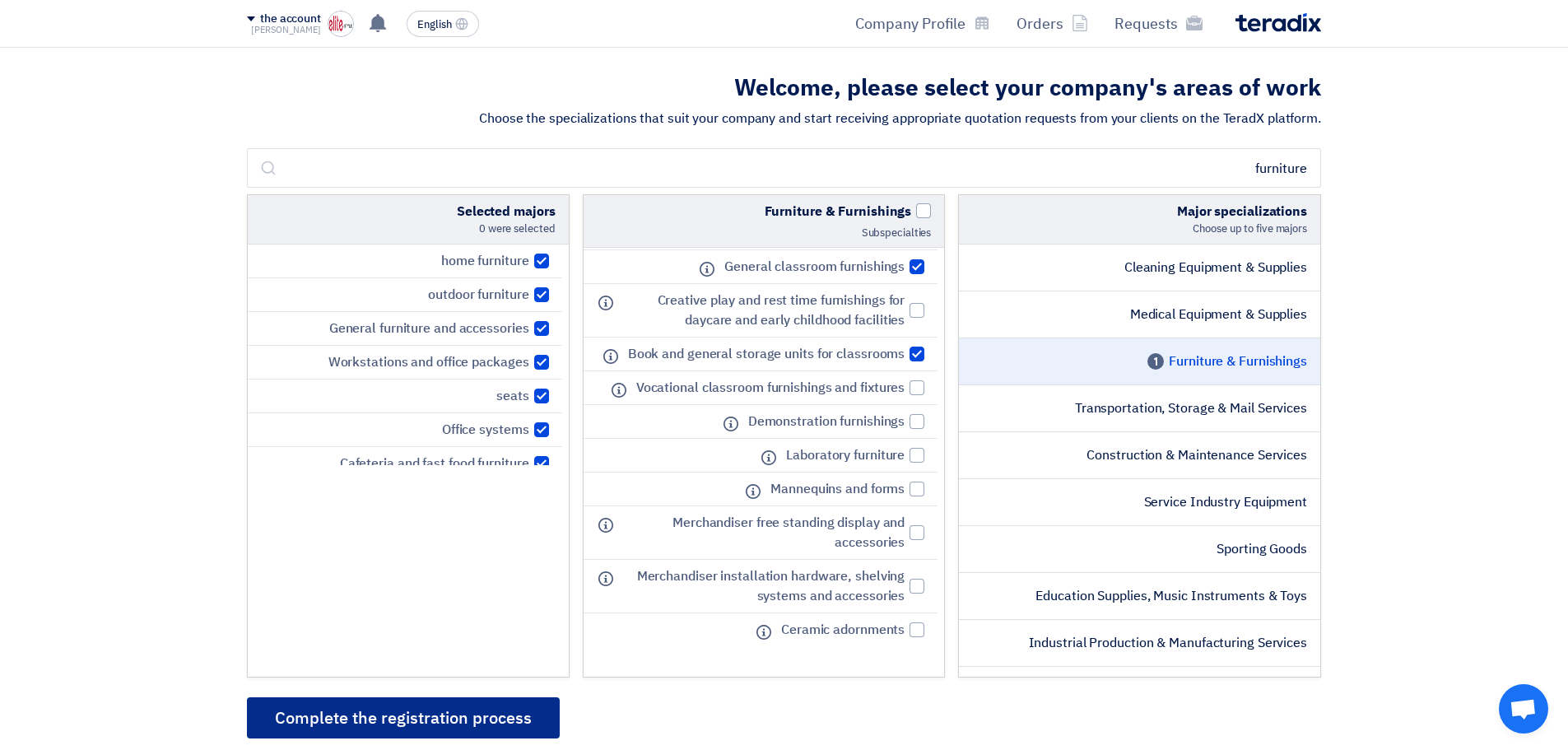
click at [526, 710] on font "Complete the registration process" at bounding box center [402, 717] width 257 height 25
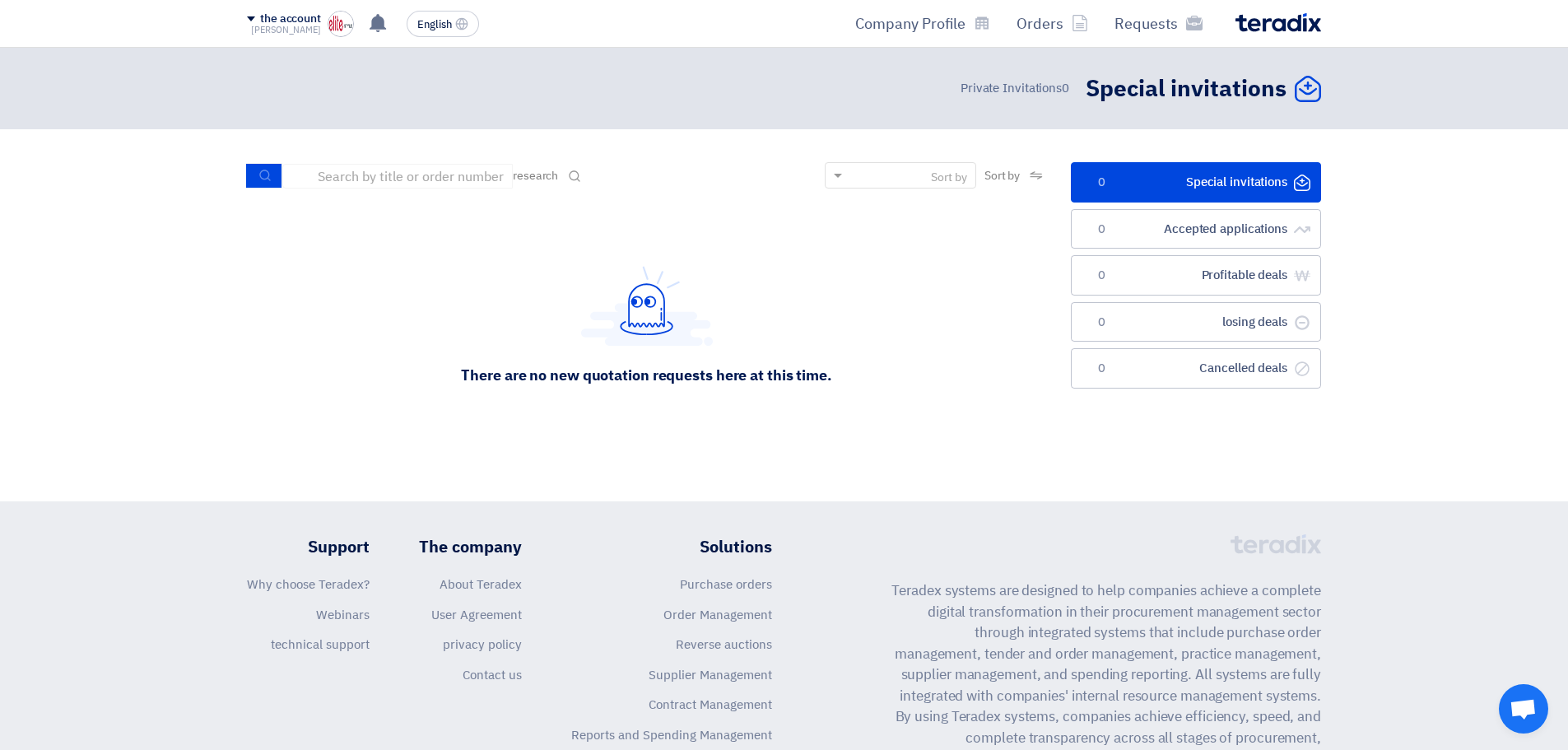
click at [325, 16] on div "the account Jay Requests Orders Company Profile Settings exit" at bounding box center [300, 24] width 107 height 26
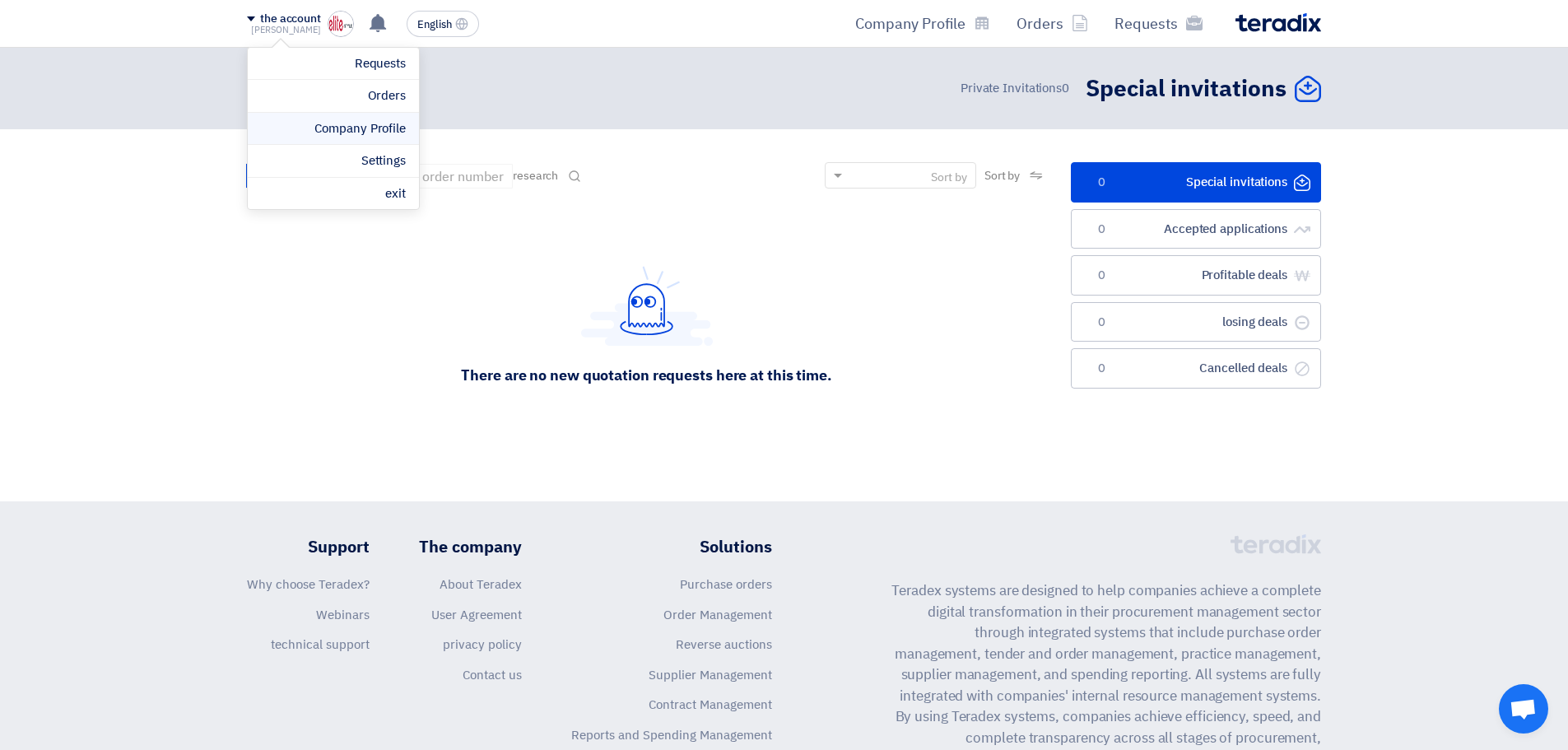
click at [370, 133] on font "Company Profile" at bounding box center [360, 128] width 91 height 18
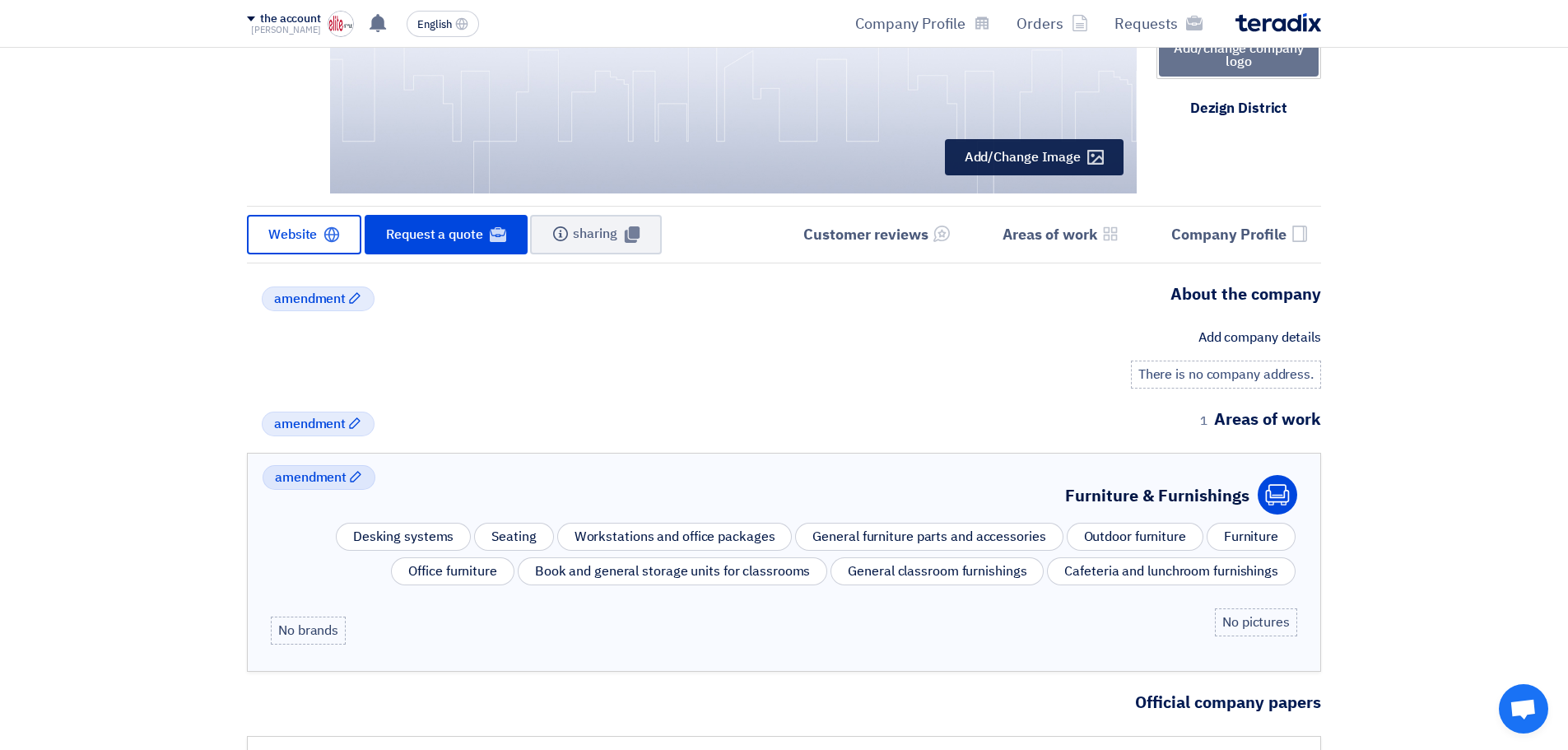
scroll to position [165, 0]
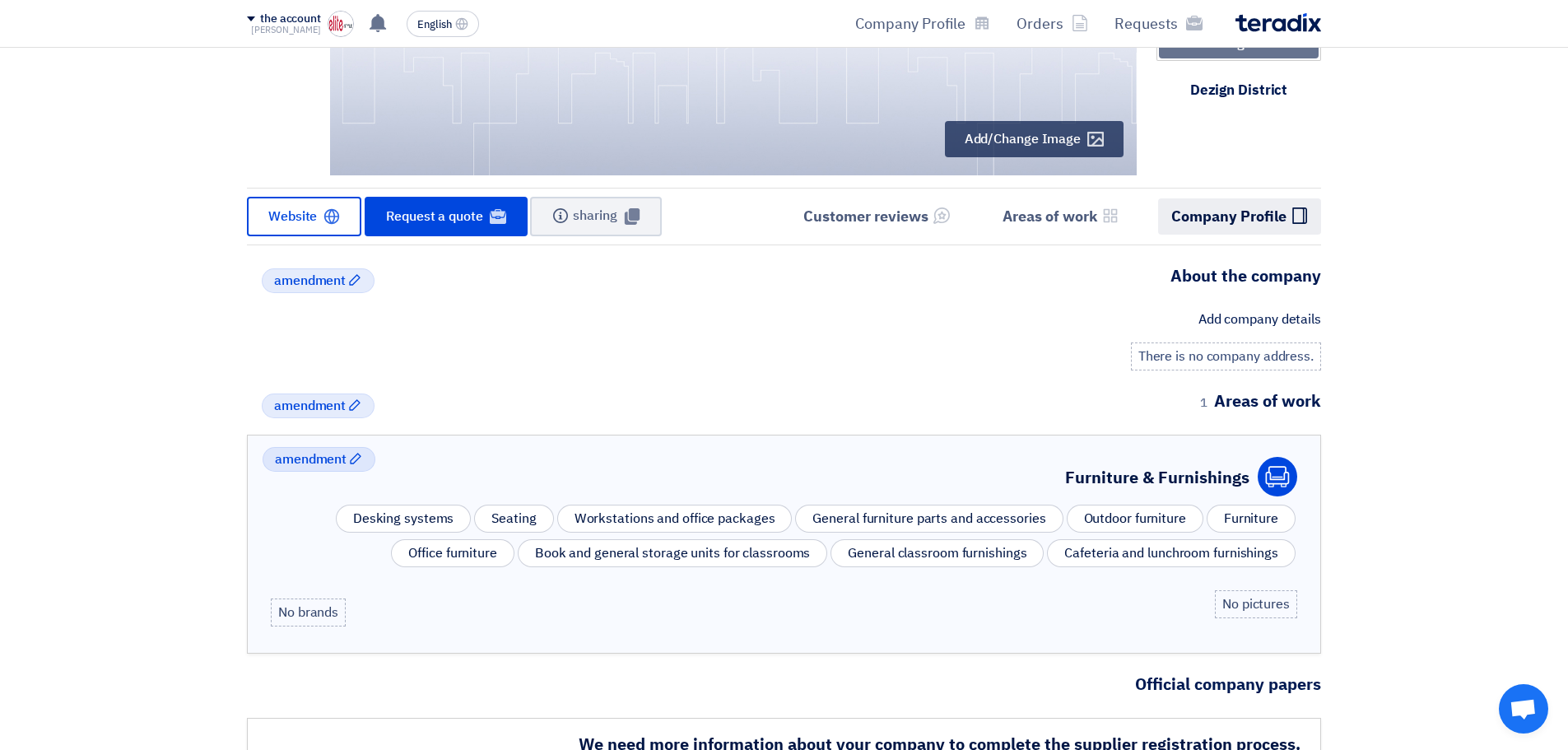
click at [1252, 223] on font "Company Profile" at bounding box center [1227, 216] width 115 height 22
click at [1226, 223] on font "Company Profile" at bounding box center [1227, 216] width 115 height 22
click at [1044, 229] on li "Services & Activities Areas of work" at bounding box center [1060, 216] width 143 height 35
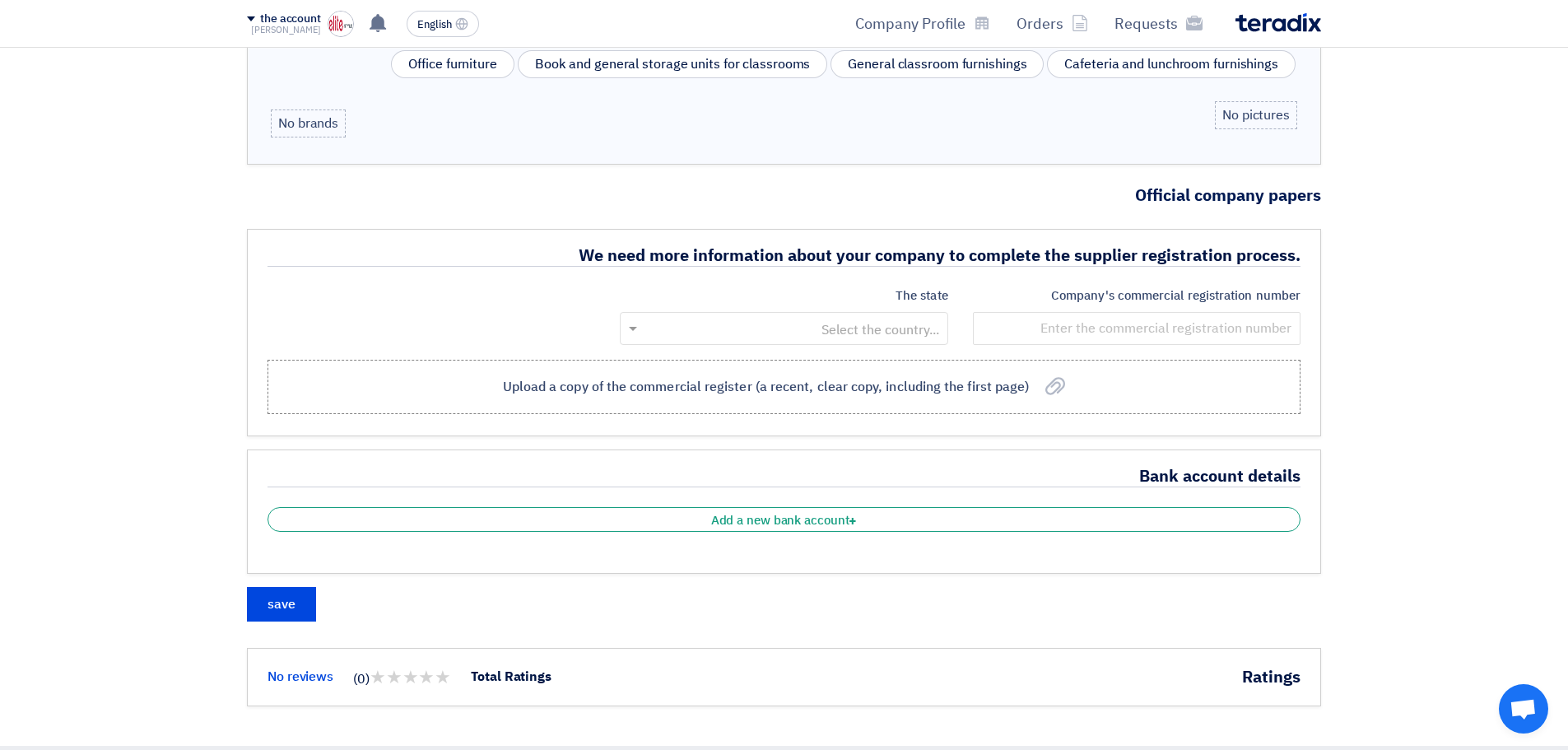
scroll to position [661, 0]
